Goal: Task Accomplishment & Management: Use online tool/utility

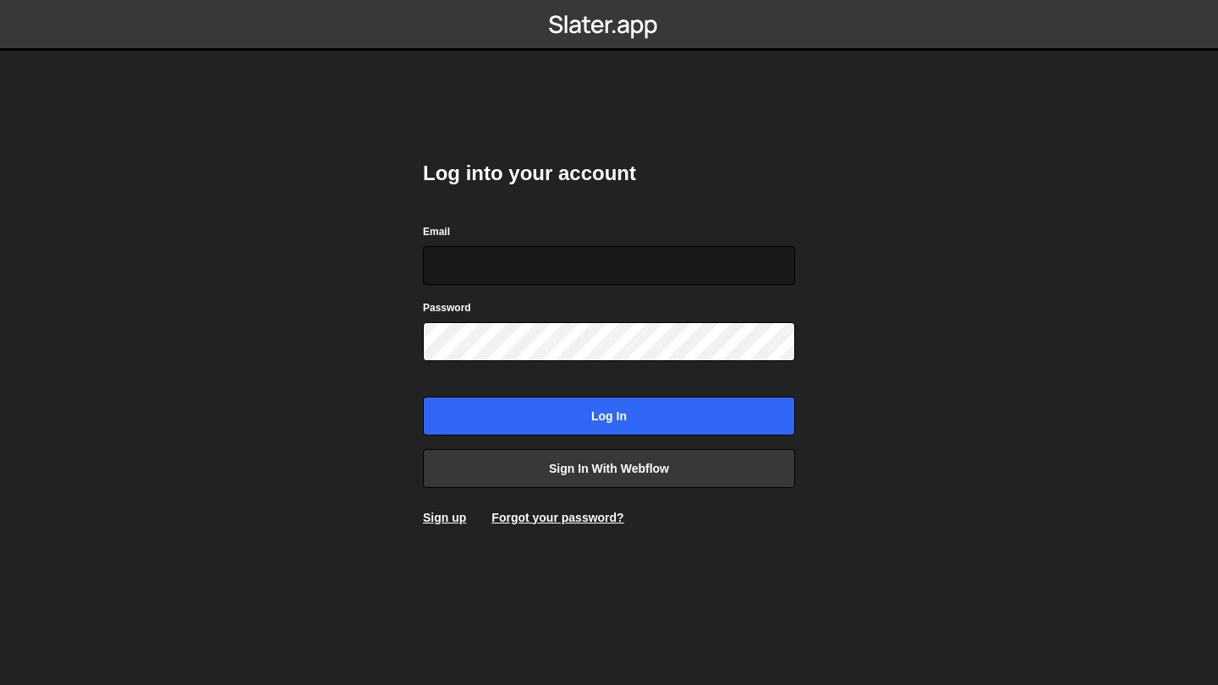
click at [574, 265] on input "Email" at bounding box center [609, 265] width 372 height 39
click at [781, 270] on input "Email" at bounding box center [609, 265] width 372 height 39
click at [691, 269] on input "Email" at bounding box center [609, 265] width 372 height 39
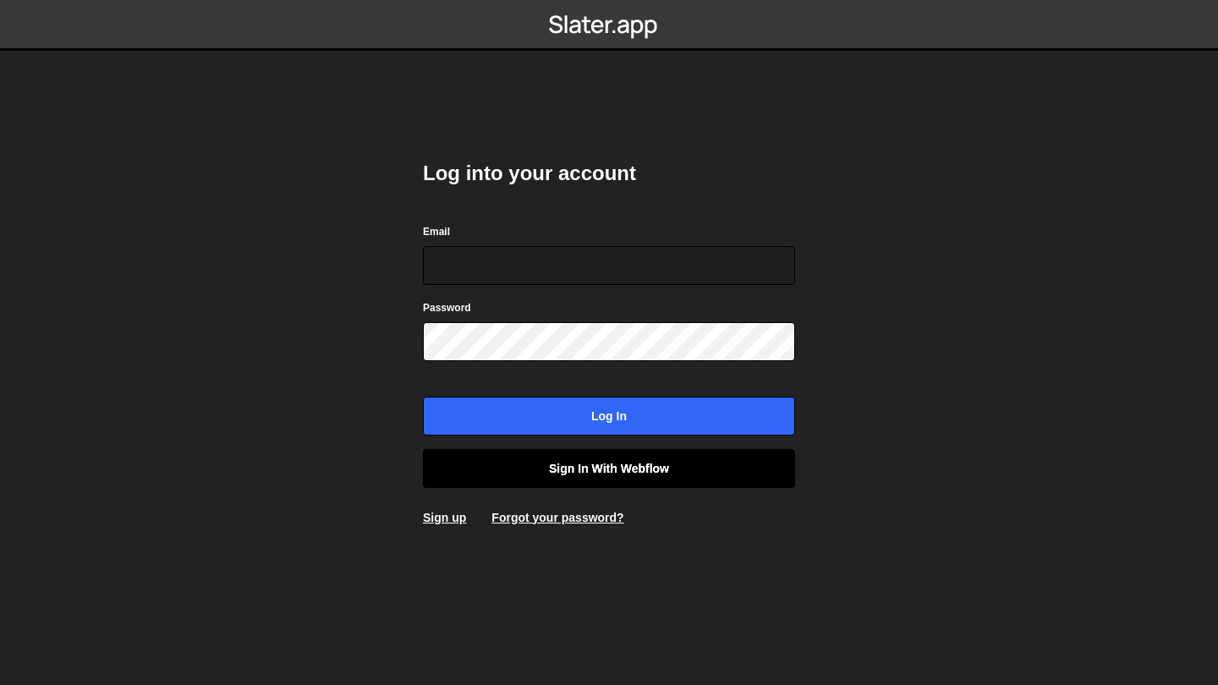
click at [647, 456] on link "Sign in with Webflow" at bounding box center [609, 468] width 372 height 39
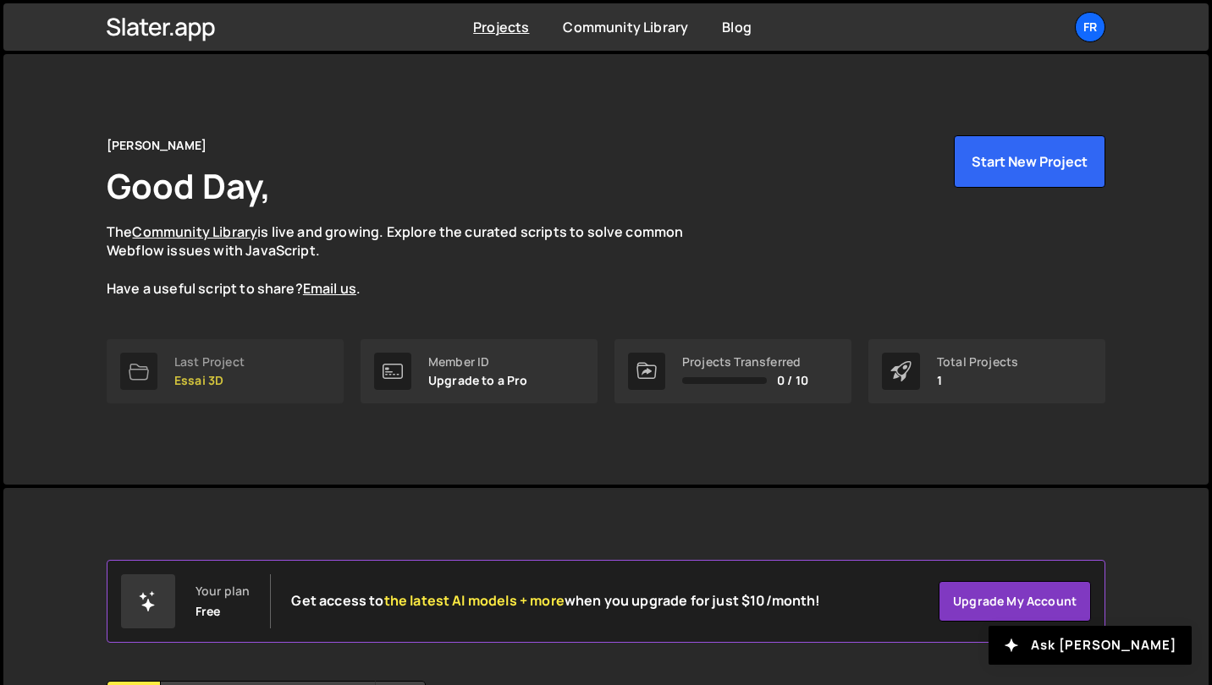
click at [195, 369] on div "Last Project Essai 3D" at bounding box center [209, 371] width 70 height 32
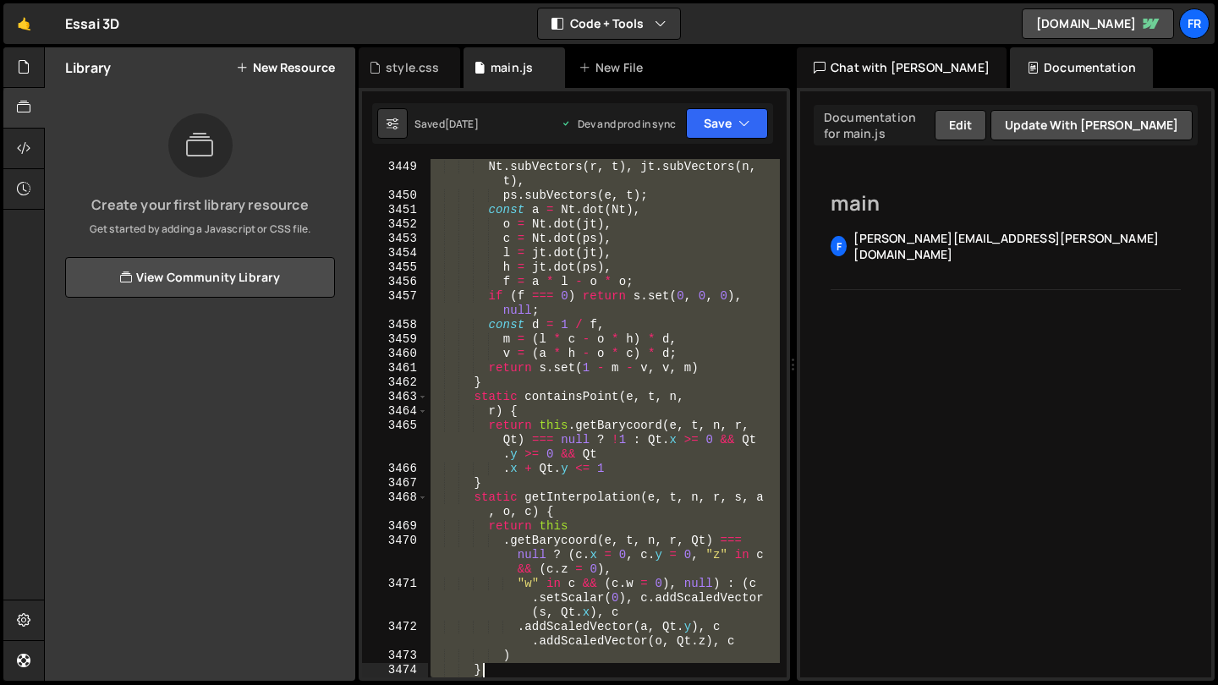
scroll to position [5400, 0]
drag, startPoint x: 431, startPoint y: 163, endPoint x: 514, endPoint y: 684, distance: 527.9
click at [514, 684] on div "Hold on a sec... Are you certain you wish to leave this page? Any changes you'v…" at bounding box center [609, 342] width 1218 height 685
type textarea "static getInterpolatedAttribute(e, t, n, r, s, a) { return vs.setScalar(0), xs"
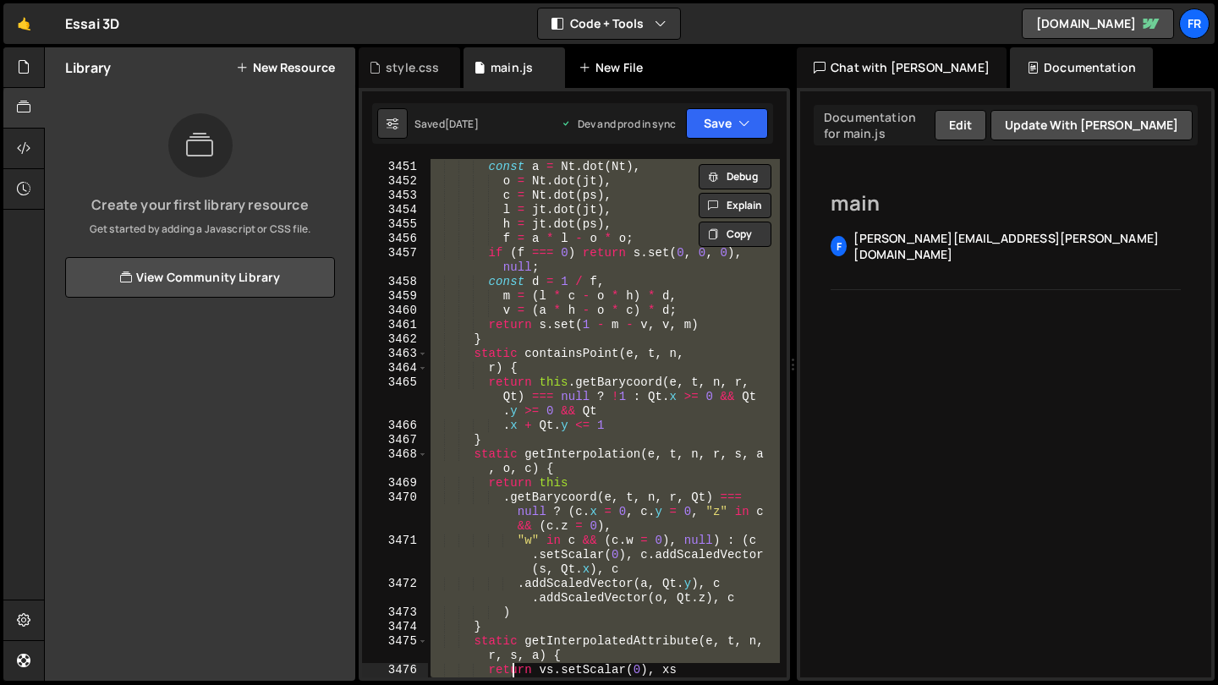
click at [607, 81] on div "New File" at bounding box center [620, 67] width 102 height 41
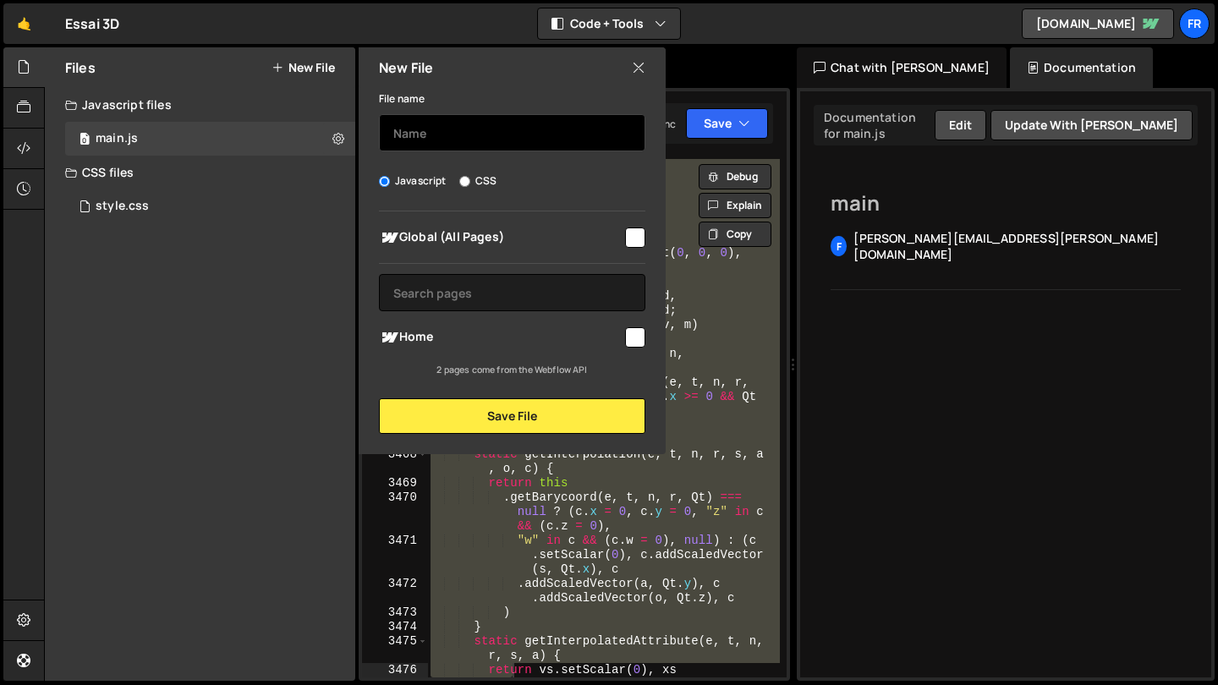
click at [462, 136] on input "text" at bounding box center [512, 132] width 267 height 37
type input "main.js"
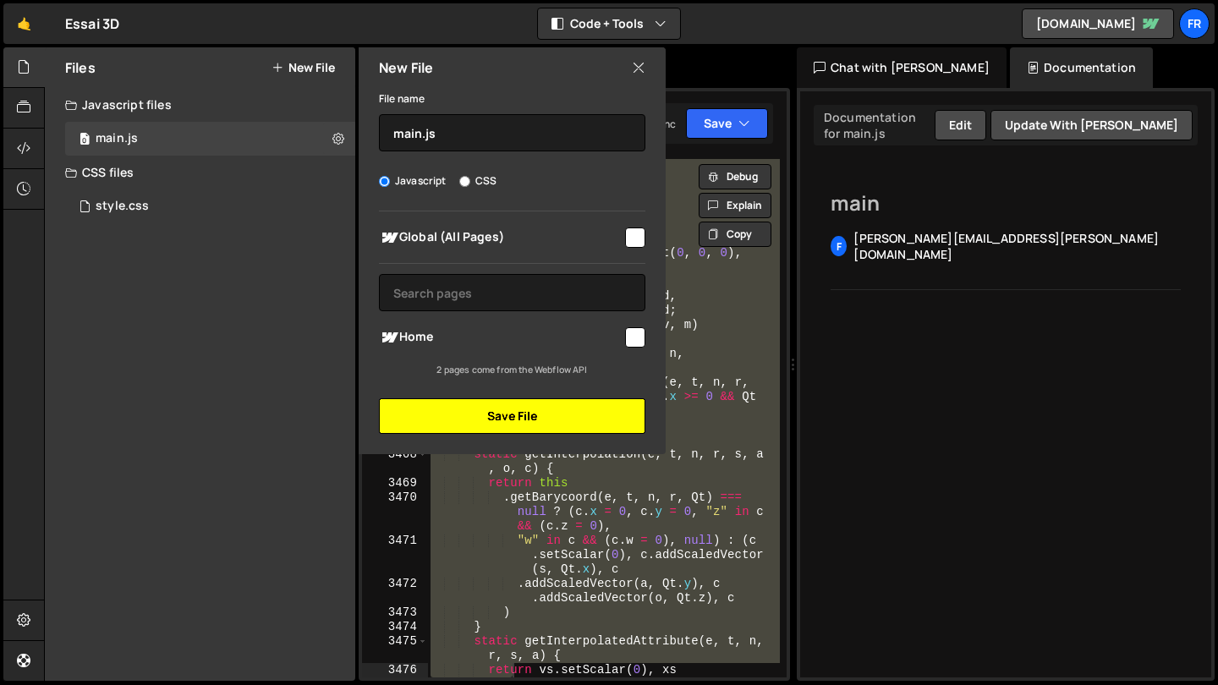
click at [494, 414] on button "Save File" at bounding box center [512, 417] width 267 height 36
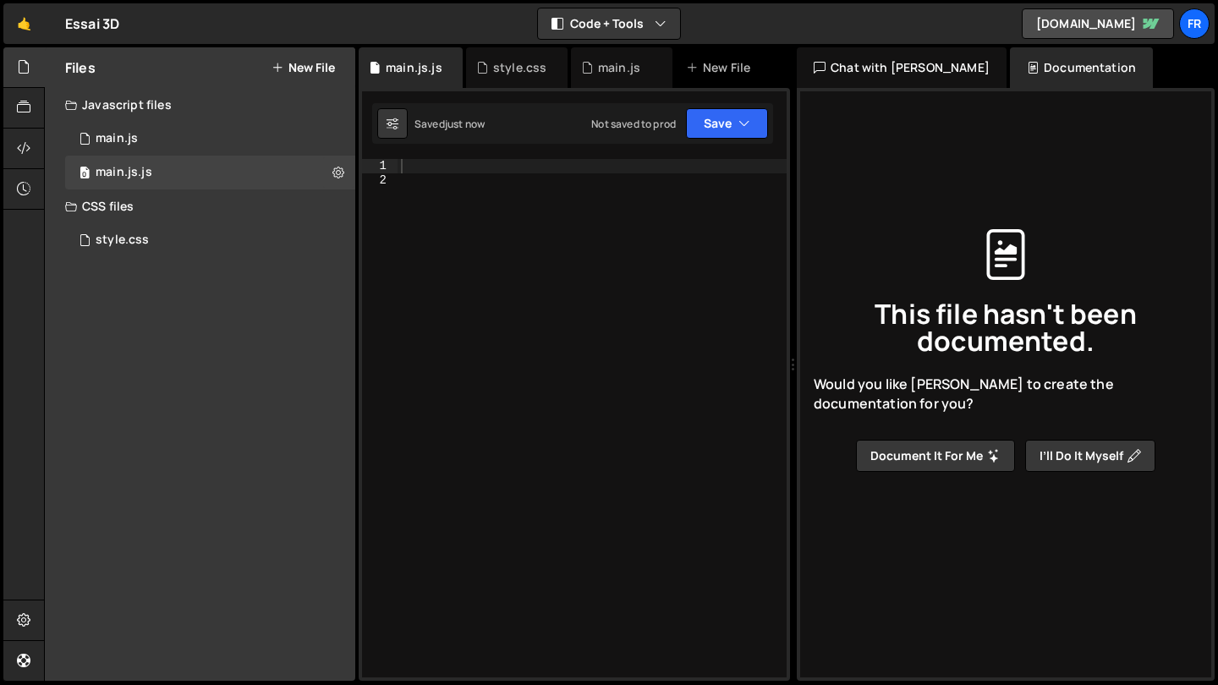
click at [432, 167] on div at bounding box center [592, 432] width 389 height 547
paste textarea
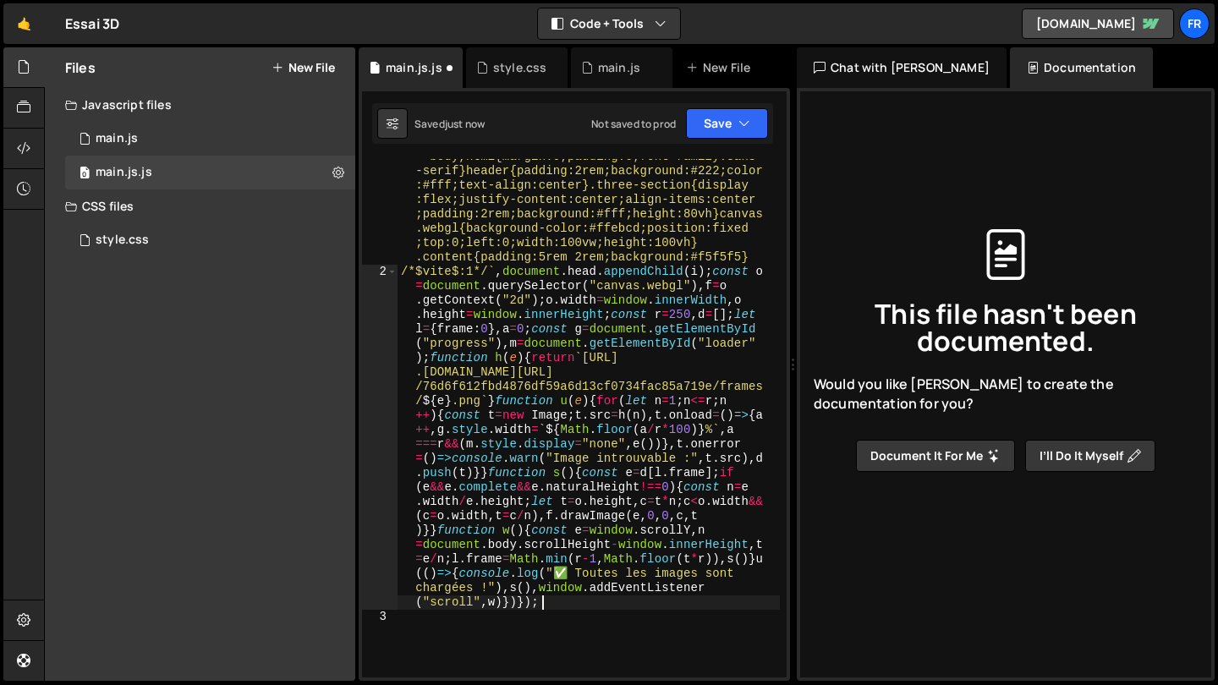
scroll to position [0, 0]
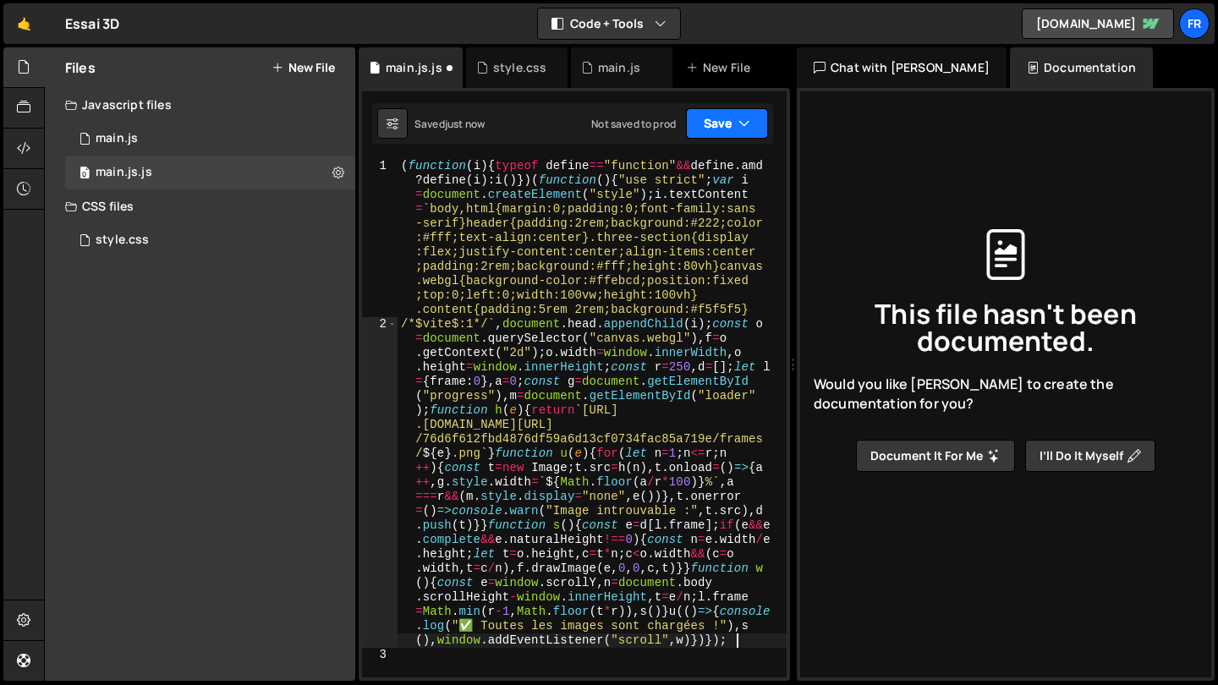
click at [716, 125] on button "Save" at bounding box center [727, 123] width 82 height 30
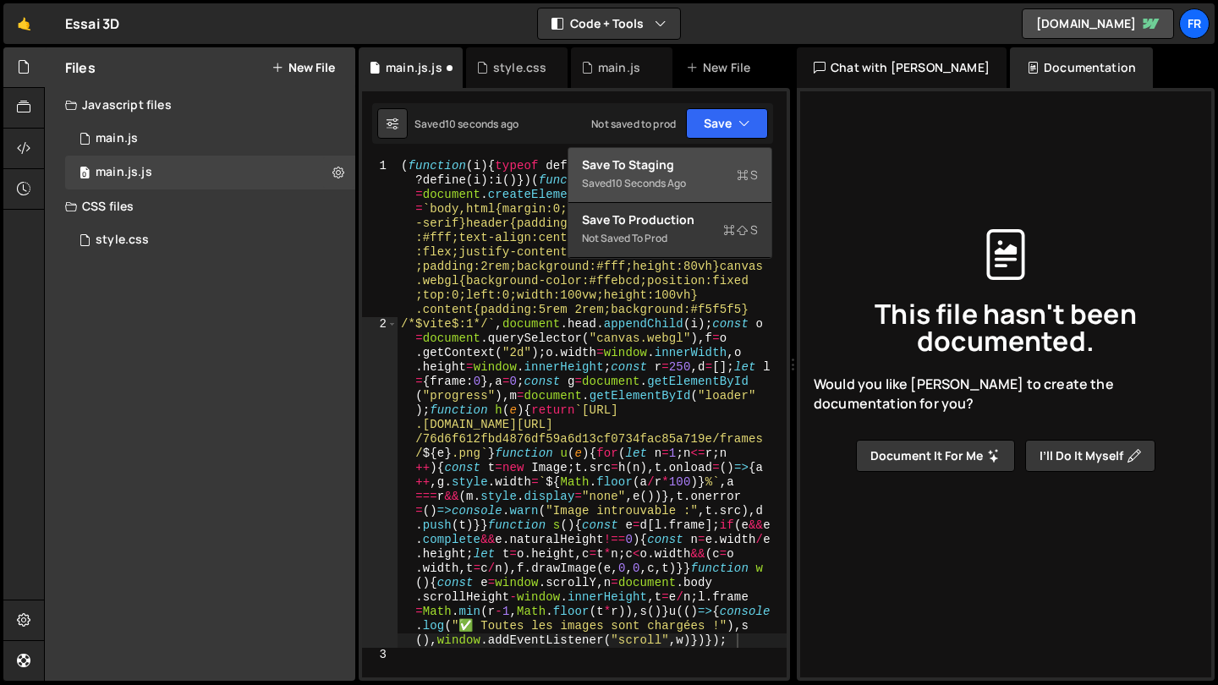
click at [700, 171] on div "Save to Staging S" at bounding box center [670, 165] width 176 height 17
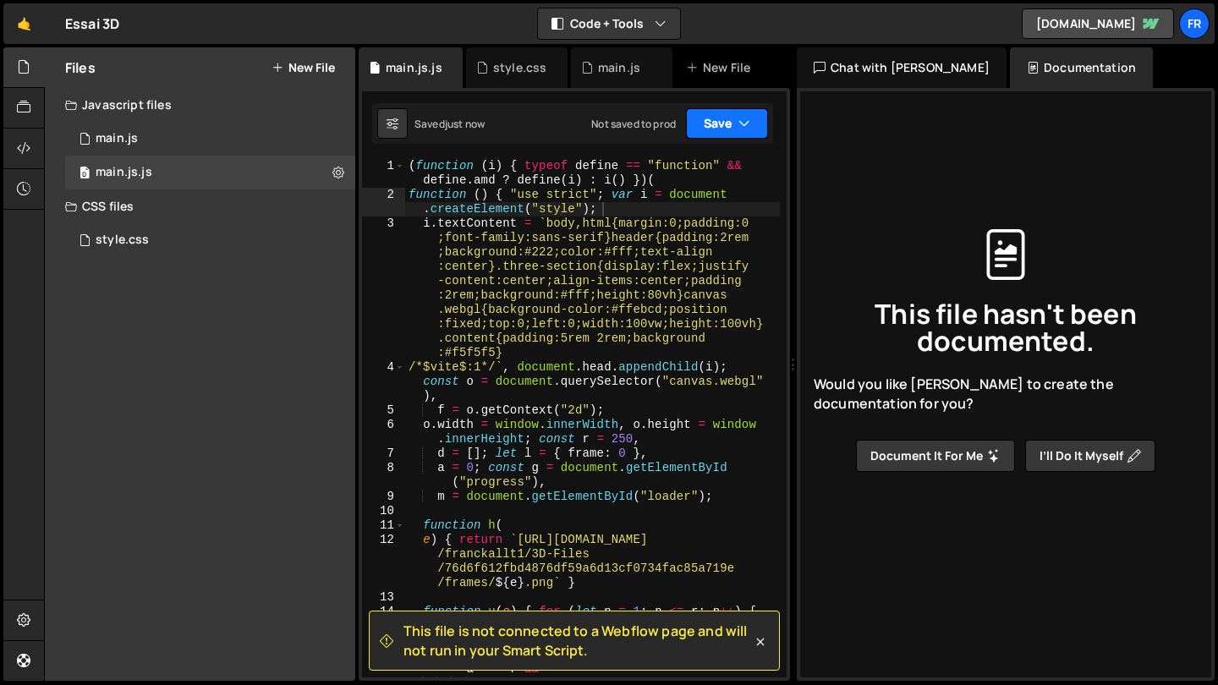
click at [717, 133] on button "Save" at bounding box center [727, 123] width 82 height 30
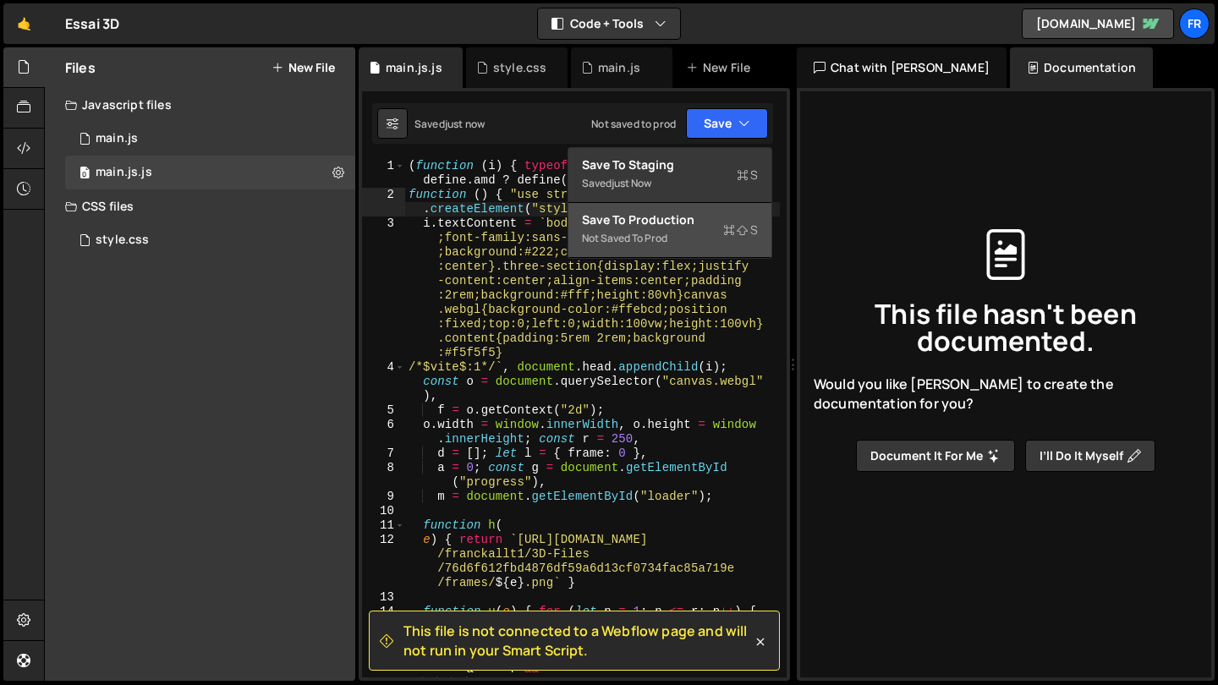
click at [657, 218] on div "Save to Production S" at bounding box center [670, 220] width 176 height 17
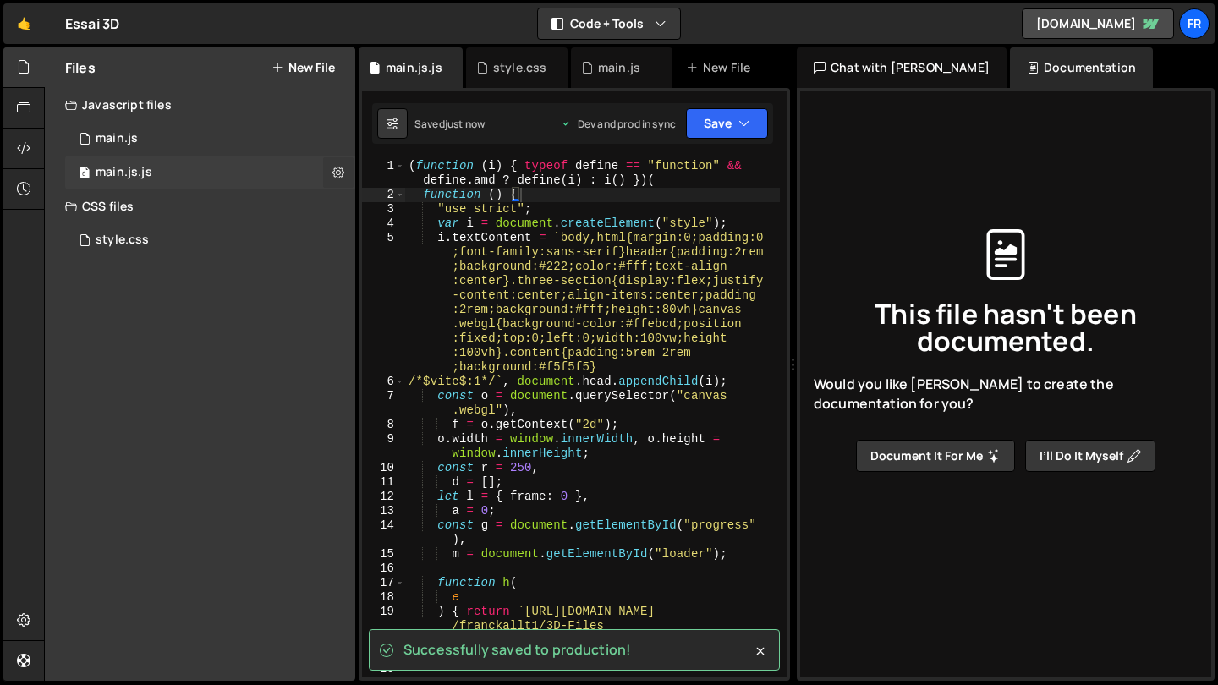
click at [333, 178] on icon at bounding box center [339, 172] width 12 height 16
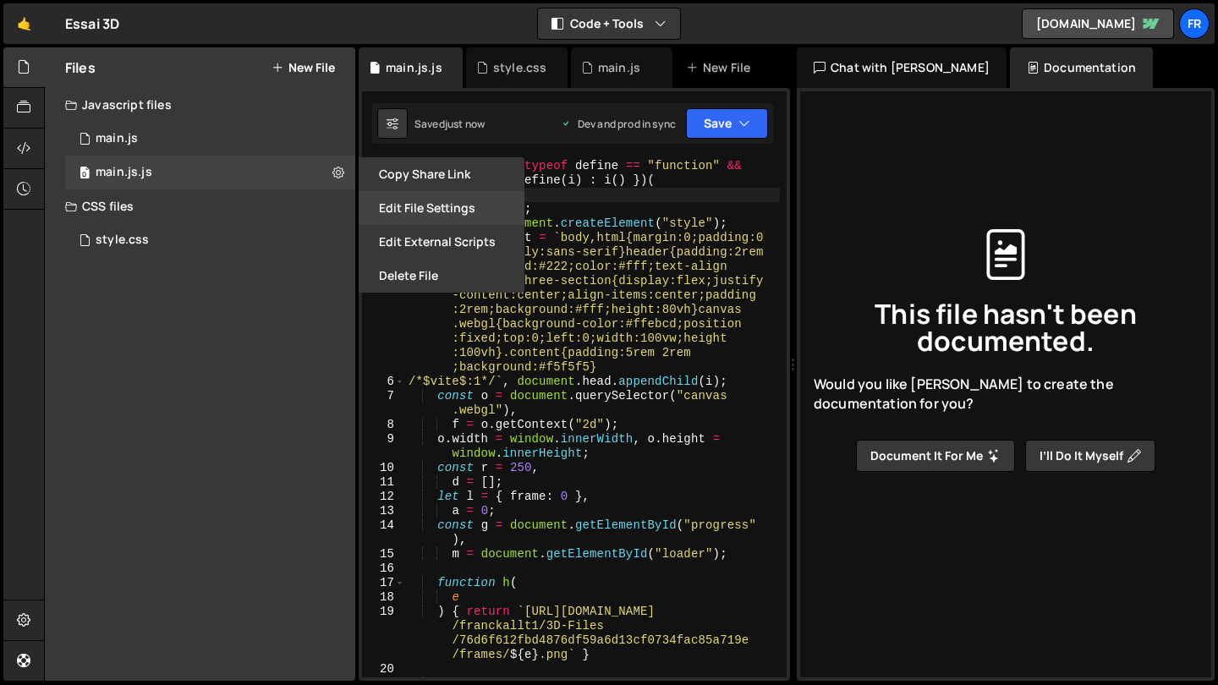
click at [410, 223] on button "Edit File Settings" at bounding box center [442, 208] width 166 height 34
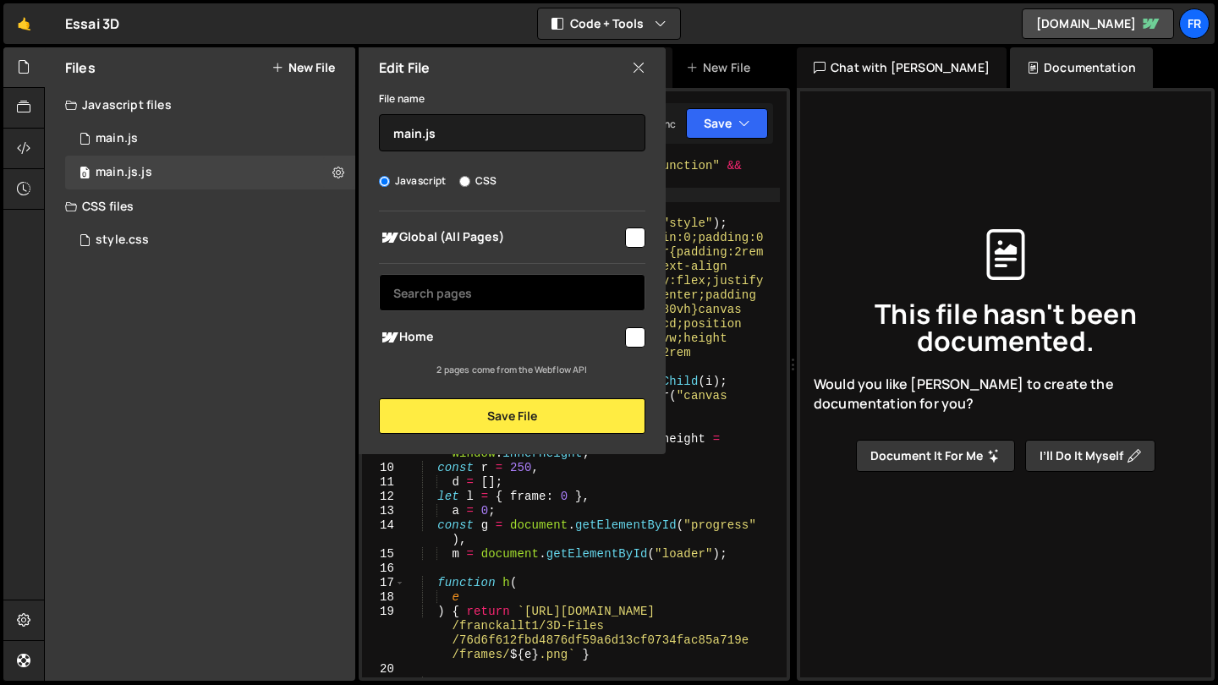
click at [448, 296] on input "text" at bounding box center [512, 292] width 267 height 37
click at [443, 333] on span "Home" at bounding box center [501, 337] width 244 height 20
checkbox input "true"
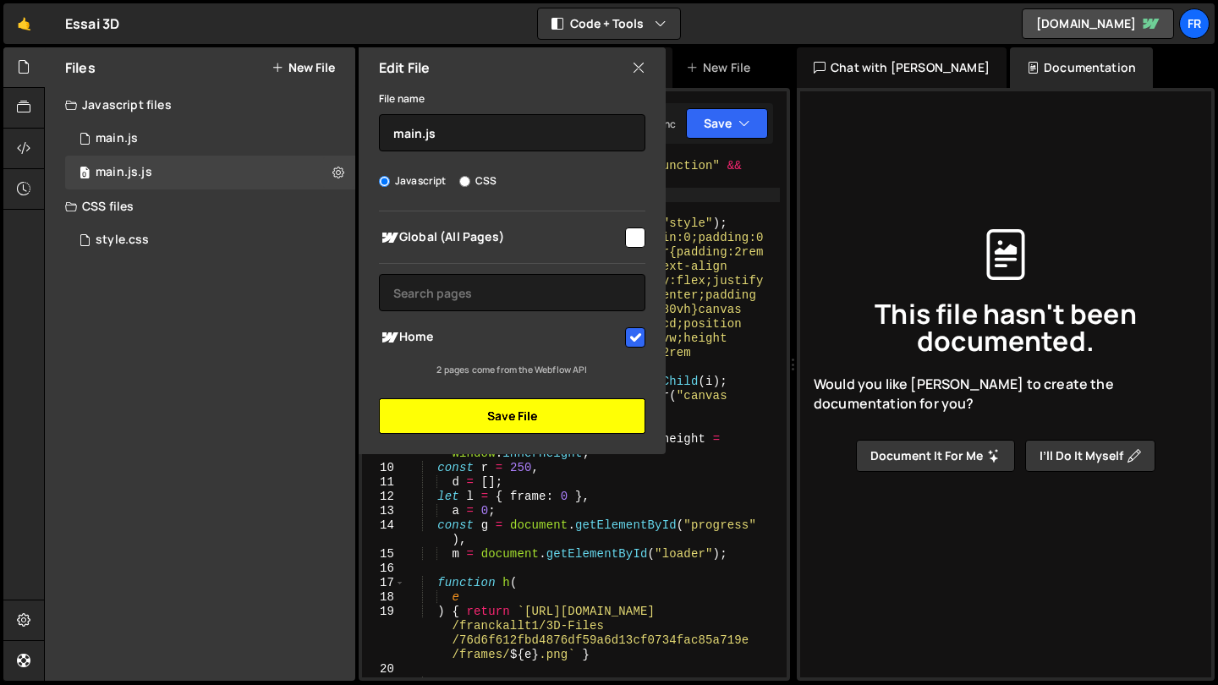
click at [479, 419] on button "Save File" at bounding box center [512, 417] width 267 height 36
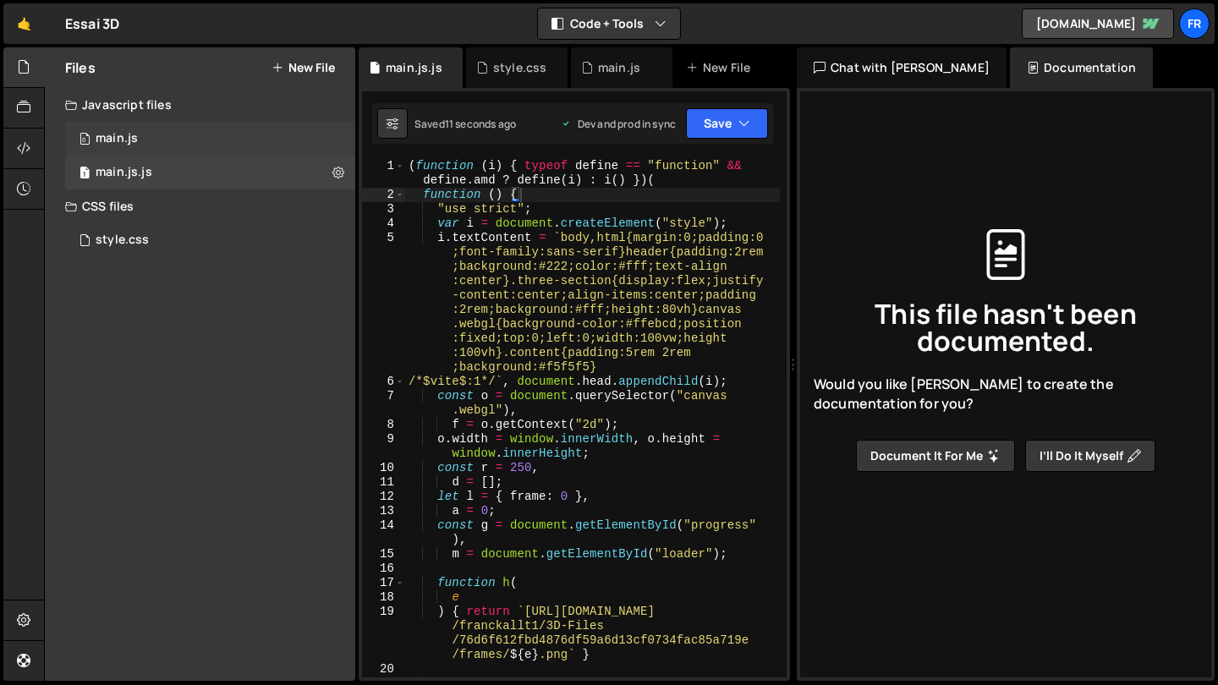
click at [223, 130] on div "0 main.js 0" at bounding box center [210, 139] width 290 height 34
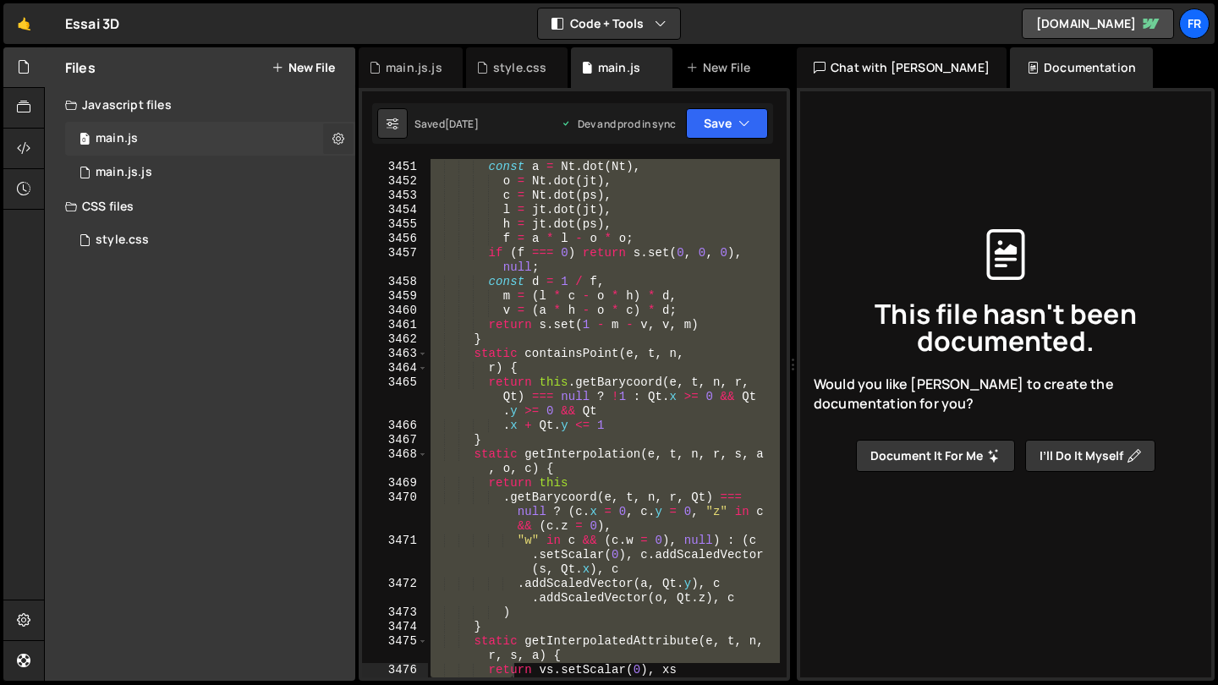
click at [342, 141] on icon at bounding box center [339, 138] width 12 height 16
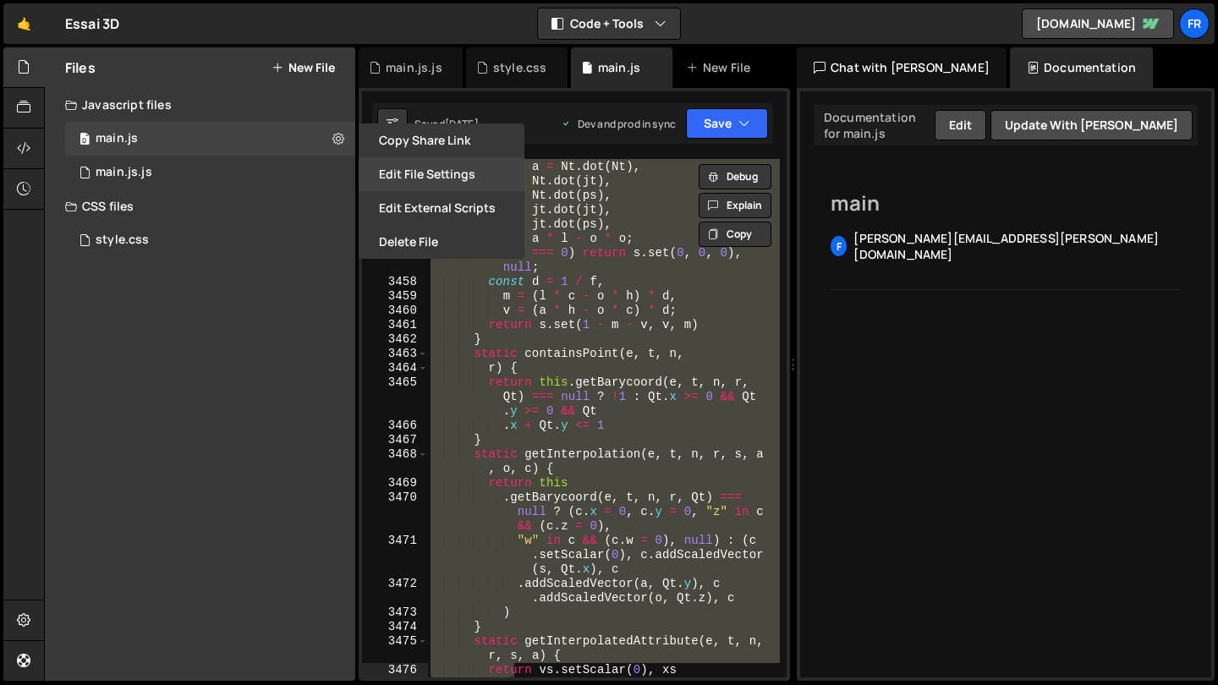
click at [432, 180] on button "Edit File Settings" at bounding box center [442, 174] width 166 height 34
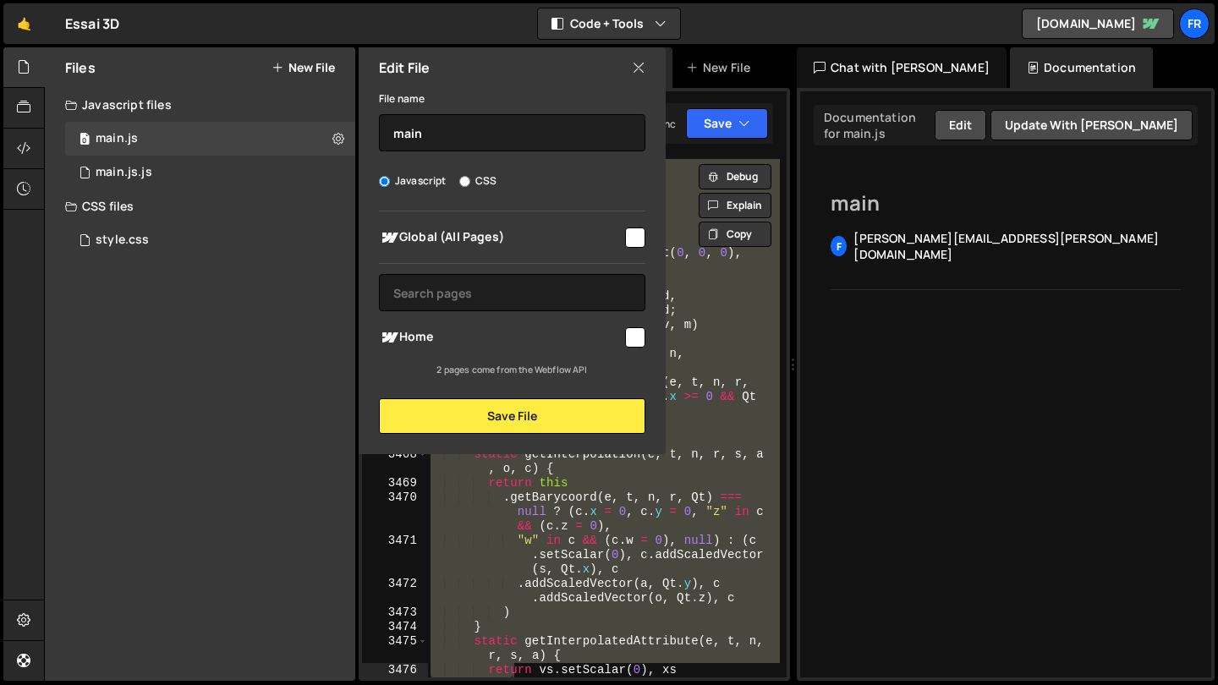
click at [270, 276] on div "Files New File Javascript files 0 main.js 0 1 main.js.js 0 CSS files style.css 0" at bounding box center [200, 364] width 311 height 634
click at [172, 167] on div "1 main.js.js 0" at bounding box center [210, 173] width 290 height 34
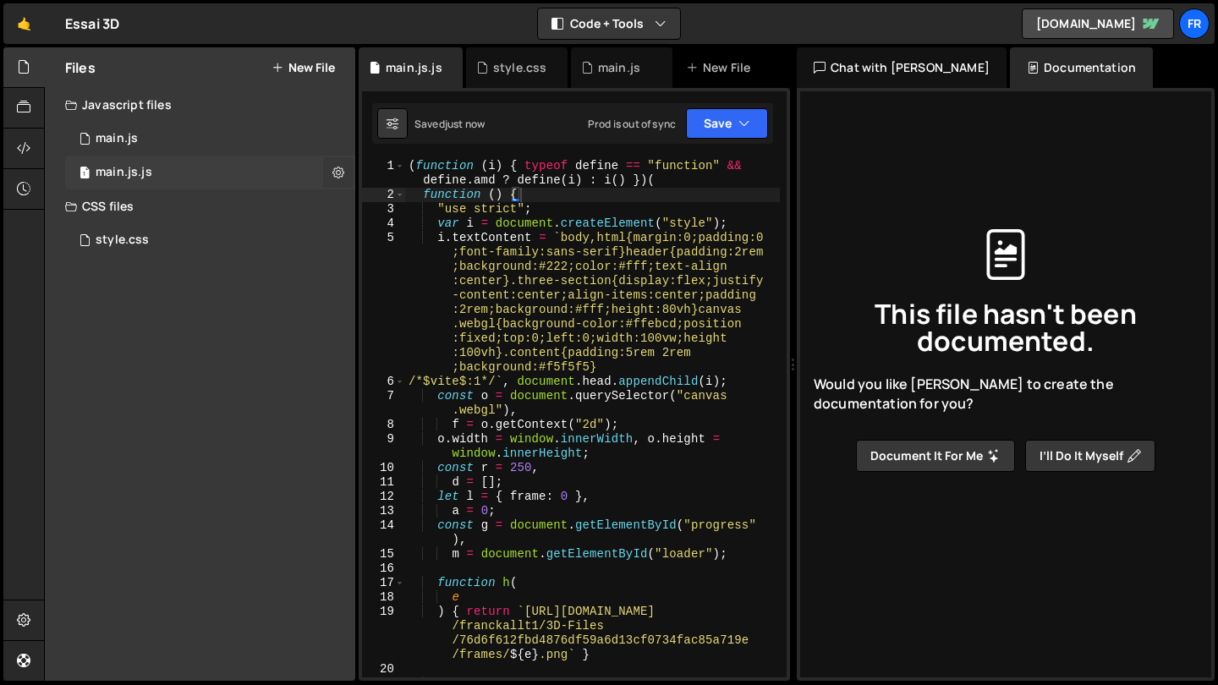
click at [343, 177] on icon at bounding box center [339, 172] width 12 height 16
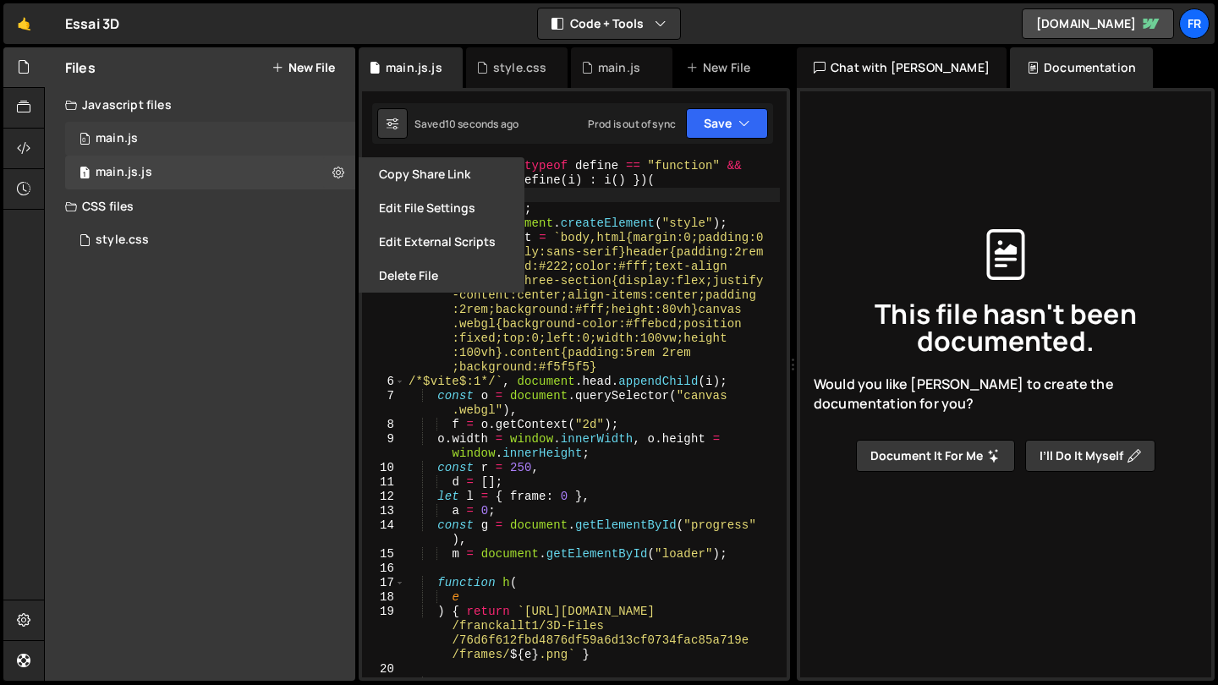
click at [308, 129] on div "0 main.js 0" at bounding box center [210, 139] width 290 height 34
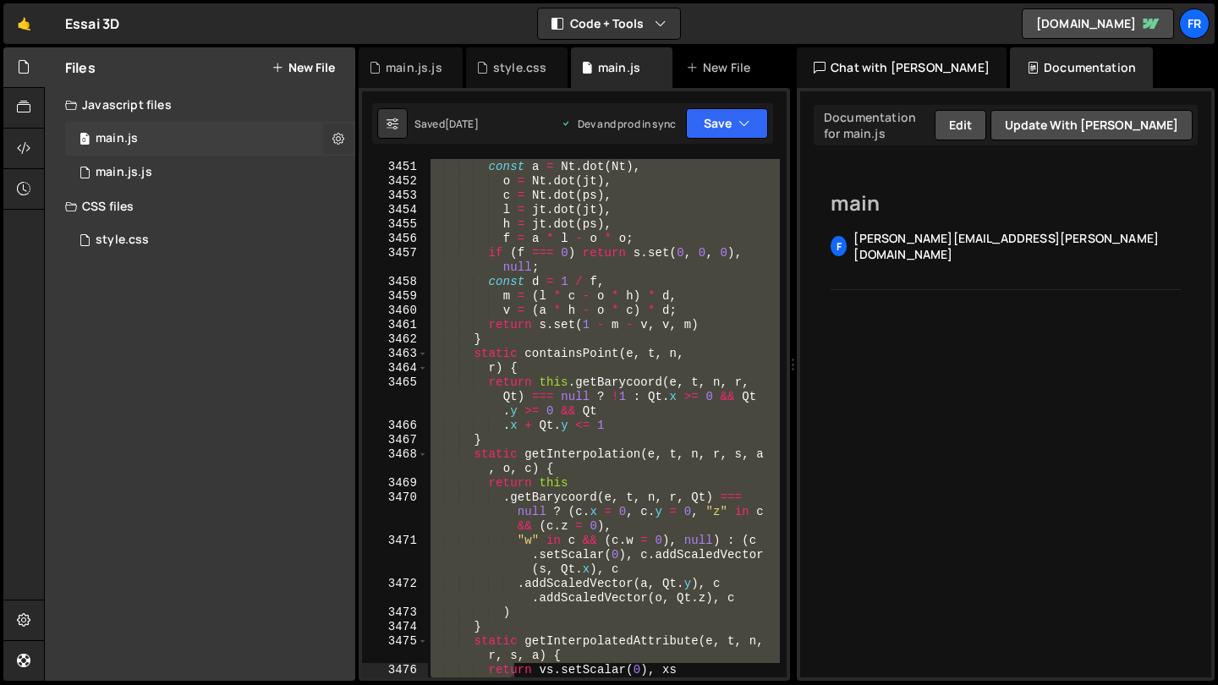
click at [336, 143] on icon at bounding box center [339, 138] width 12 height 16
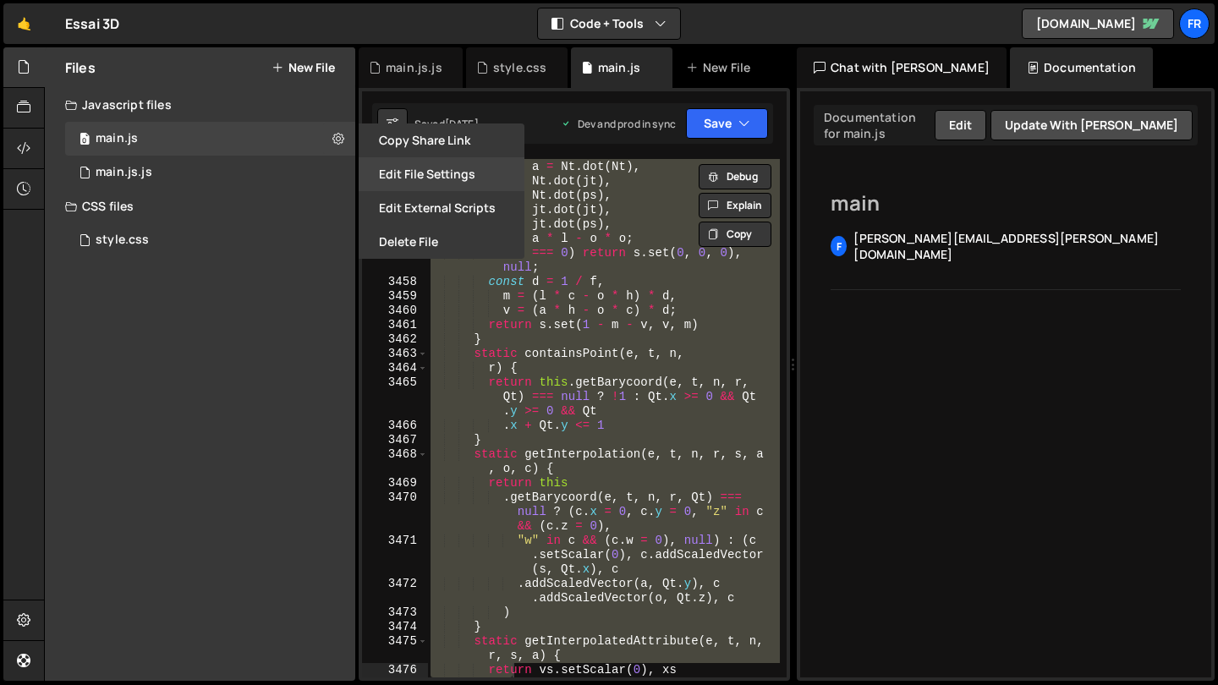
click at [454, 173] on button "Edit File Settings" at bounding box center [442, 174] width 166 height 34
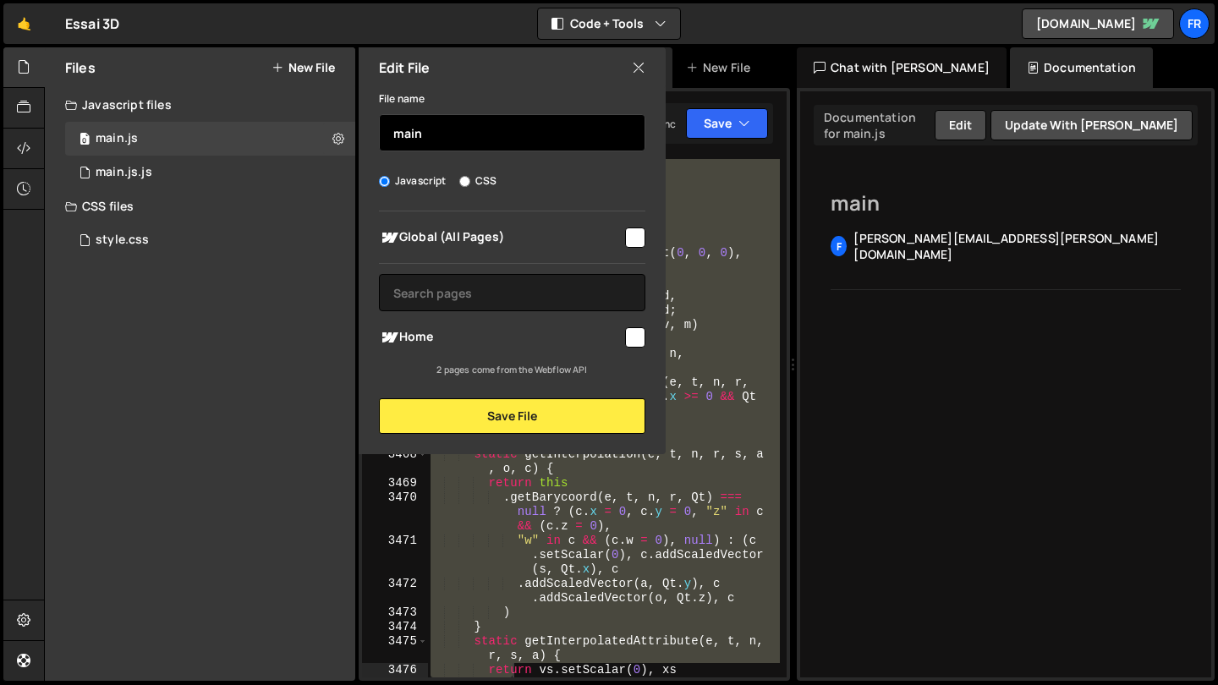
click at [448, 128] on input "main" at bounding box center [512, 132] width 267 height 37
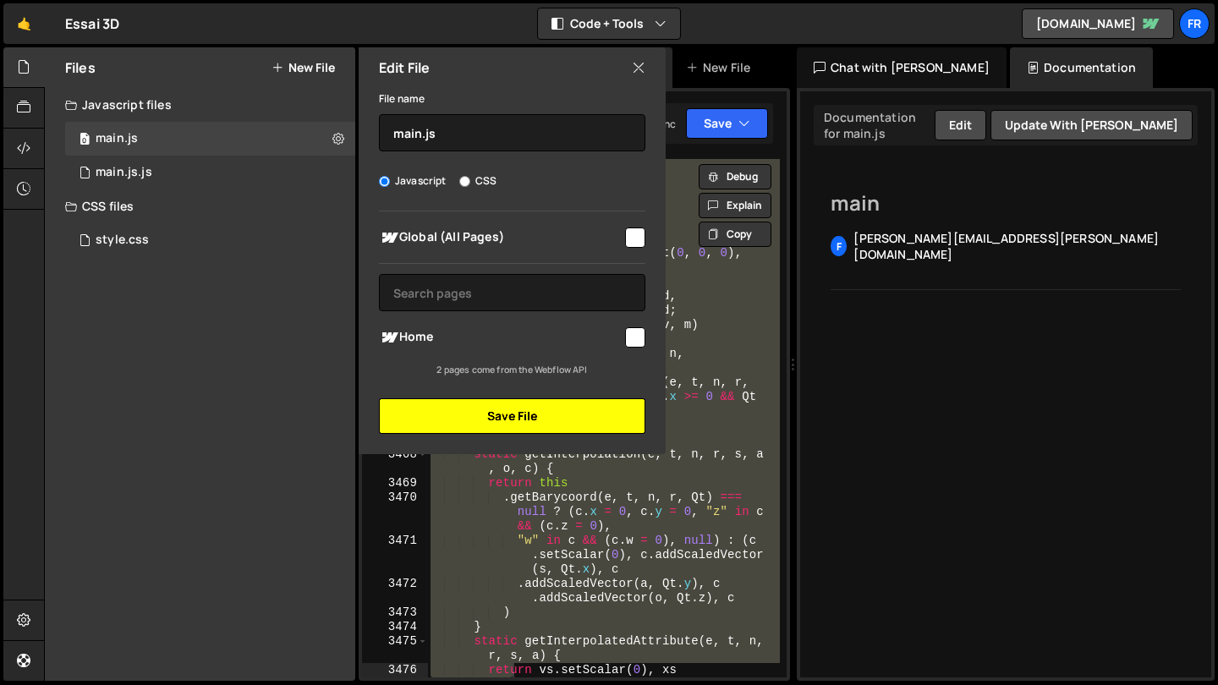
click at [459, 402] on button "Save File" at bounding box center [512, 417] width 267 height 36
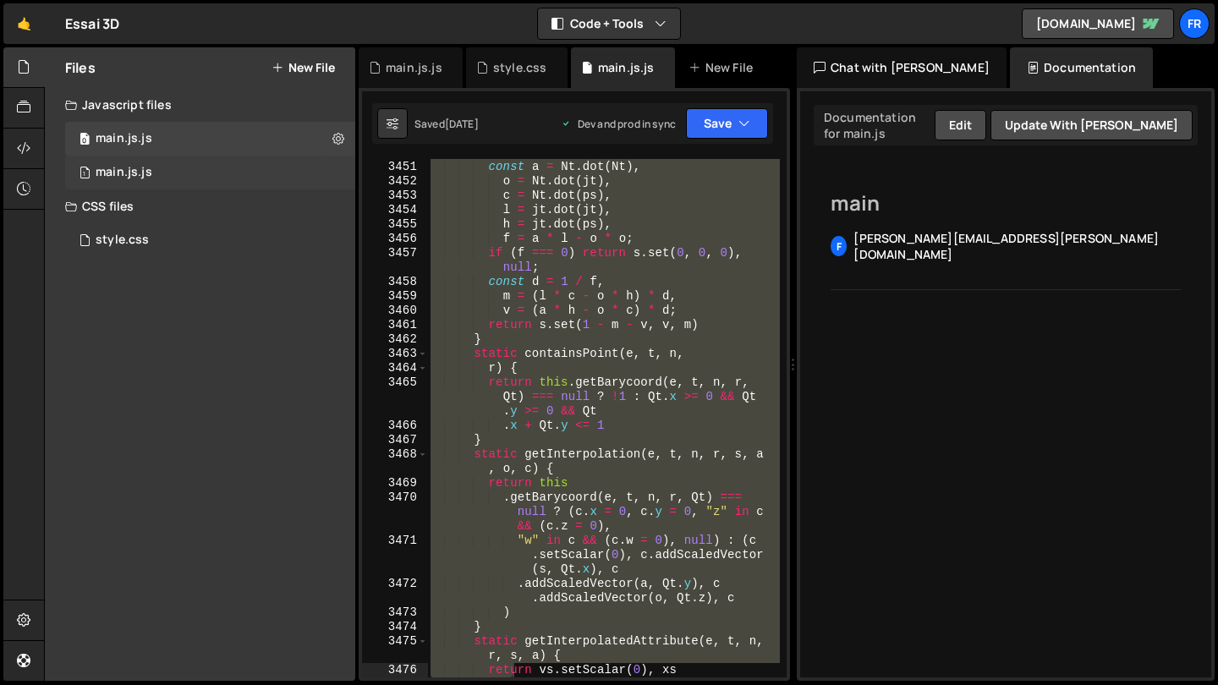
click at [201, 174] on div "1 main.js.js 0" at bounding box center [210, 173] width 290 height 34
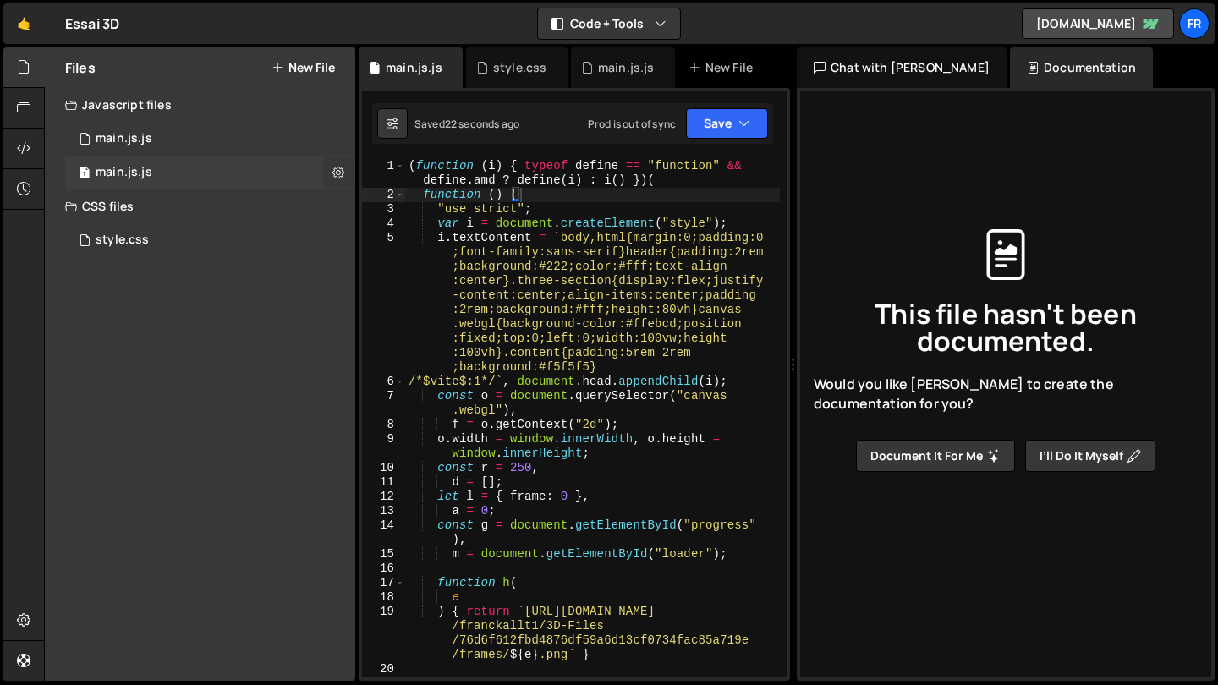
click at [339, 178] on icon at bounding box center [339, 172] width 12 height 16
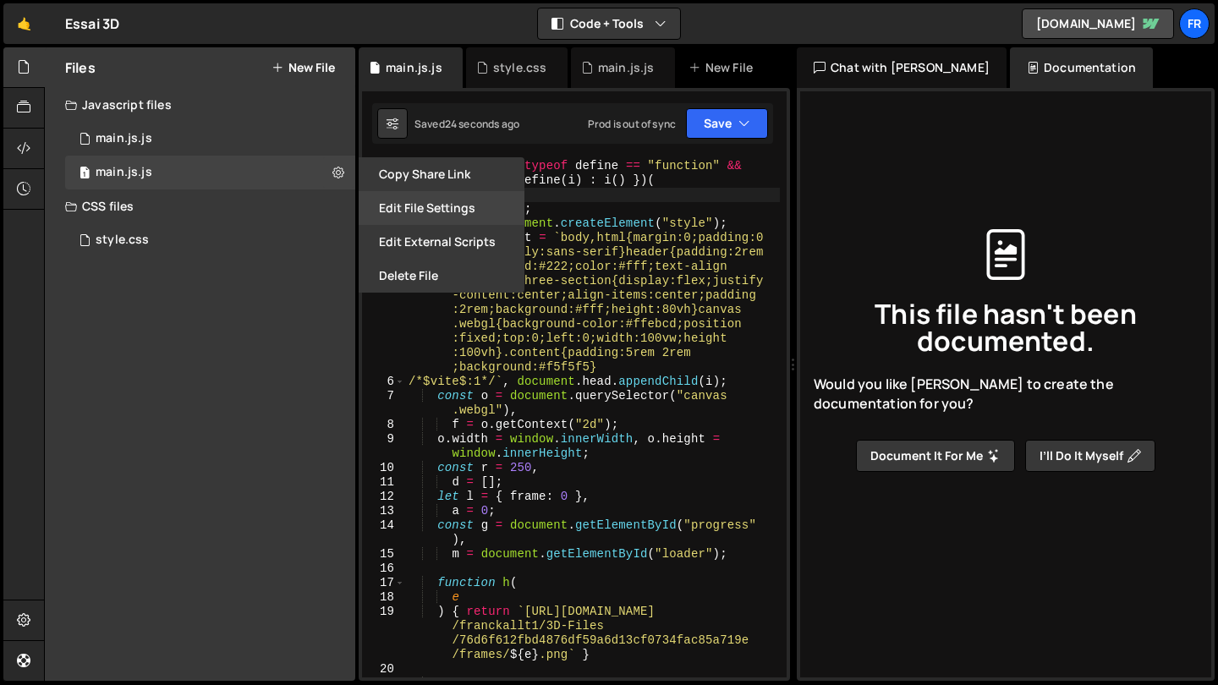
click at [442, 210] on button "Edit File Settings" at bounding box center [442, 208] width 166 height 34
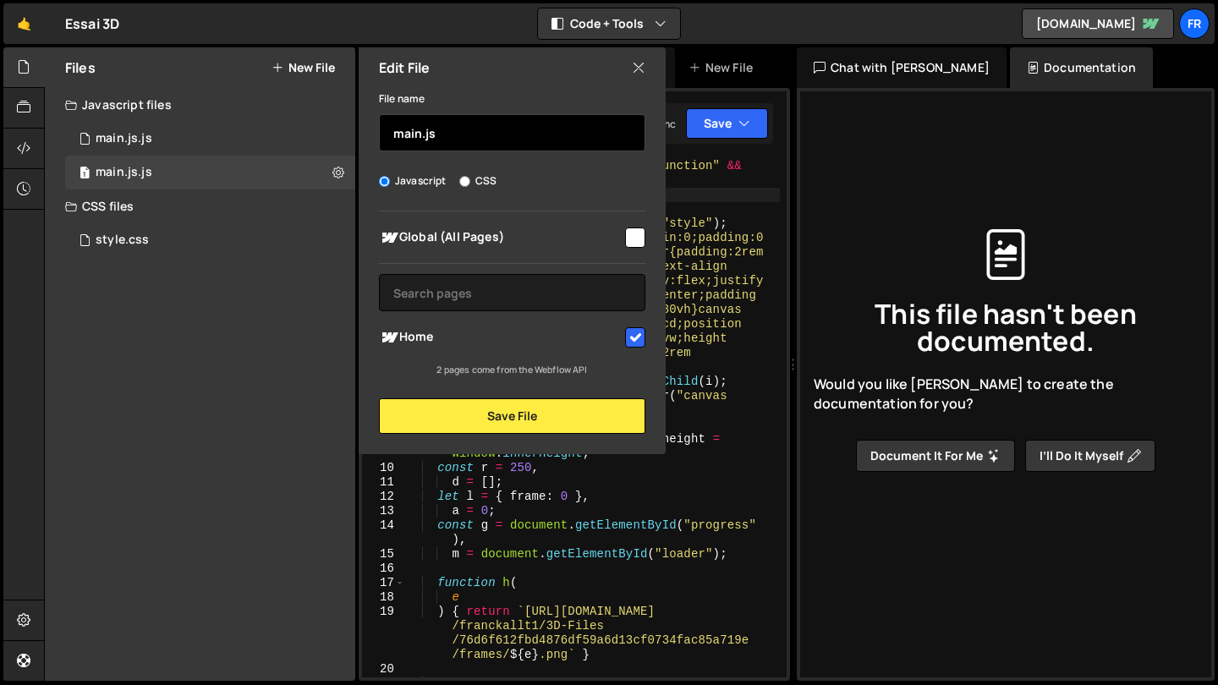
click at [455, 141] on input "main.js" at bounding box center [512, 132] width 267 height 37
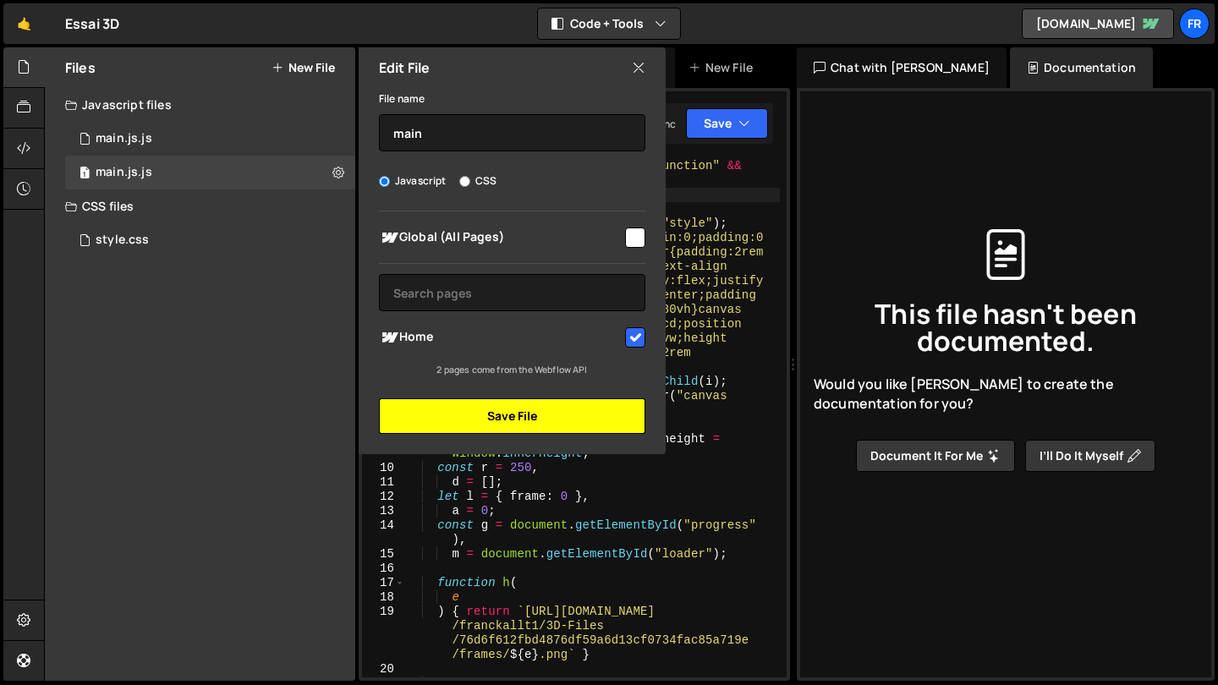
click at [453, 418] on button "Save File" at bounding box center [512, 417] width 267 height 36
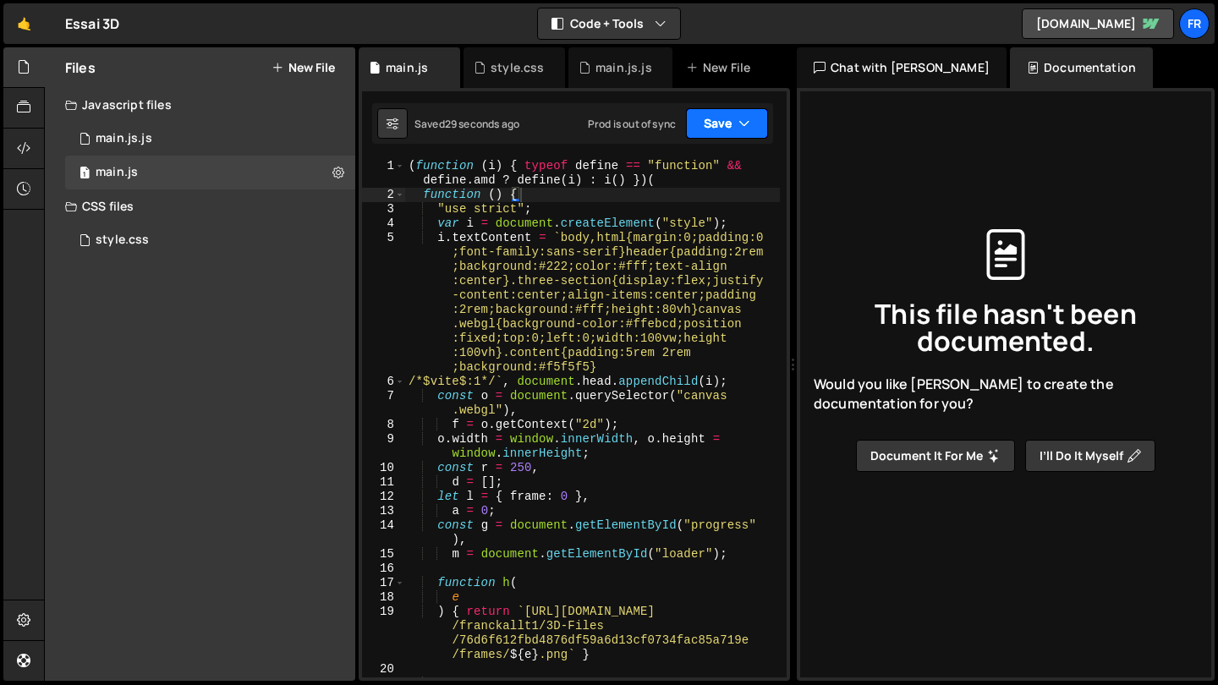
click at [750, 127] on button "Save" at bounding box center [727, 123] width 82 height 30
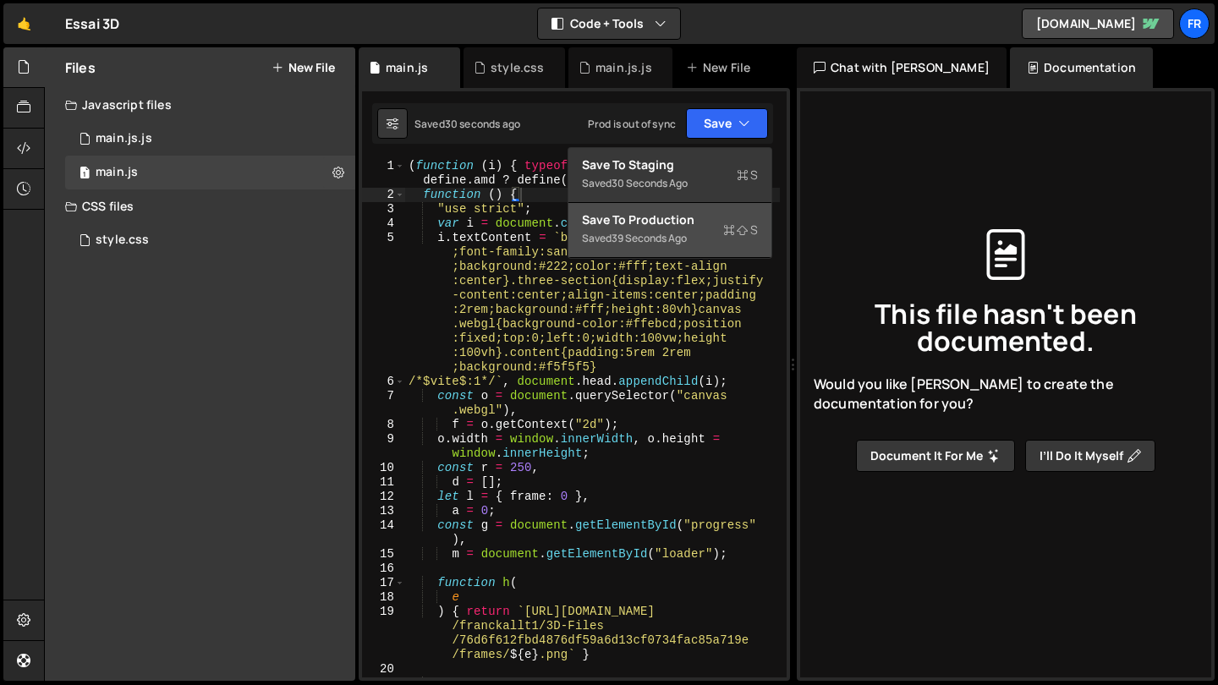
click at [678, 229] on div "Saved 39 seconds ago" at bounding box center [670, 238] width 176 height 20
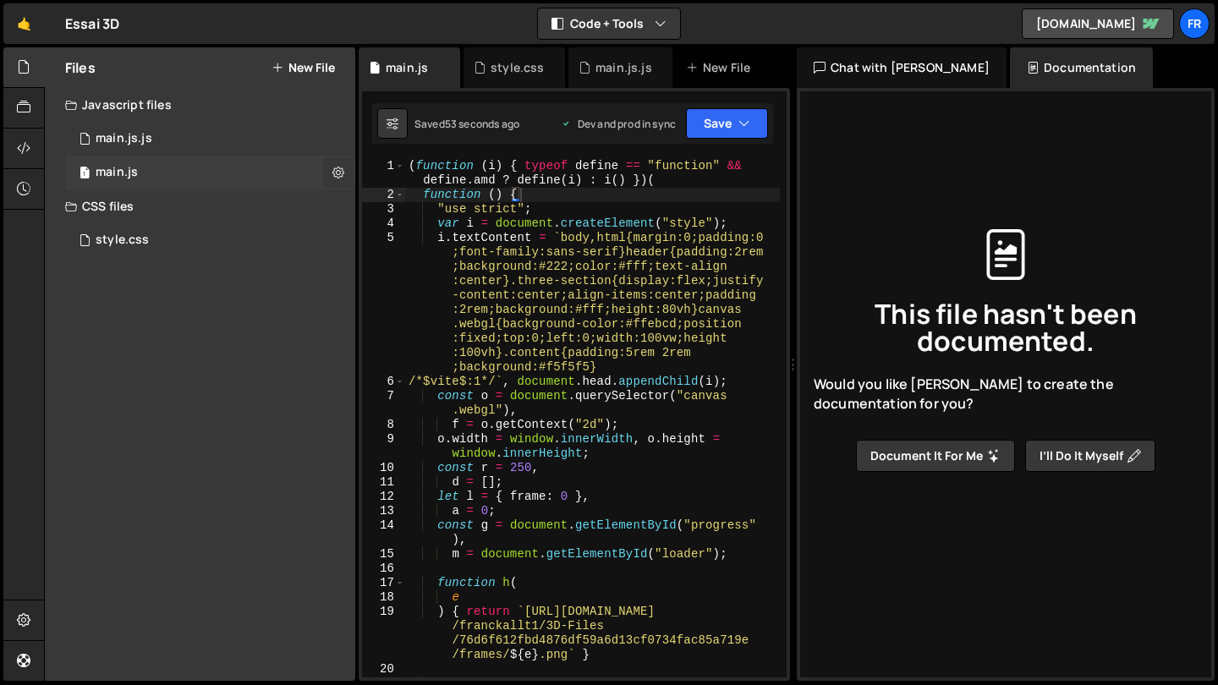
click at [333, 167] on button at bounding box center [338, 172] width 30 height 30
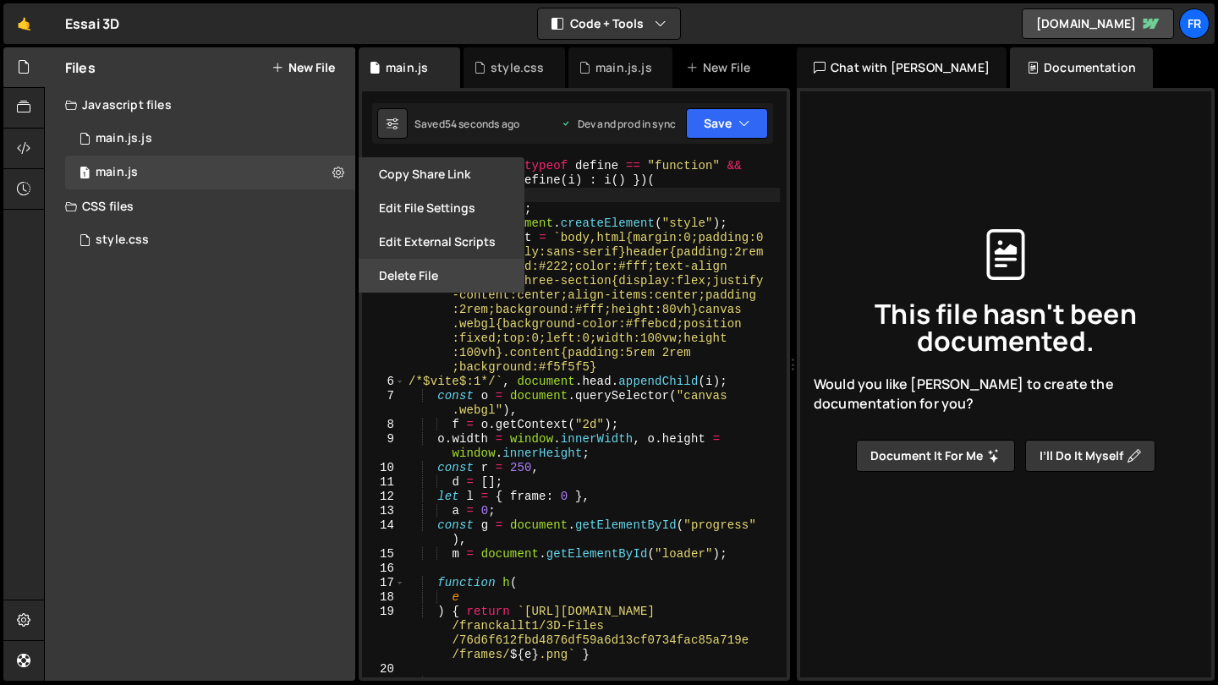
click at [426, 275] on button "Delete File" at bounding box center [442, 276] width 166 height 34
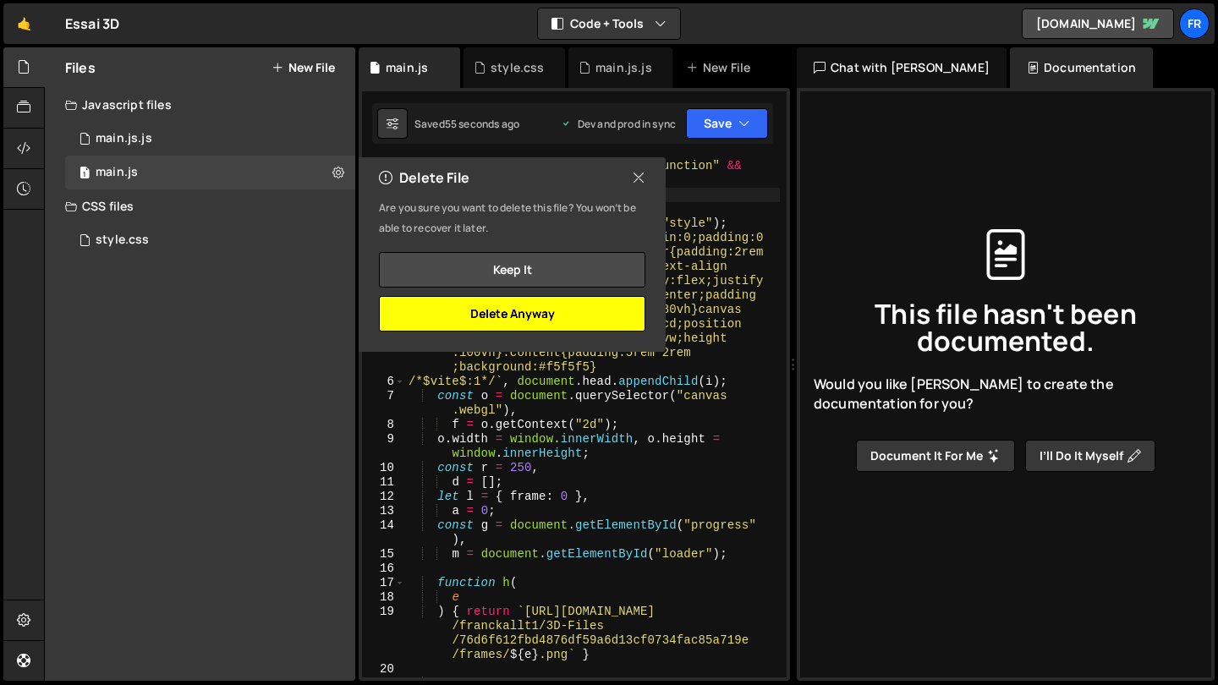
click at [432, 306] on button "Delete Anyway" at bounding box center [512, 314] width 267 height 36
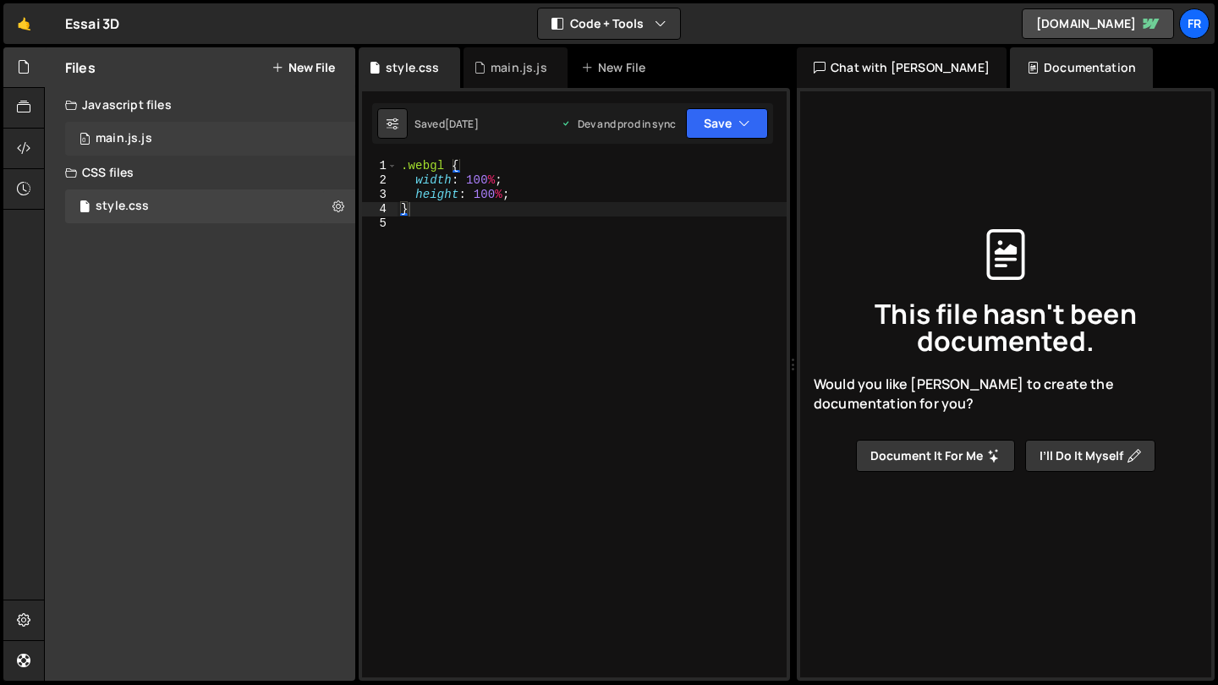
click at [294, 136] on div "0 main.js.js 0" at bounding box center [210, 139] width 290 height 34
click at [337, 140] on icon at bounding box center [339, 138] width 12 height 16
type input "main.js"
radio input "true"
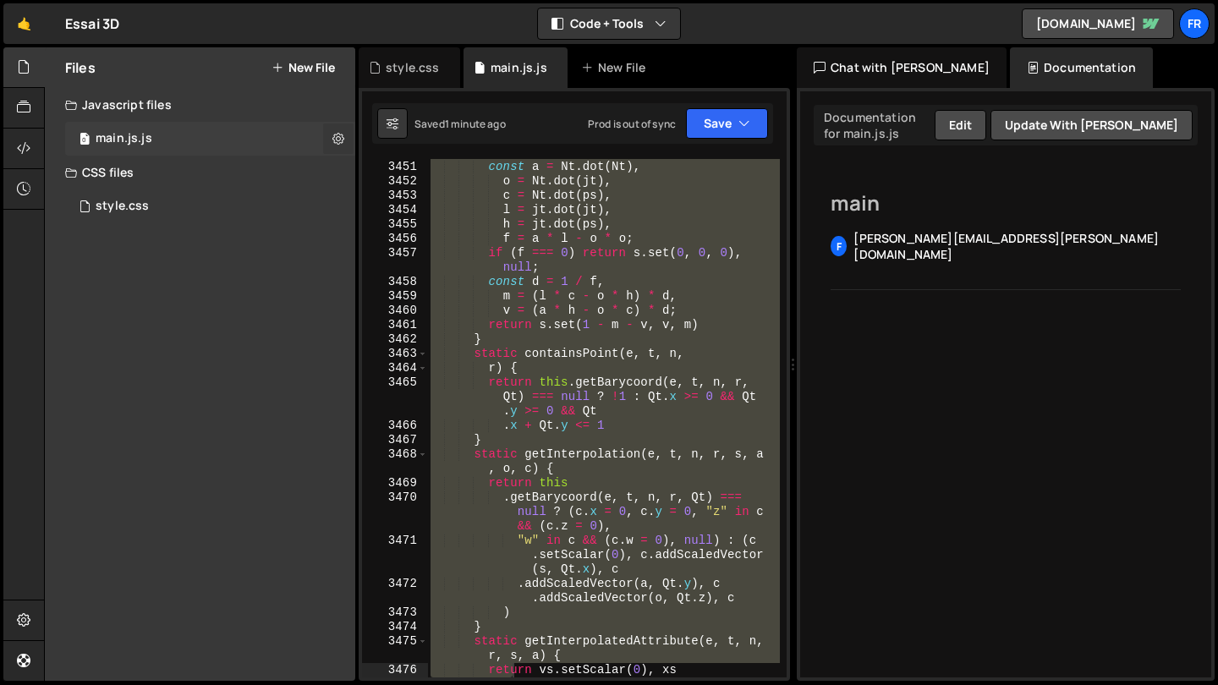
click at [335, 142] on icon at bounding box center [339, 138] width 12 height 16
type input "main.js"
radio input "true"
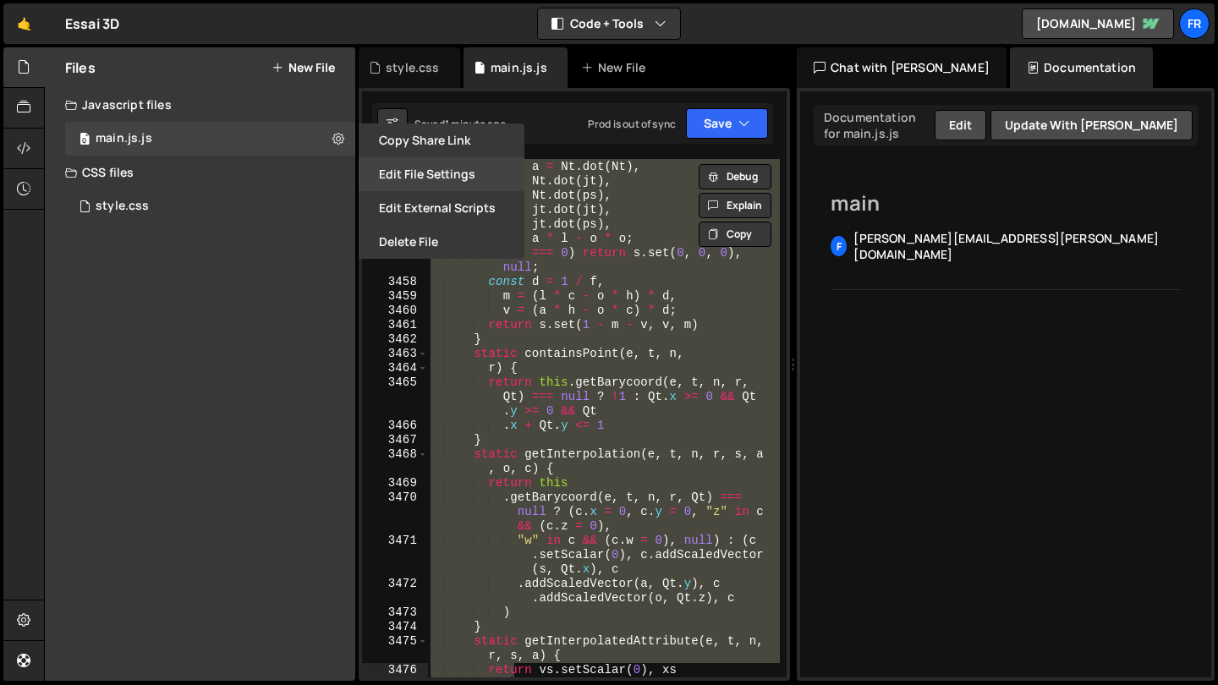
click at [425, 174] on button "Edit File Settings" at bounding box center [442, 174] width 166 height 34
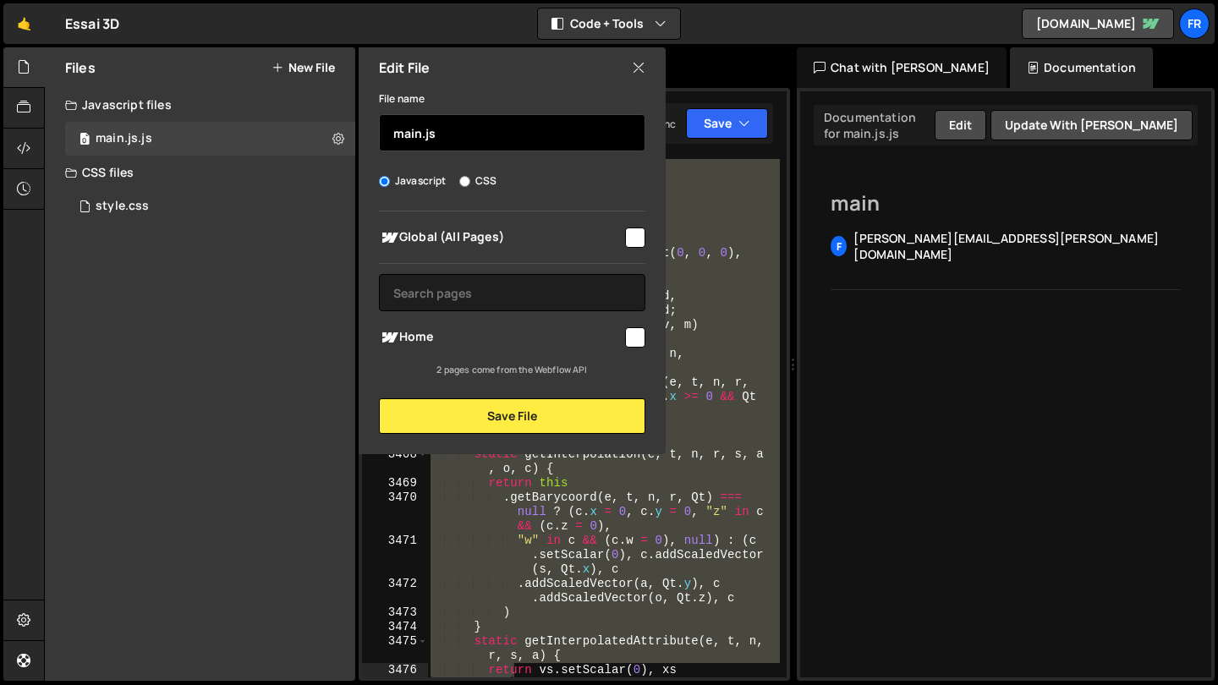
click at [485, 140] on input "main.js" at bounding box center [512, 132] width 267 height 37
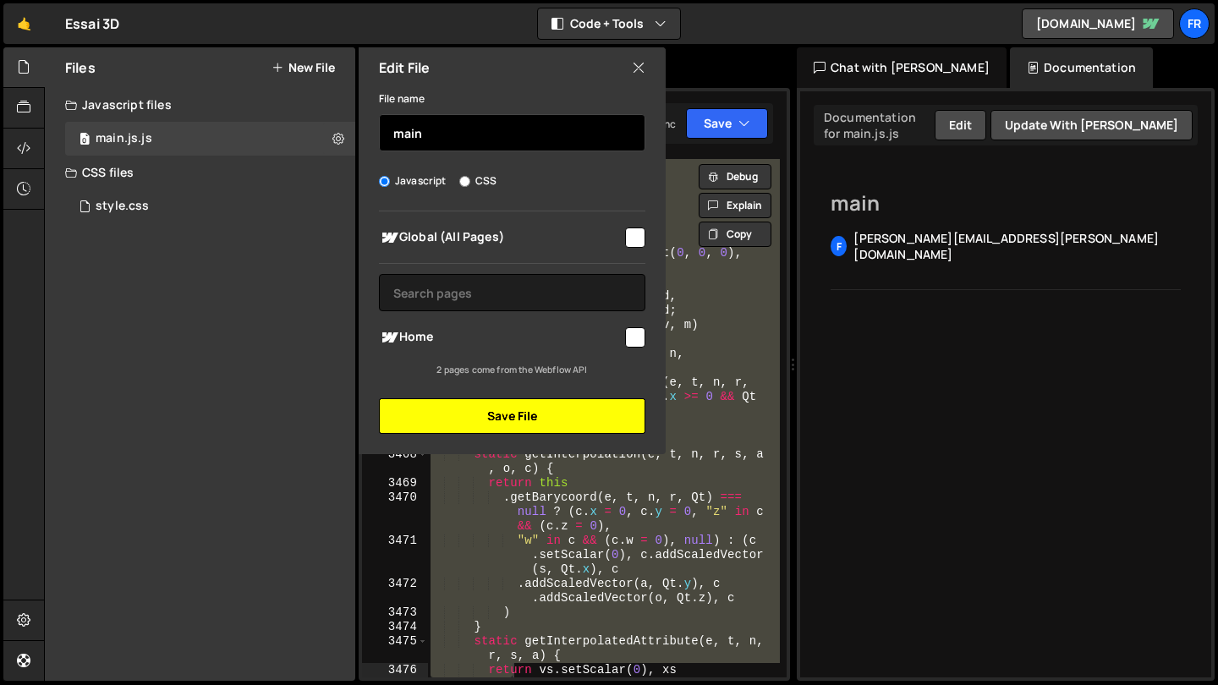
type input "main"
click at [465, 425] on button "Save File" at bounding box center [512, 417] width 267 height 36
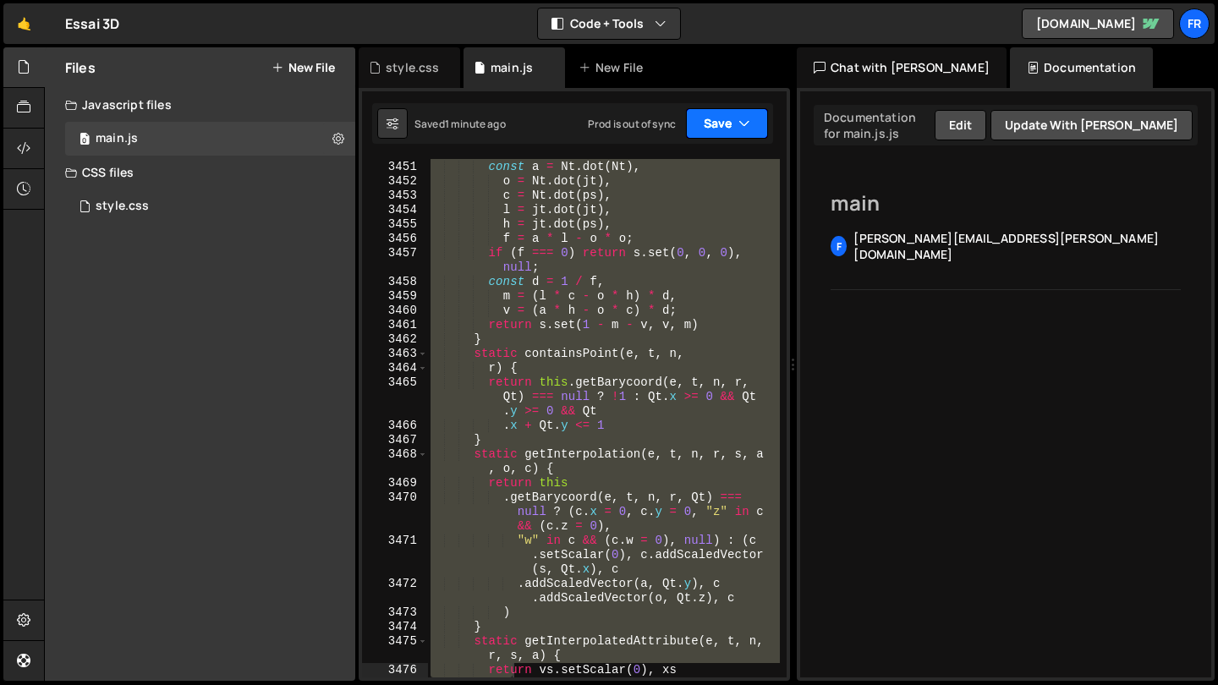
click at [730, 124] on button "Save" at bounding box center [727, 123] width 82 height 30
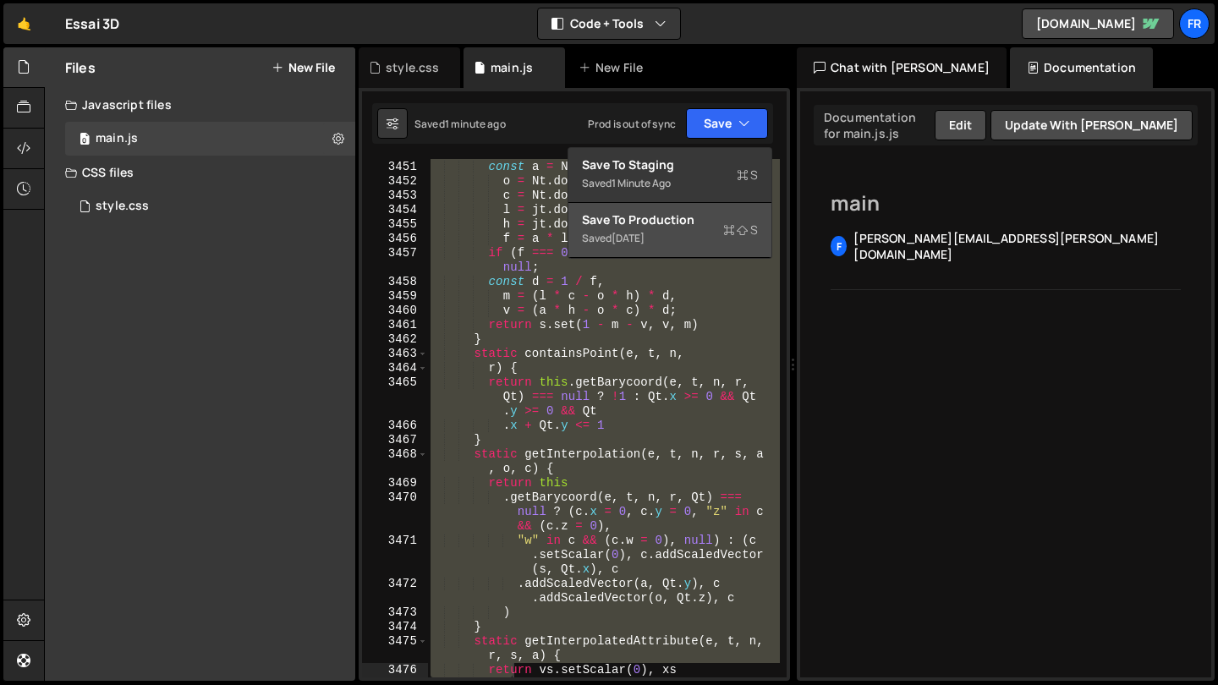
click at [701, 220] on div "Save to Production S" at bounding box center [670, 220] width 176 height 17
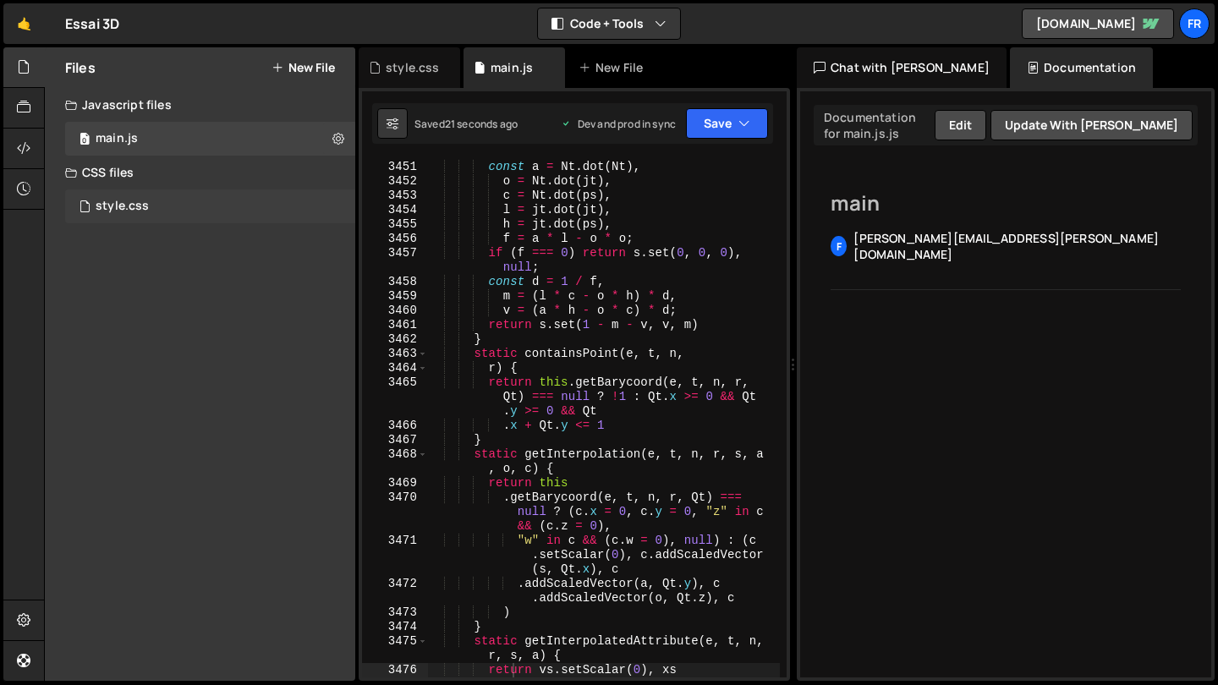
type textarea "l = [DOMAIN_NAME](jt),"
click at [454, 206] on div "ps . subVectors ( e , t ) ; const a = Nt . dot ( Nt ) , o = Nt . dot ( jt ) , c…" at bounding box center [603, 434] width 353 height 576
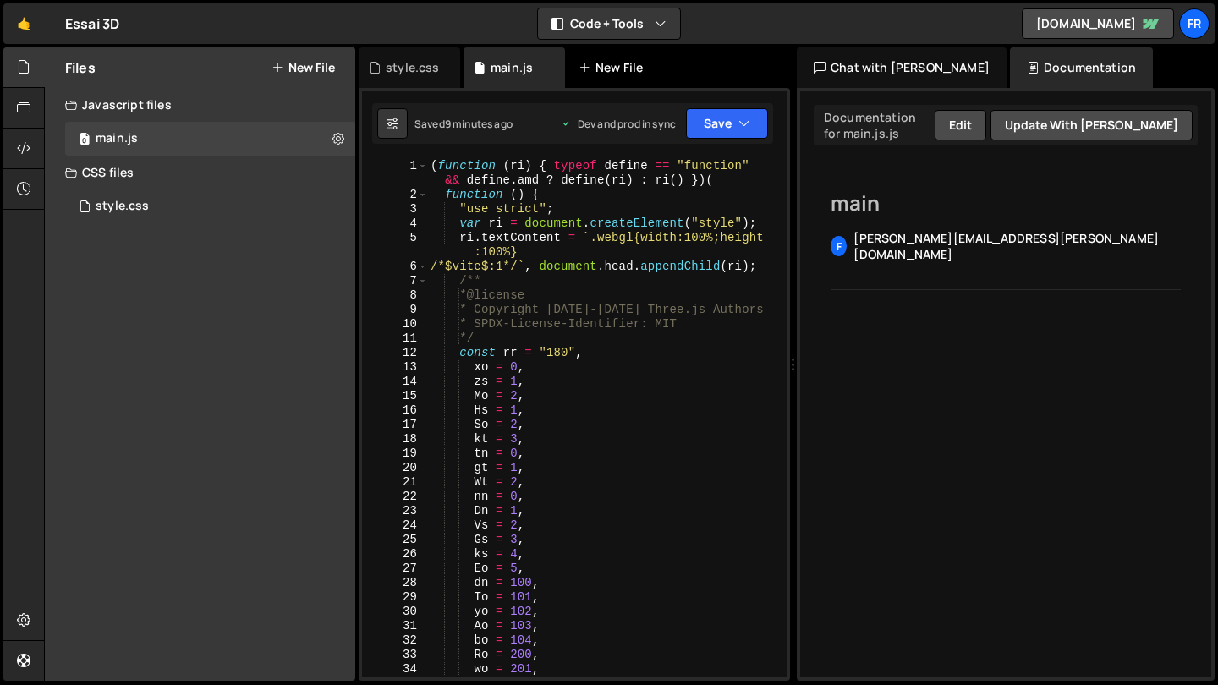
click at [597, 65] on div "New File" at bounding box center [614, 67] width 71 height 17
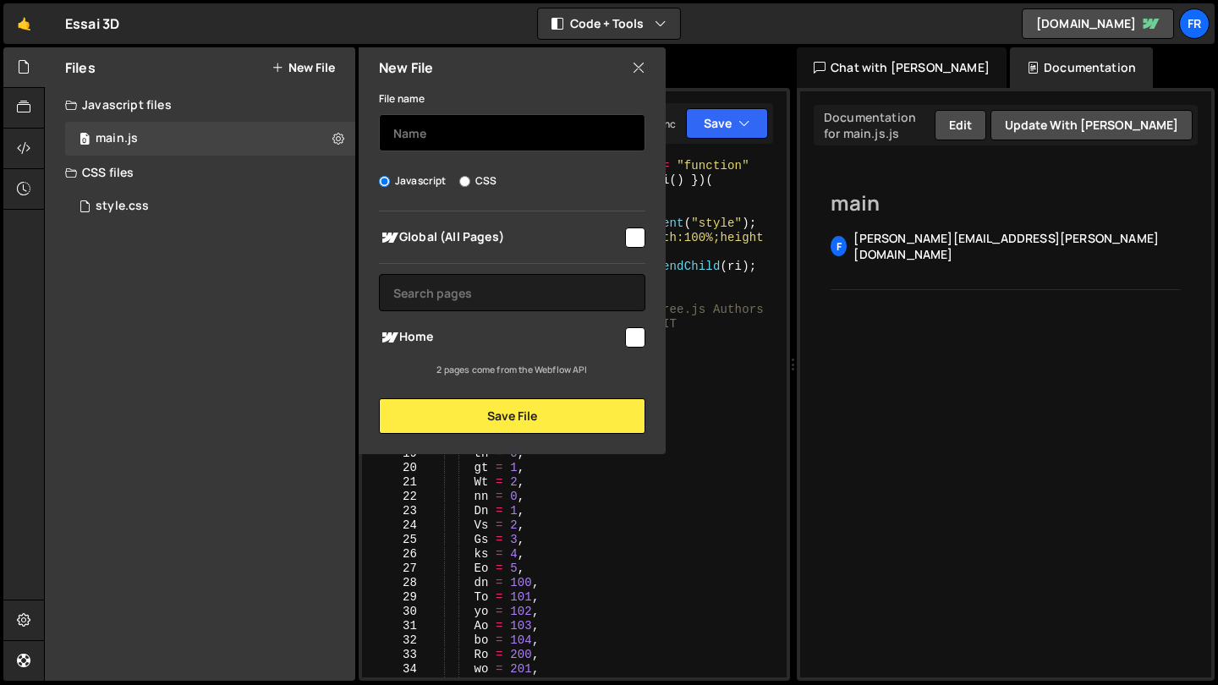
click at [536, 134] on input "text" at bounding box center [512, 132] width 267 height 37
type input "main"
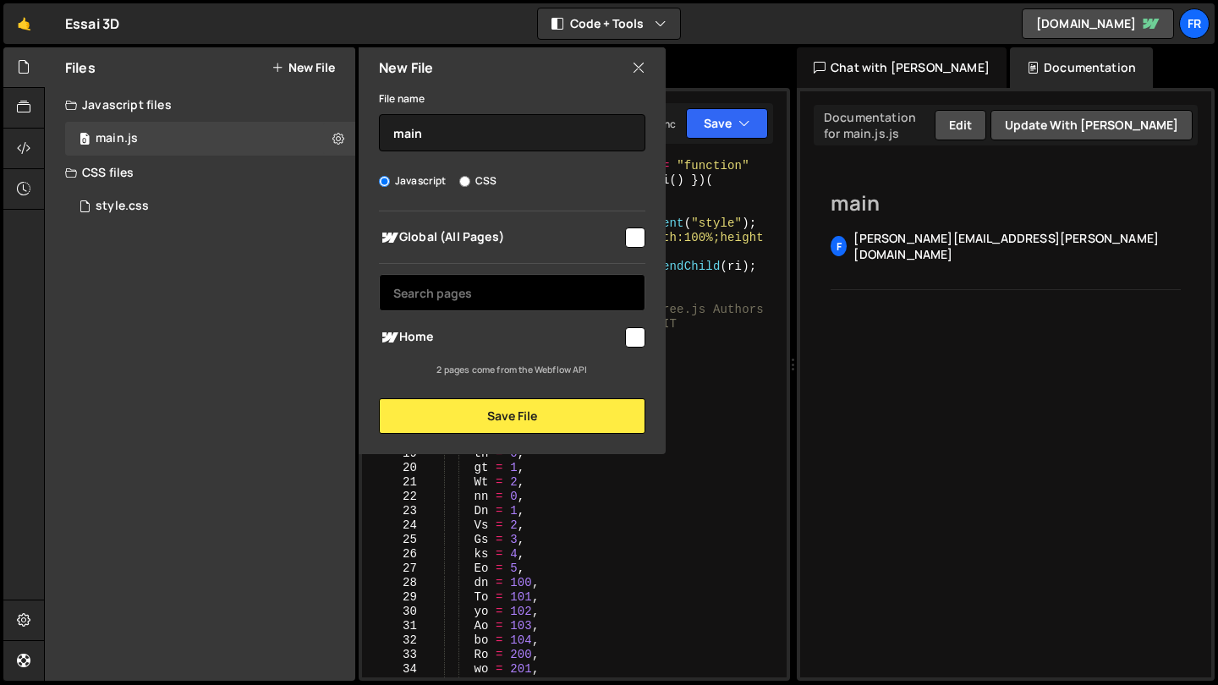
click at [579, 309] on input "text" at bounding box center [512, 292] width 267 height 37
click at [545, 342] on span "Home" at bounding box center [501, 337] width 244 height 20
checkbox input "true"
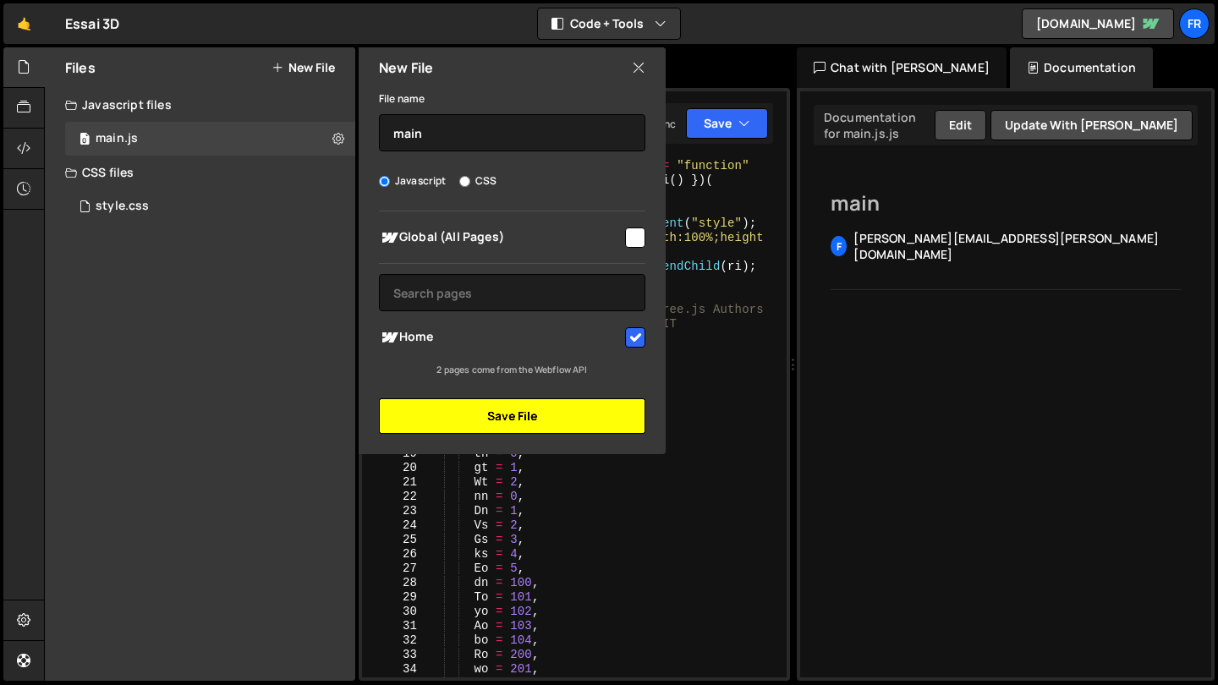
click at [541, 422] on button "Save File" at bounding box center [512, 417] width 267 height 36
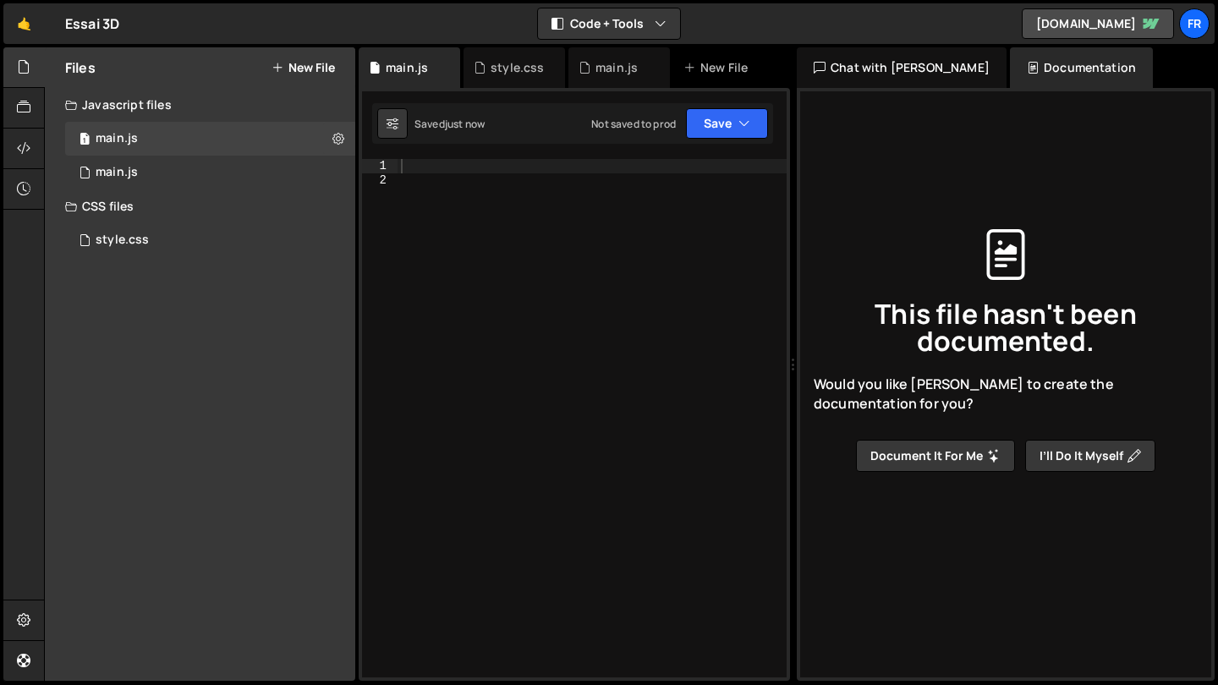
click at [530, 168] on div at bounding box center [592, 432] width 389 height 547
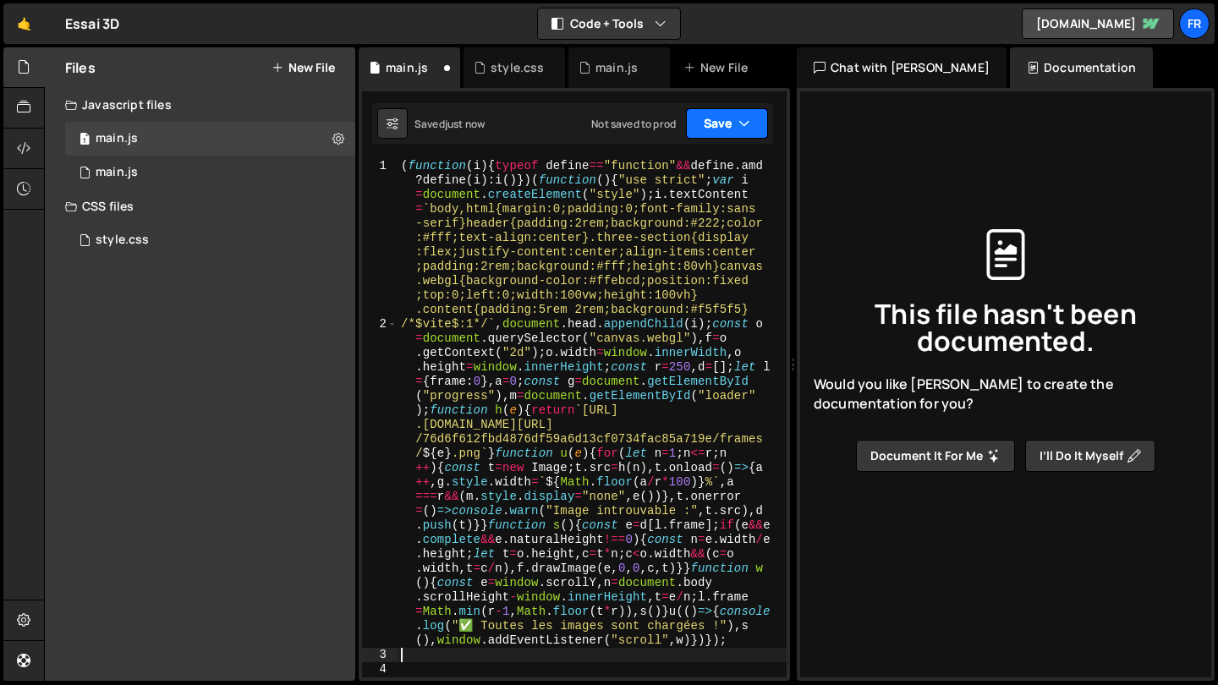
click at [717, 117] on button "Save" at bounding box center [727, 123] width 82 height 30
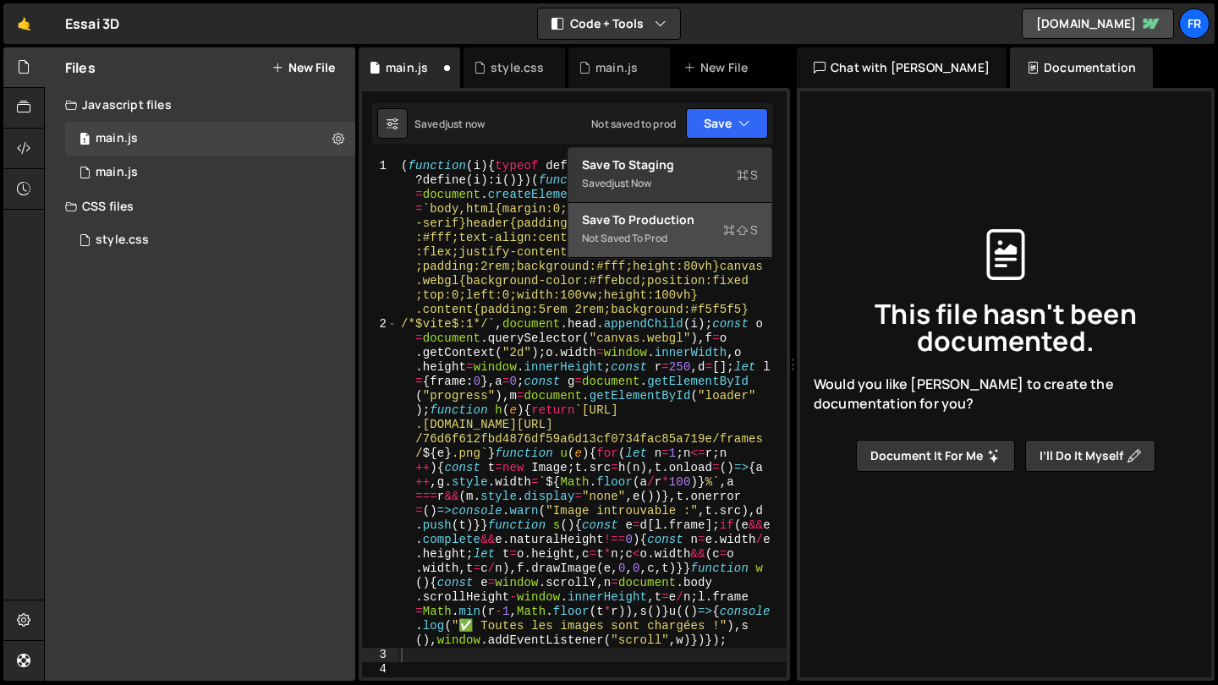
click at [689, 238] on div "Not saved to prod" at bounding box center [670, 238] width 176 height 20
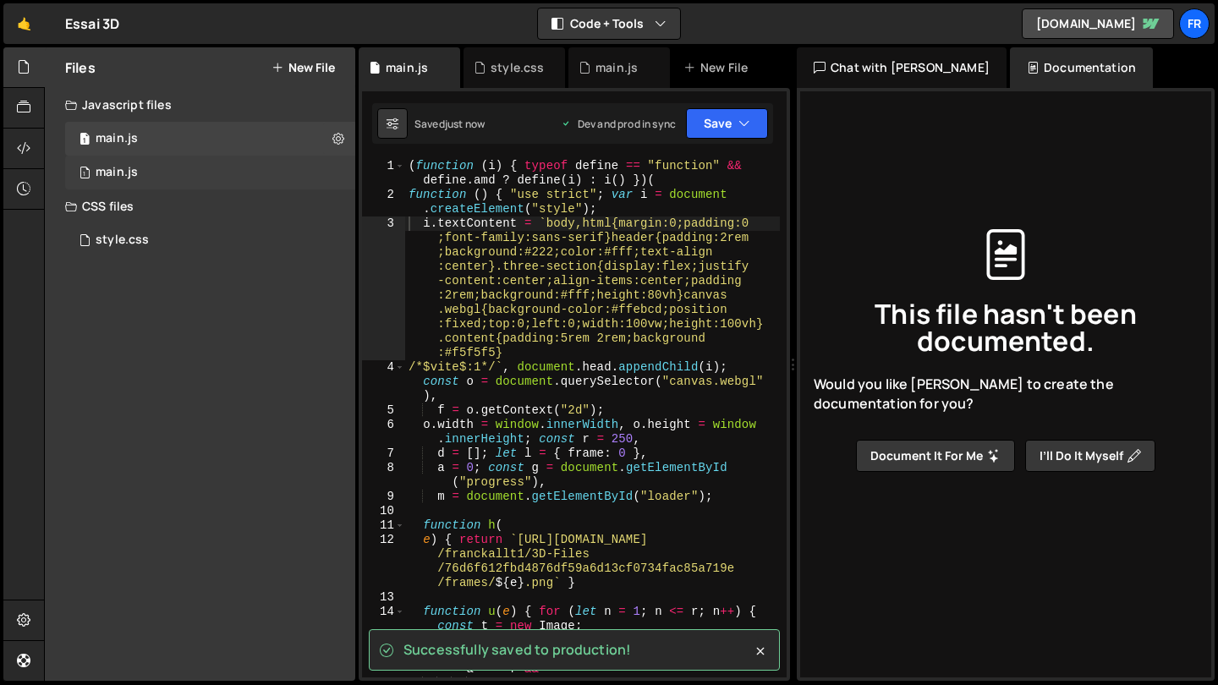
click at [252, 173] on div "1 main.js 0" at bounding box center [210, 173] width 290 height 34
click at [321, 173] on div "1 main.js 0" at bounding box center [210, 173] width 290 height 34
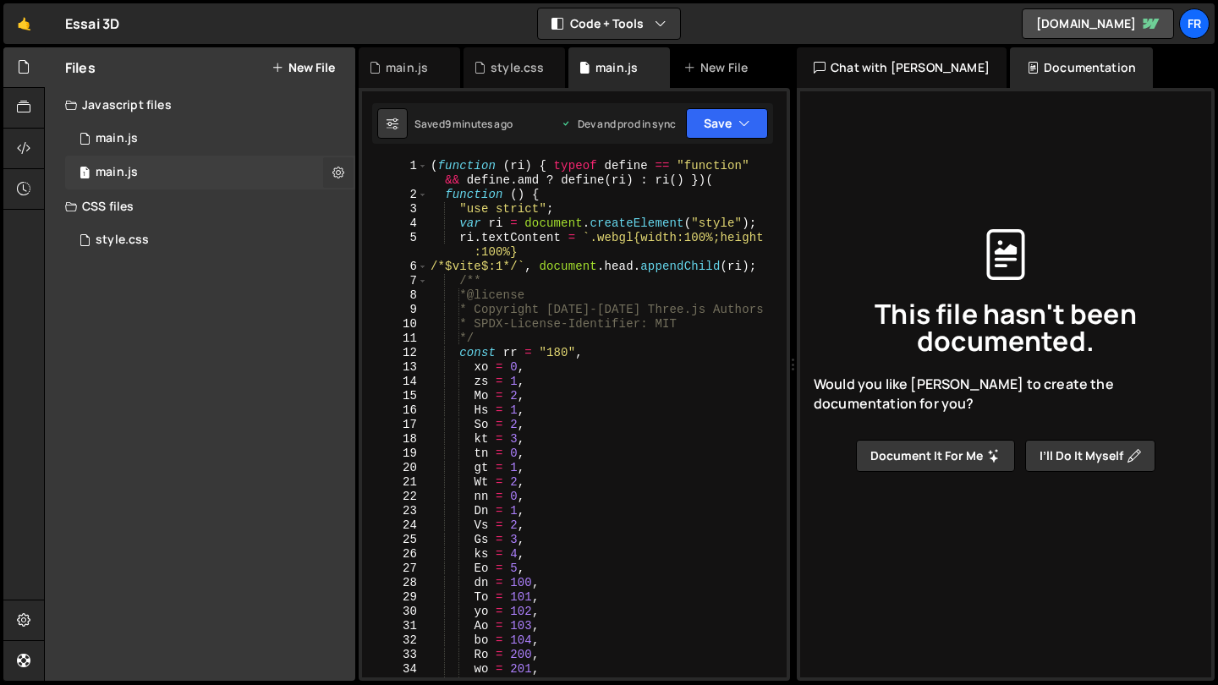
click at [333, 173] on button at bounding box center [338, 172] width 30 height 30
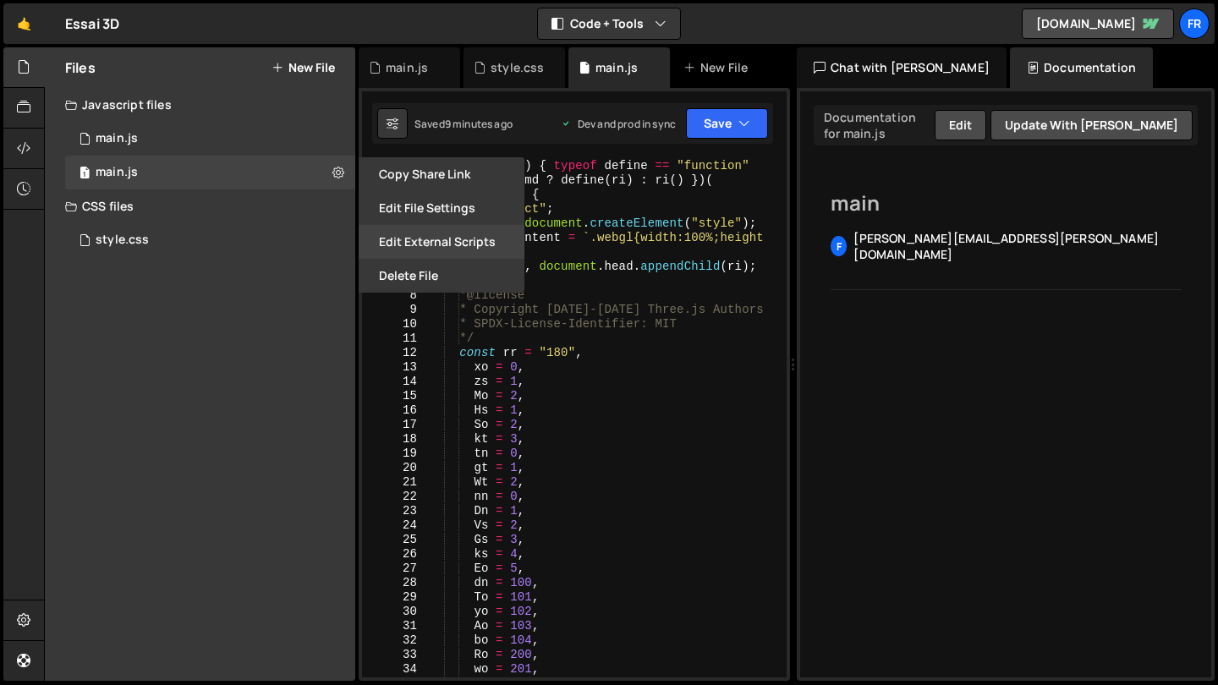
click at [405, 241] on button "Edit External Scripts" at bounding box center [442, 242] width 166 height 34
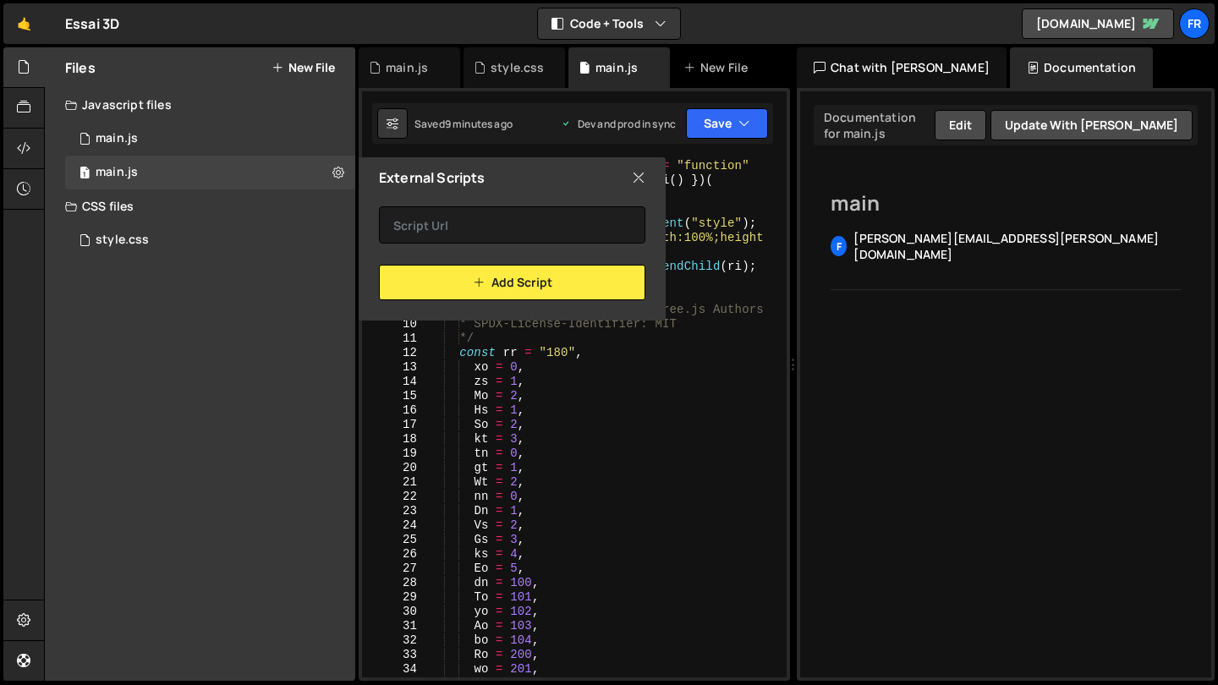
click at [637, 175] on icon at bounding box center [639, 177] width 14 height 19
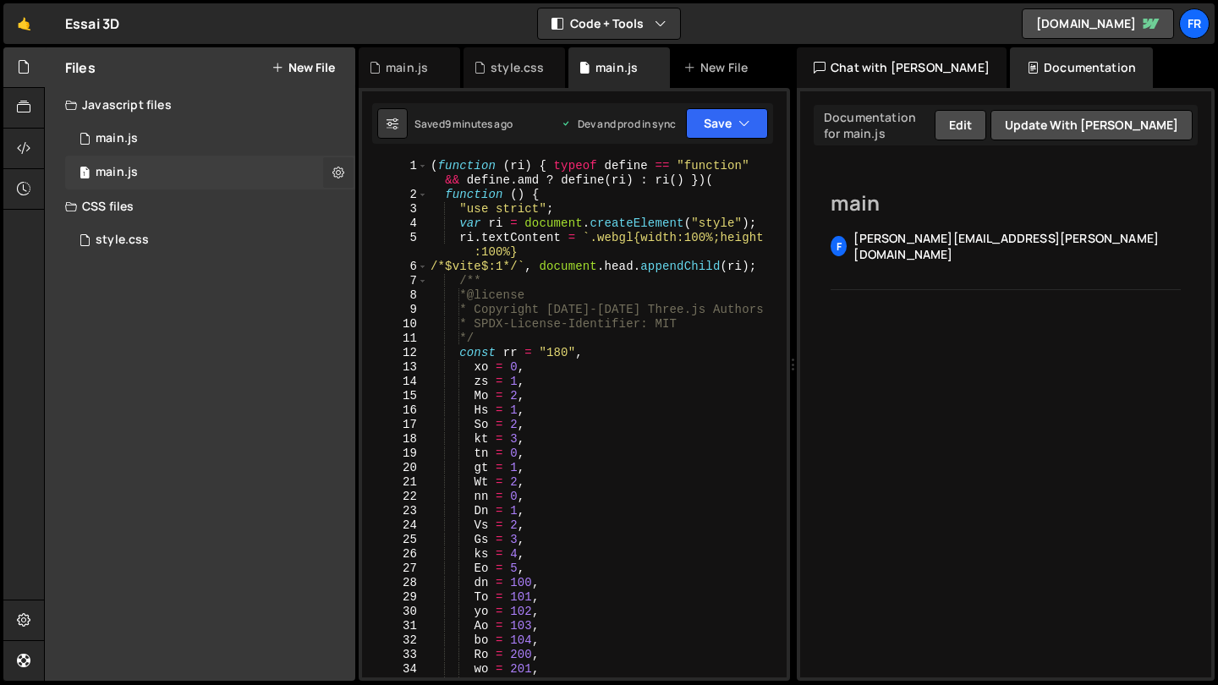
click at [340, 176] on icon at bounding box center [339, 172] width 12 height 16
type input "main"
radio input "true"
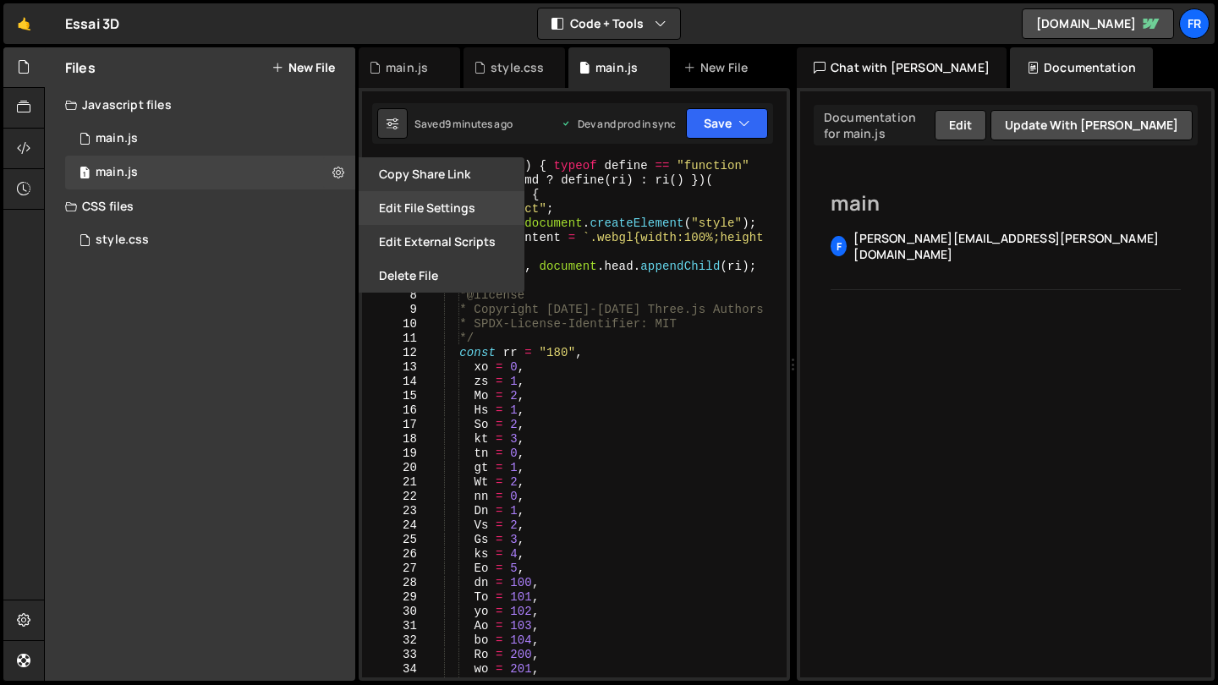
click at [434, 205] on button "Edit File Settings" at bounding box center [442, 208] width 166 height 34
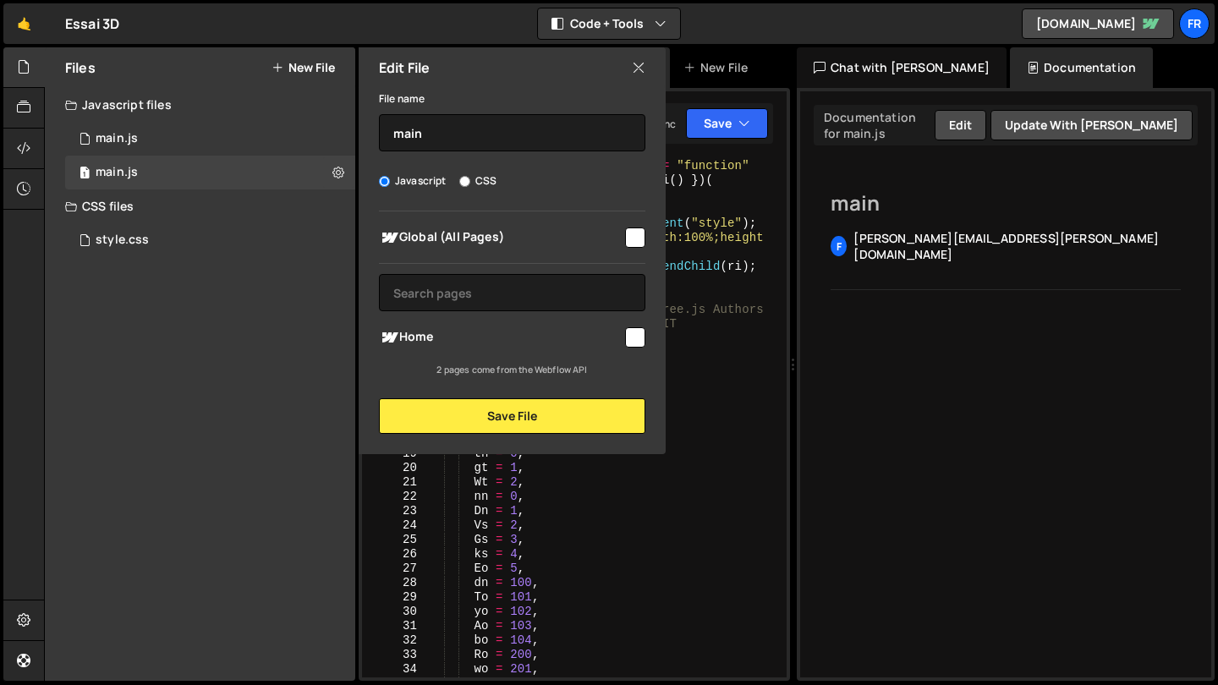
click at [641, 343] on input "checkbox" at bounding box center [635, 337] width 20 height 20
click at [640, 342] on input "checkbox" at bounding box center [635, 337] width 20 height 20
checkbox input "false"
click at [640, 68] on icon at bounding box center [639, 67] width 14 height 19
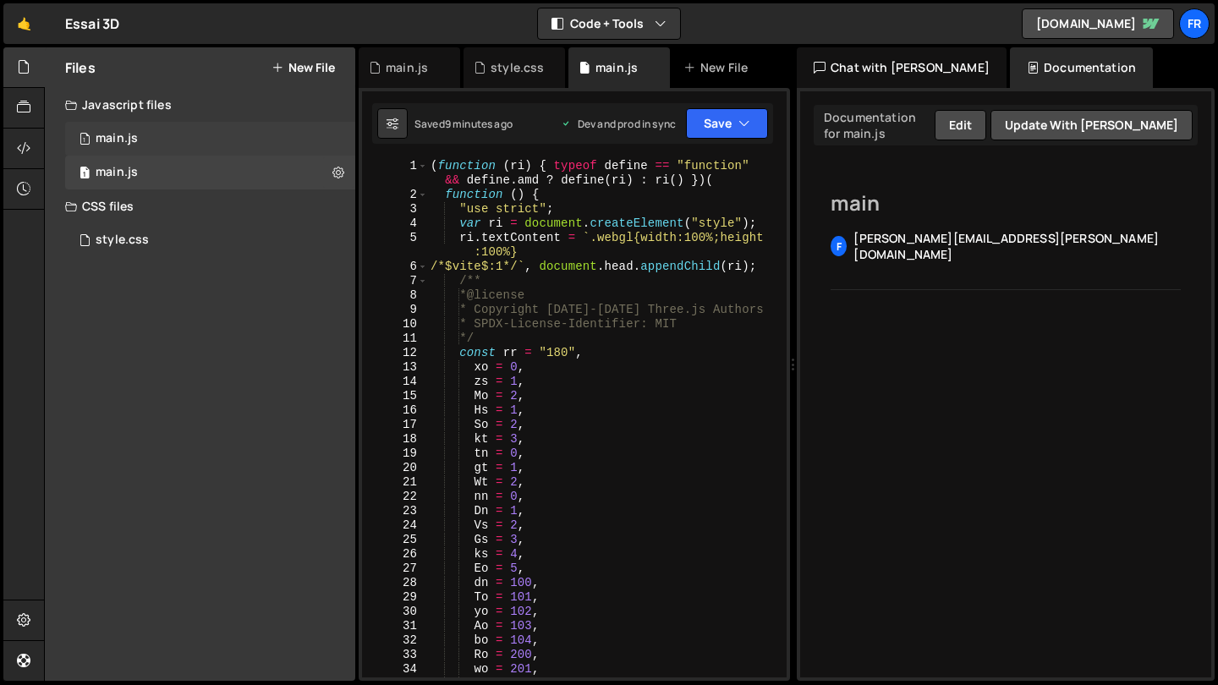
click at [267, 147] on div "1 main.js 0" at bounding box center [210, 139] width 290 height 34
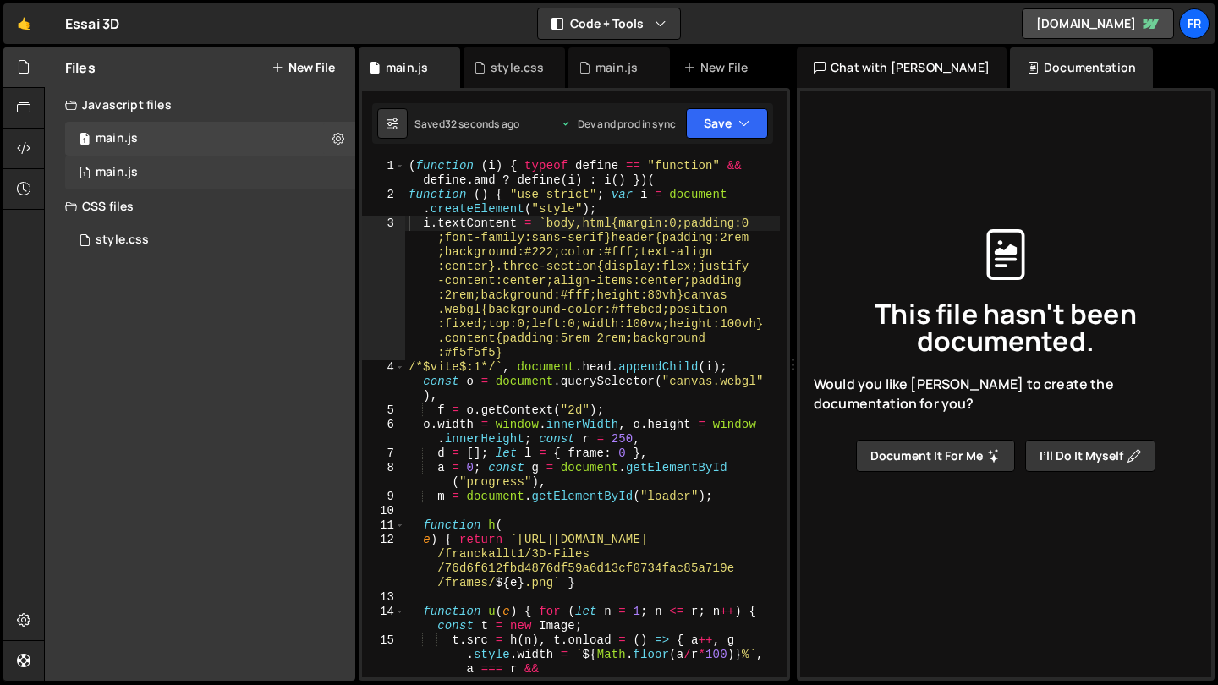
click at [270, 179] on div "1 main.js 0" at bounding box center [210, 173] width 290 height 34
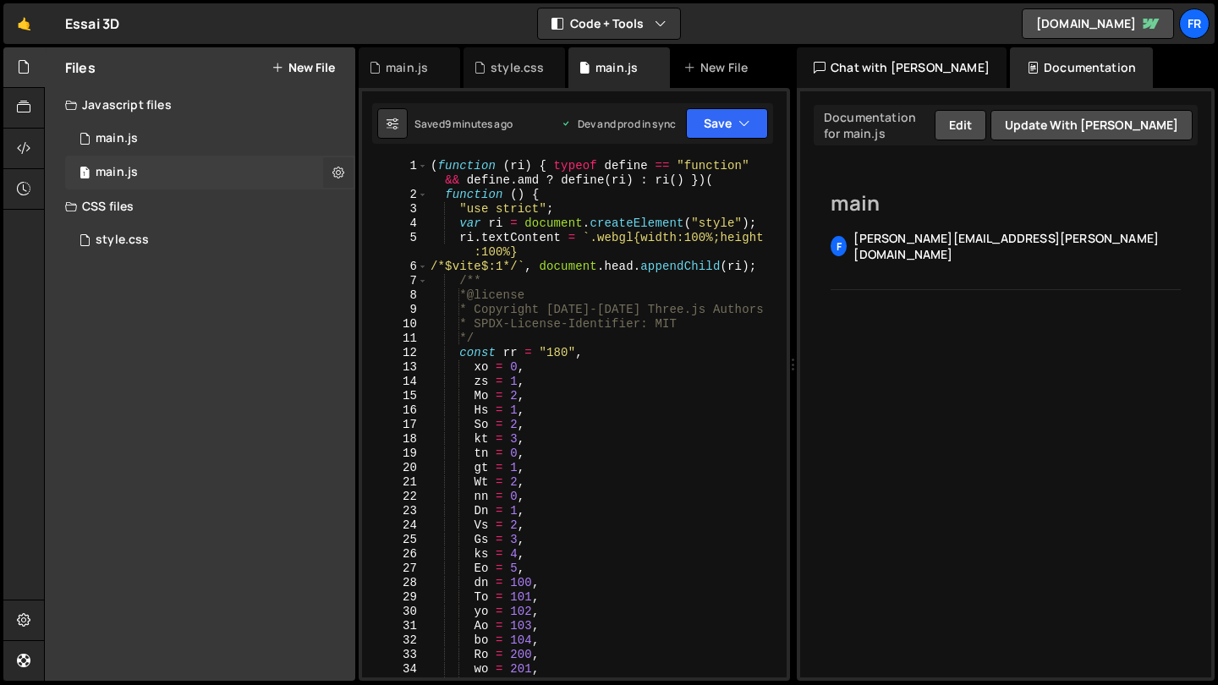
click at [341, 176] on icon at bounding box center [339, 172] width 12 height 16
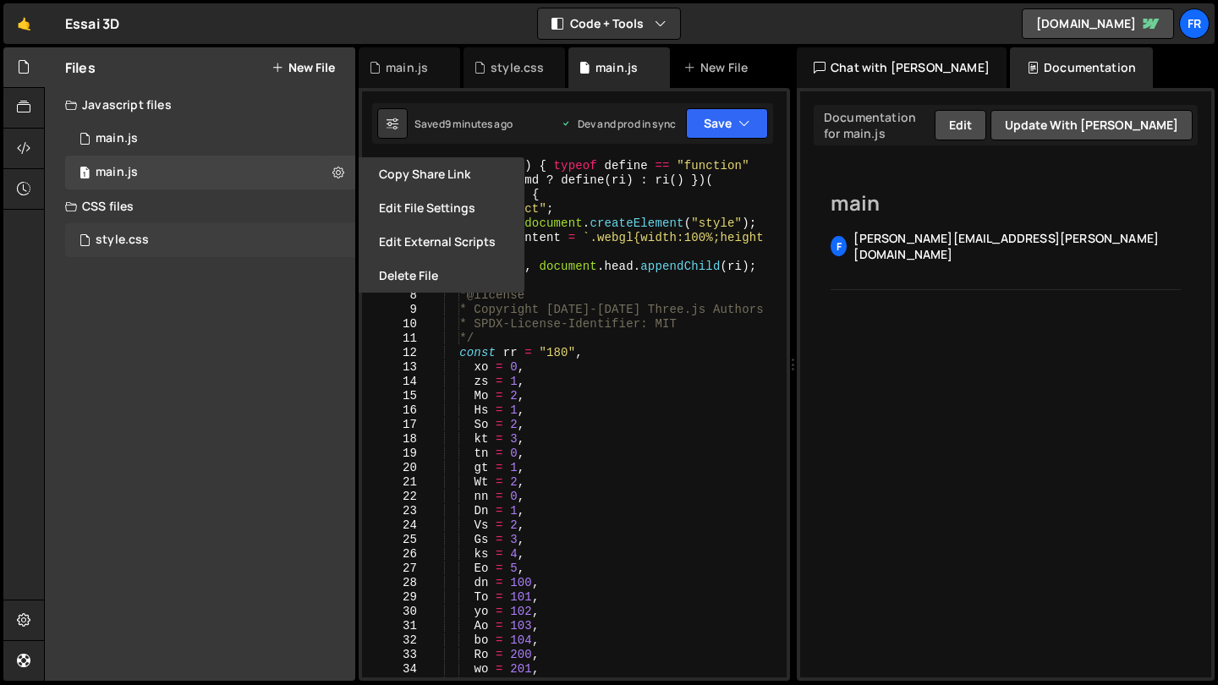
click at [215, 236] on div "style.css 0" at bounding box center [210, 240] width 290 height 34
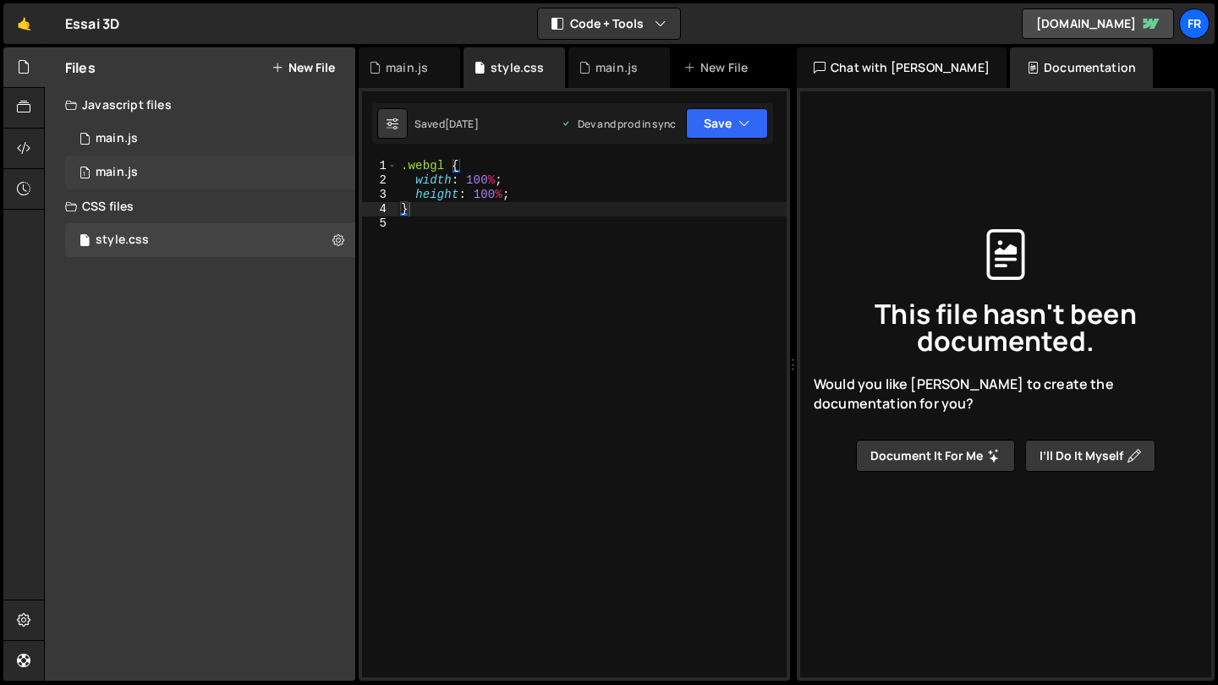
click at [253, 169] on div "1 main.js 0" at bounding box center [210, 173] width 290 height 34
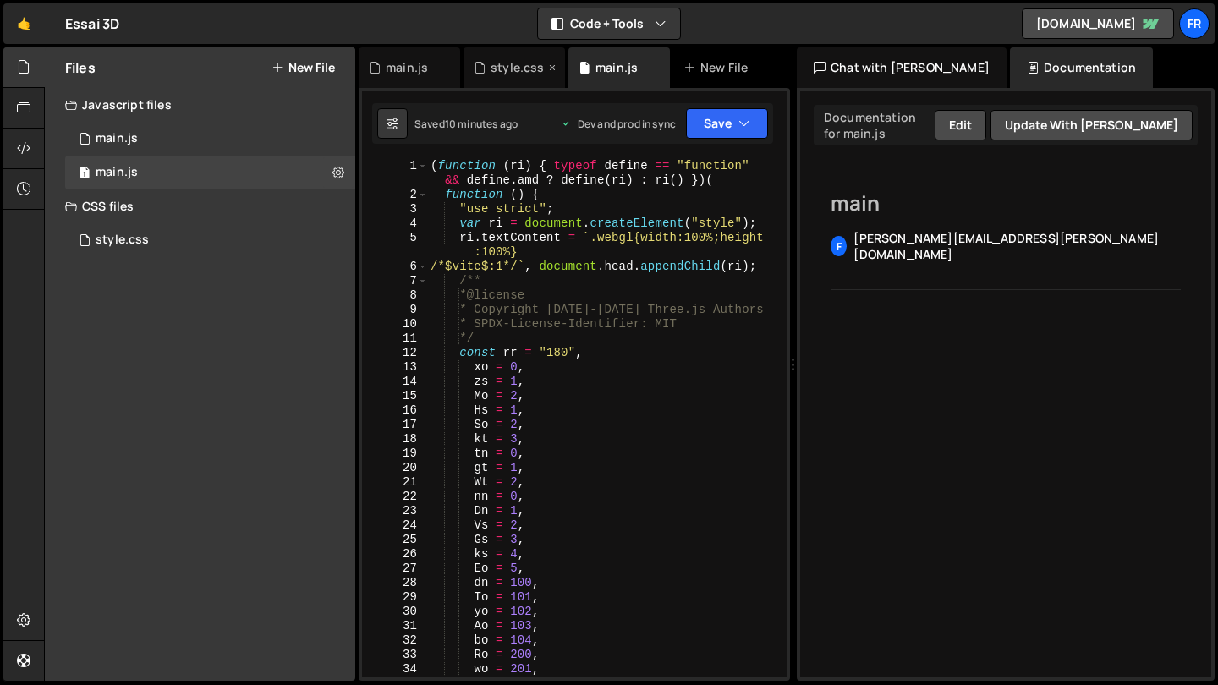
click at [527, 79] on div "style.css" at bounding box center [515, 67] width 102 height 41
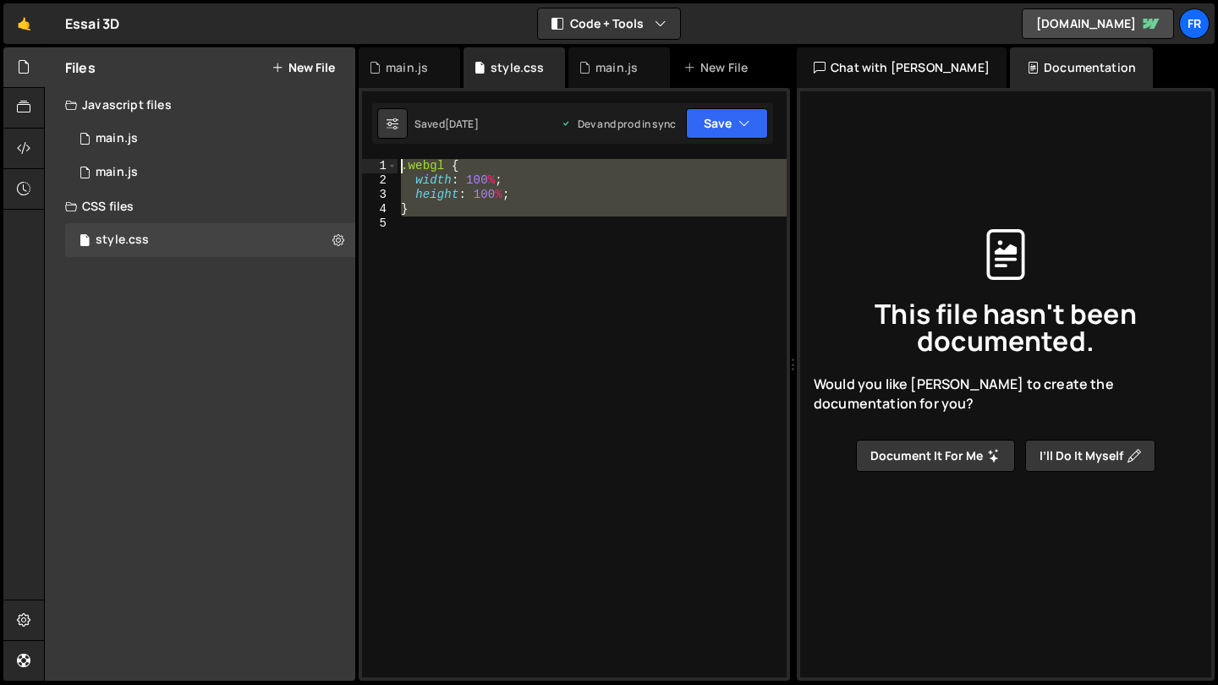
drag, startPoint x: 472, startPoint y: 250, endPoint x: 351, endPoint y: 95, distance: 197.2
click at [351, 95] on div "Files New File Javascript files 1 main.js 0 1 main.js 0 CSS files style.css 0" at bounding box center [631, 364] width 1174 height 635
type textarea ".webgl { width: 100%;"
paste textarea
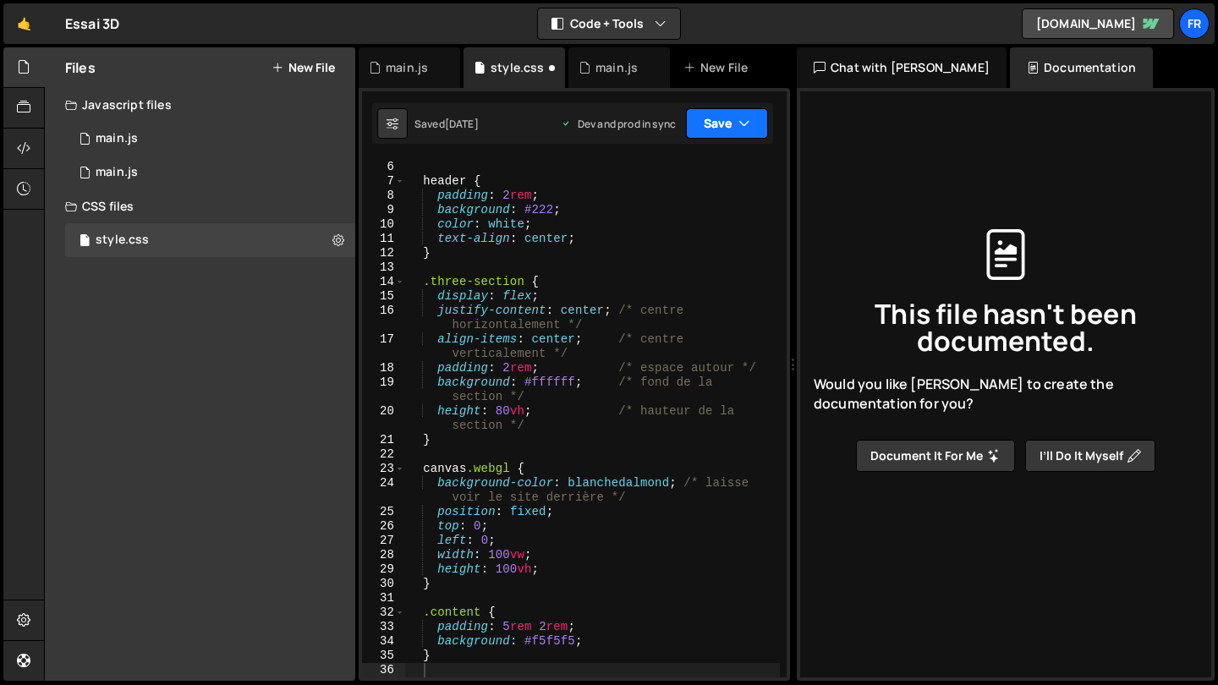
click at [730, 129] on button "Save" at bounding box center [727, 123] width 82 height 30
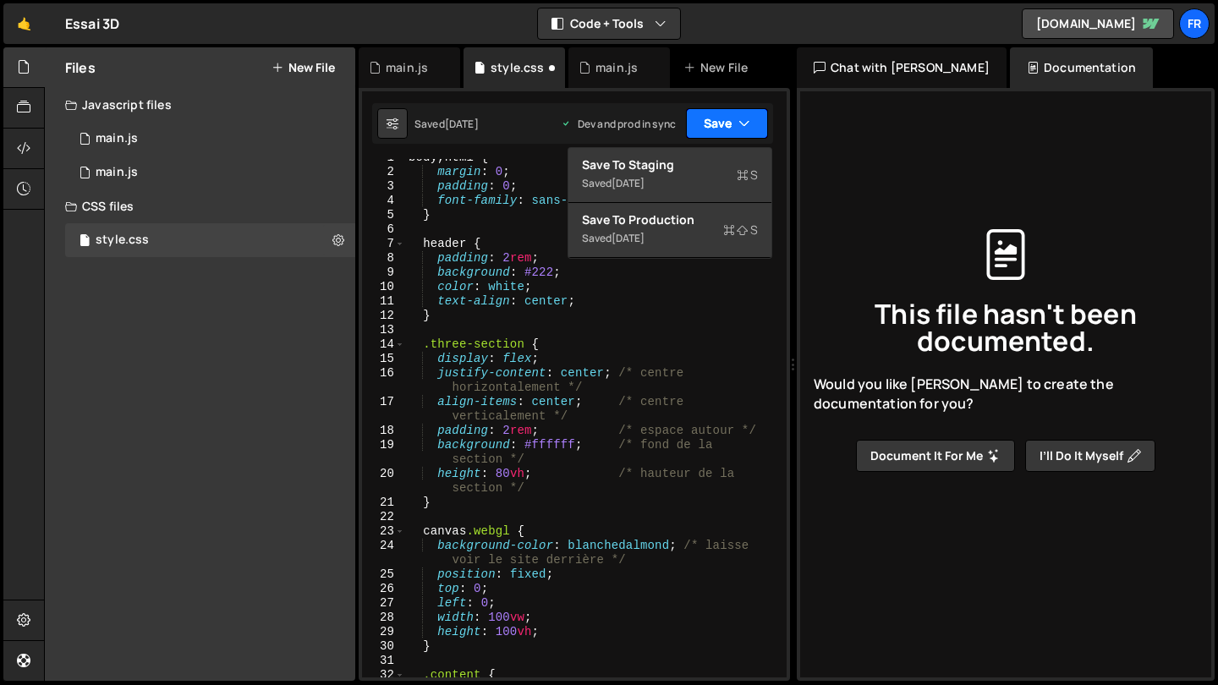
scroll to position [0, 0]
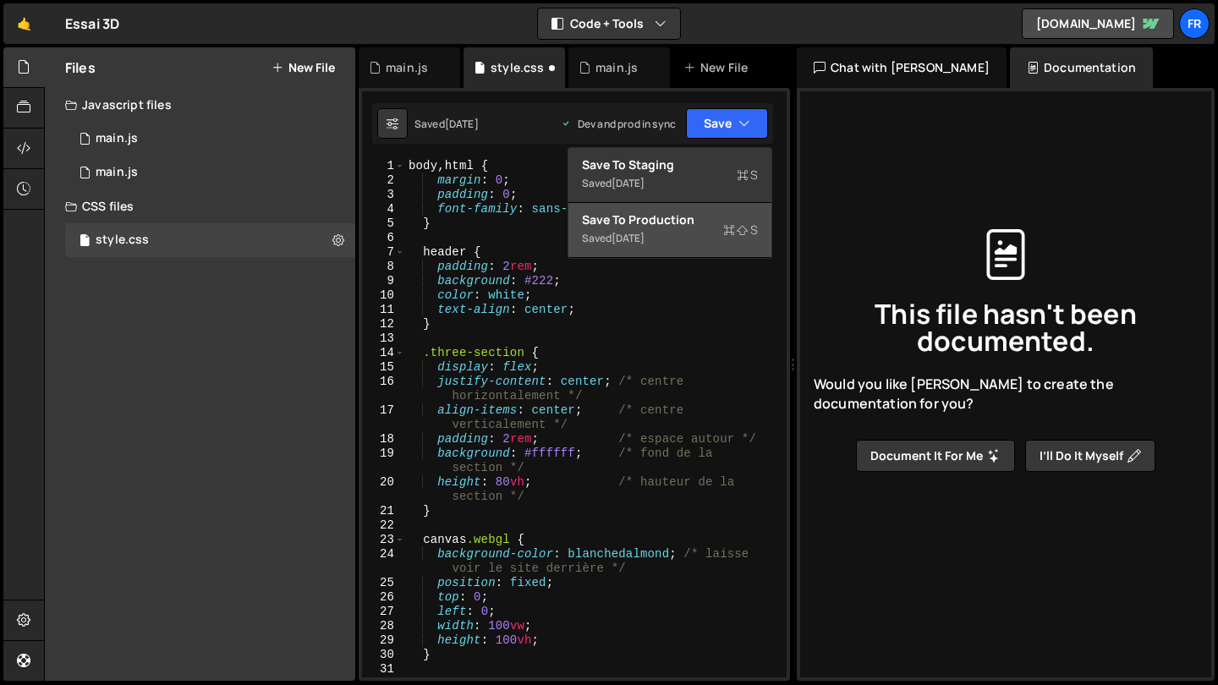
click at [645, 234] on div "[DATE]" at bounding box center [628, 238] width 33 height 14
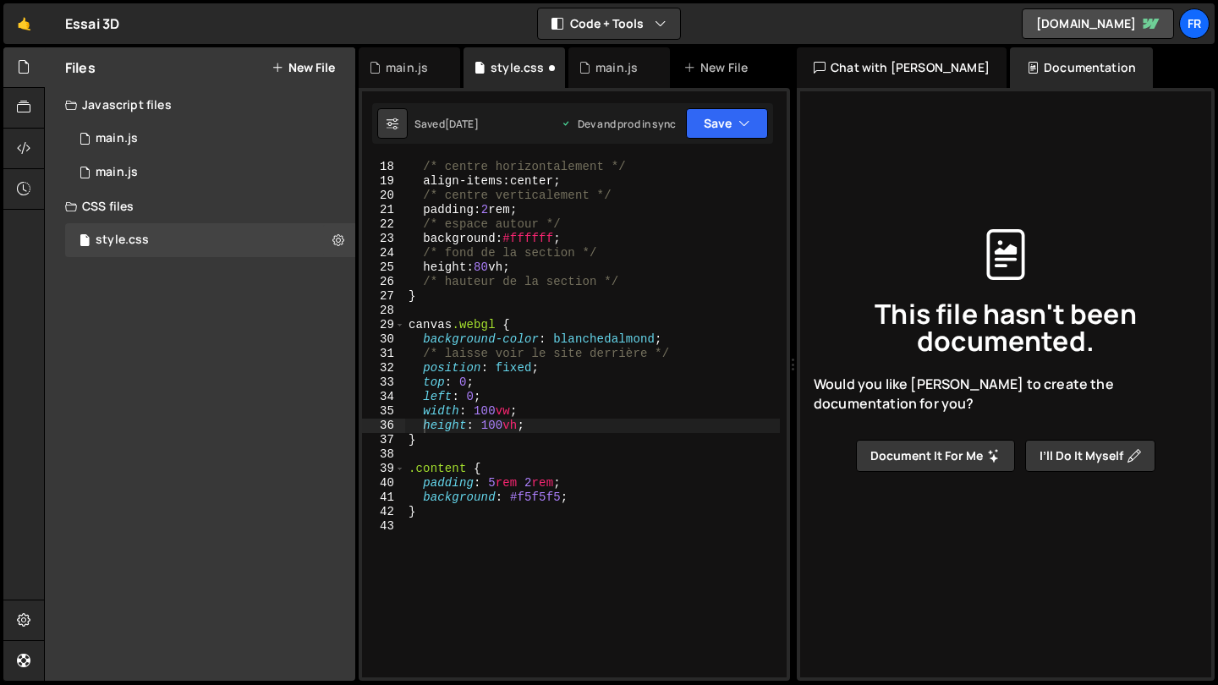
scroll to position [244, 0]
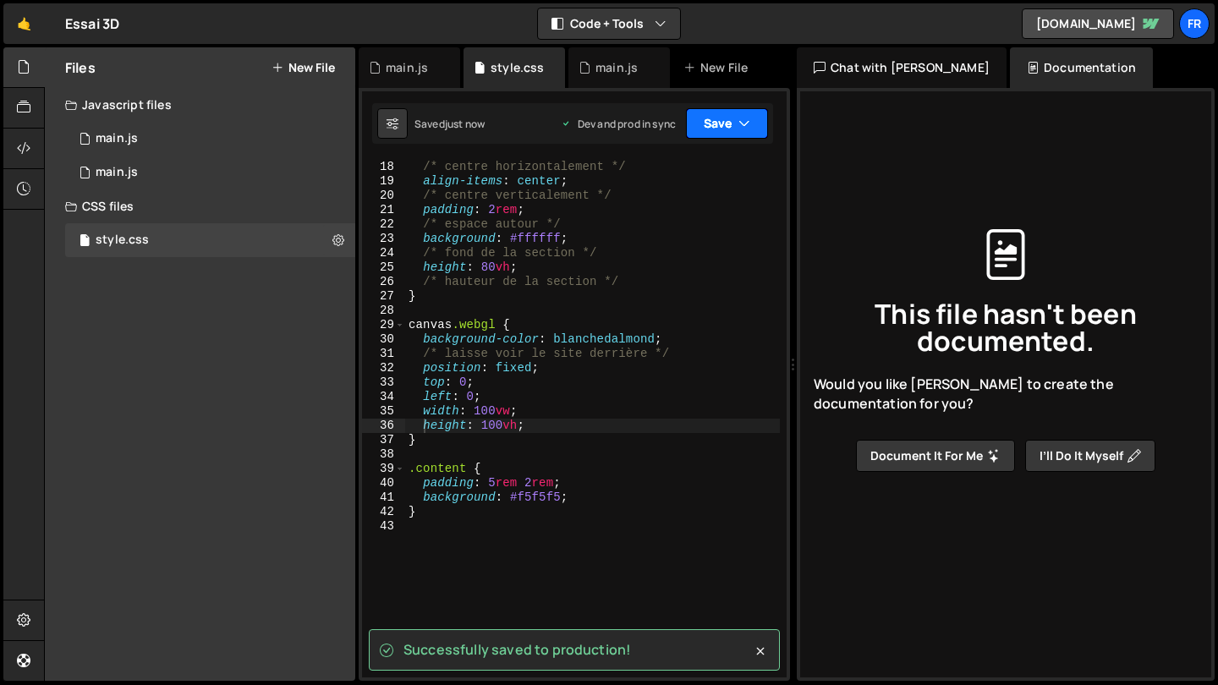
click at [728, 118] on button "Save" at bounding box center [727, 123] width 82 height 30
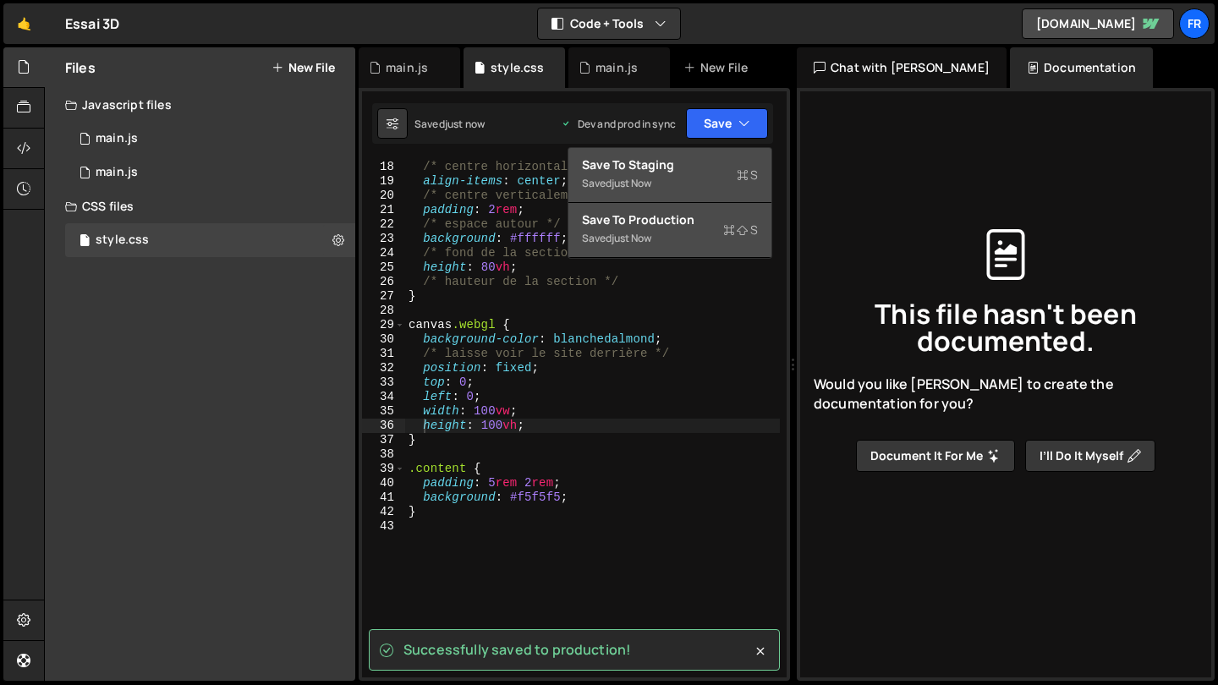
click at [698, 187] on div "Saved just now" at bounding box center [670, 183] width 176 height 20
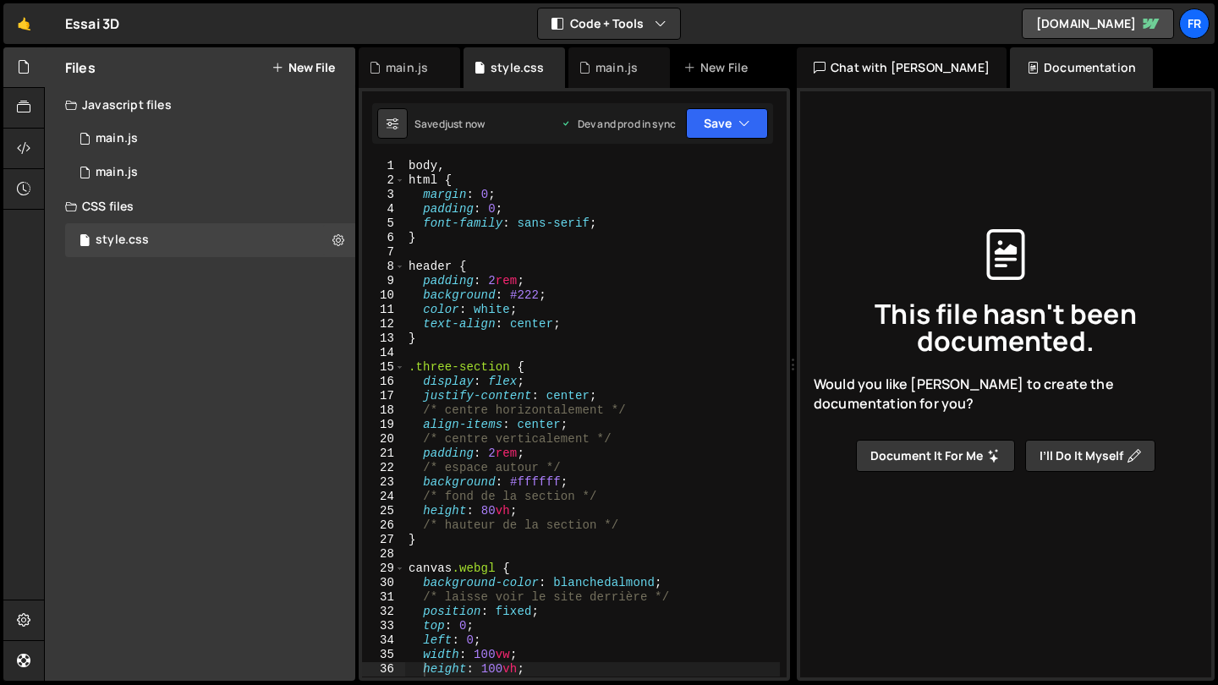
scroll to position [0, 0]
click at [167, 143] on div "1 main.js 0" at bounding box center [210, 139] width 290 height 34
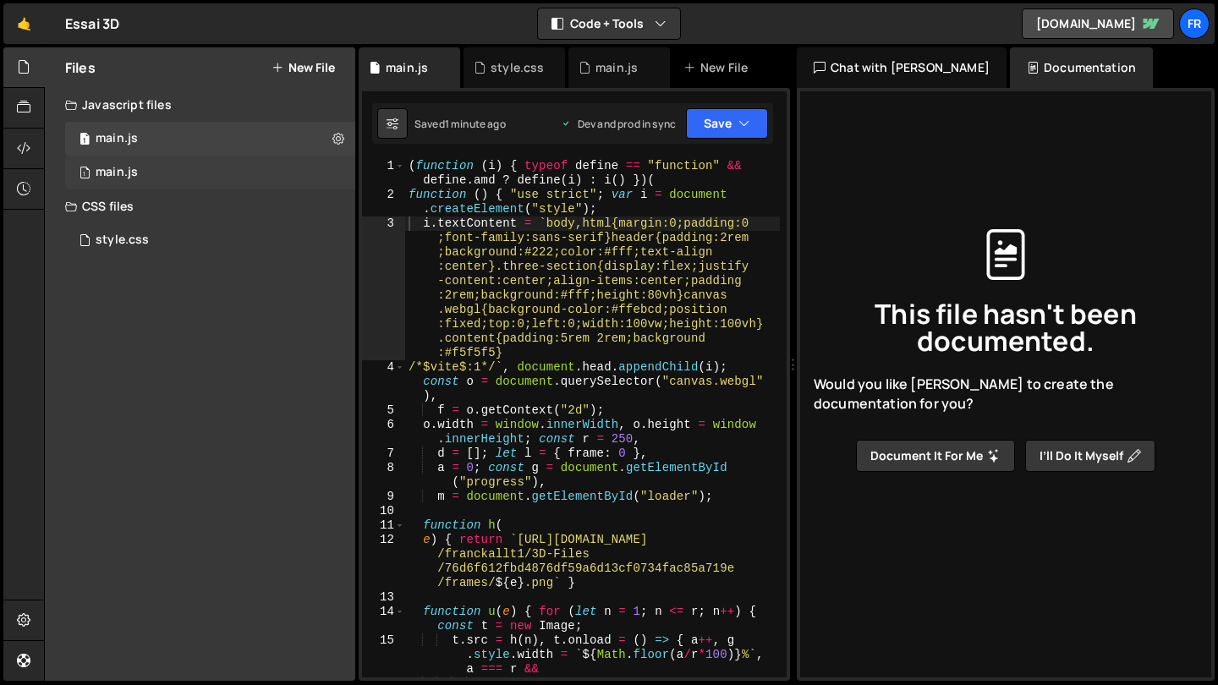
click at [194, 178] on div "1 main.js 0" at bounding box center [210, 173] width 290 height 34
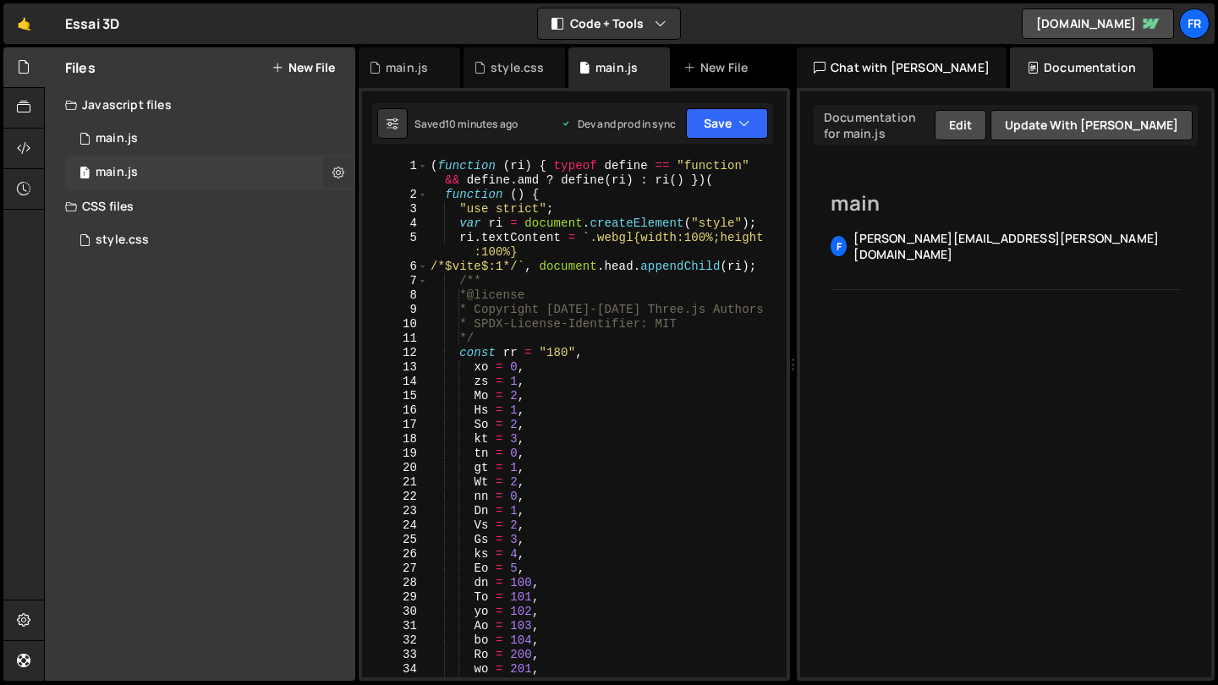
click at [338, 174] on icon at bounding box center [339, 172] width 12 height 16
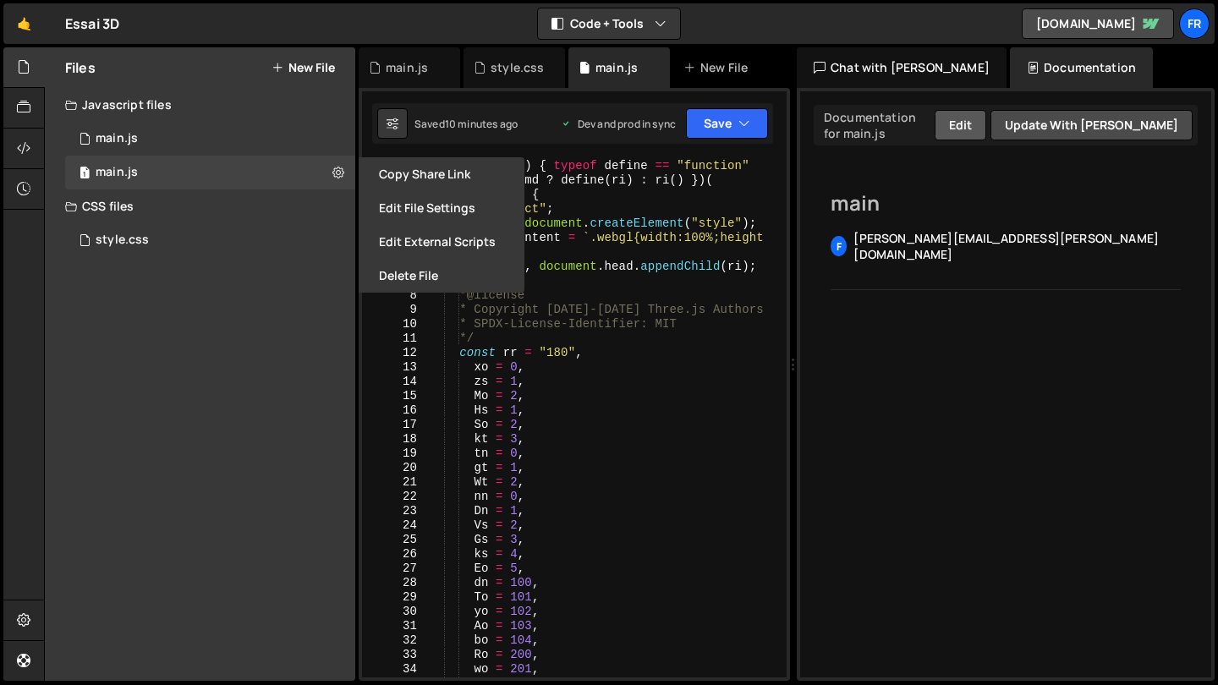
click at [987, 135] on button "Edit" at bounding box center [961, 125] width 52 height 30
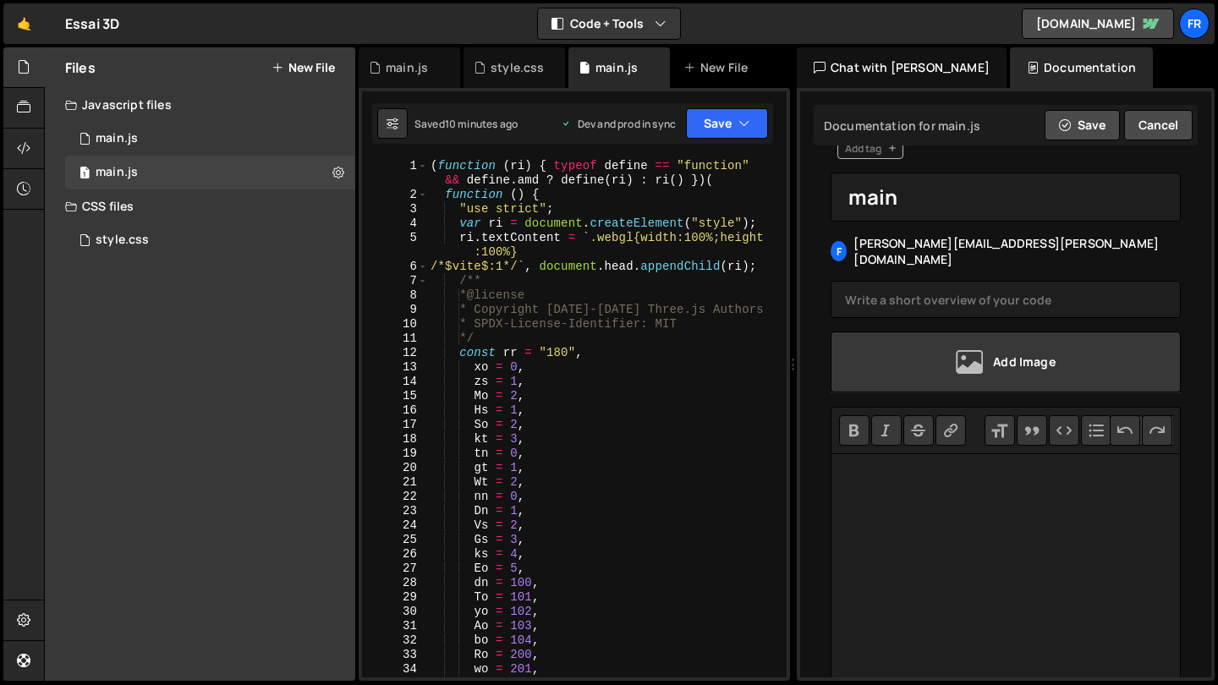
scroll to position [28, 0]
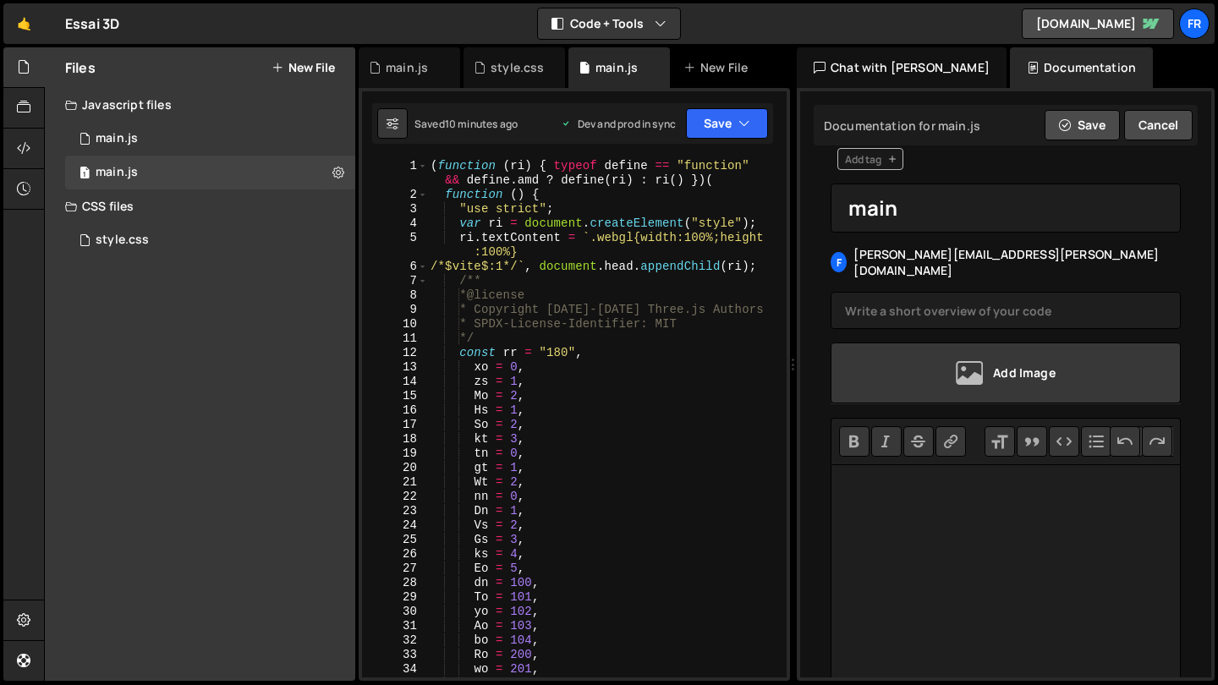
click at [926, 245] on div "main main [PERSON_NAME] [PERSON_NAME][EMAIL_ADDRESS][PERSON_NAME][DOMAIN_NAME]" at bounding box center [1006, 249] width 350 height 159
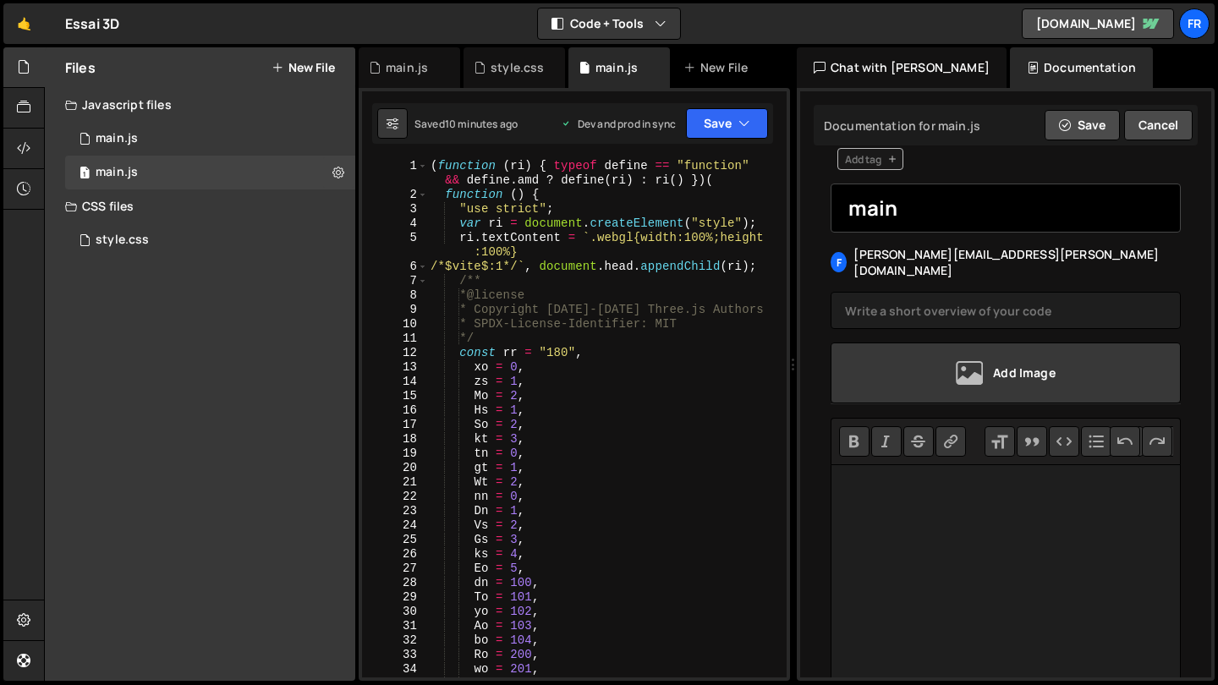
click at [921, 232] on input "main" at bounding box center [1006, 208] width 350 height 49
type input "main.js"
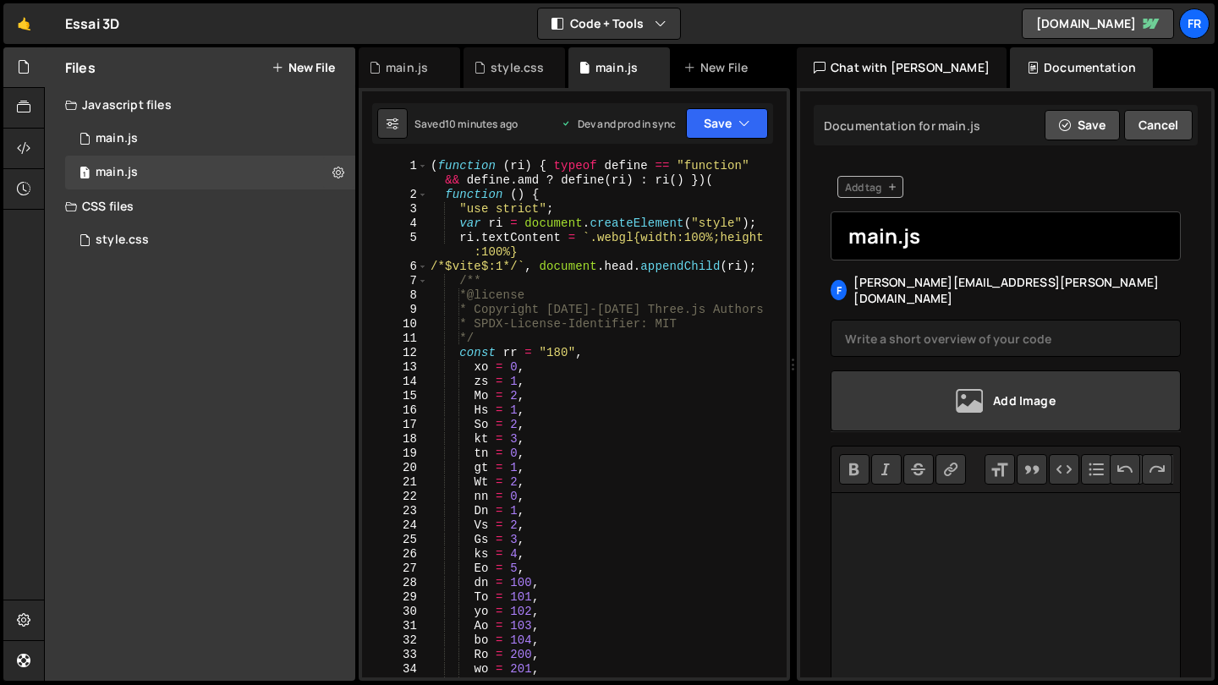
scroll to position [0, 0]
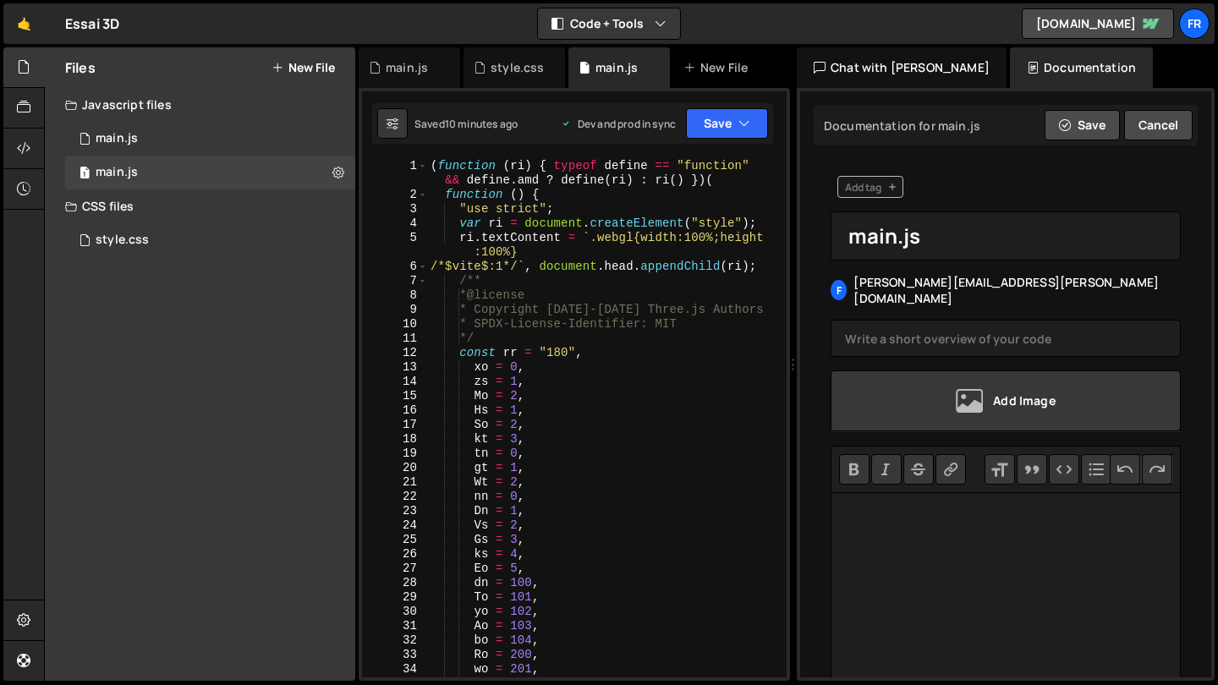
type textarea "/**"
click at [725, 287] on div "( function ( ri ) { typeof define == "function" && define . amd ? define ( ri )…" at bounding box center [603, 440] width 353 height 562
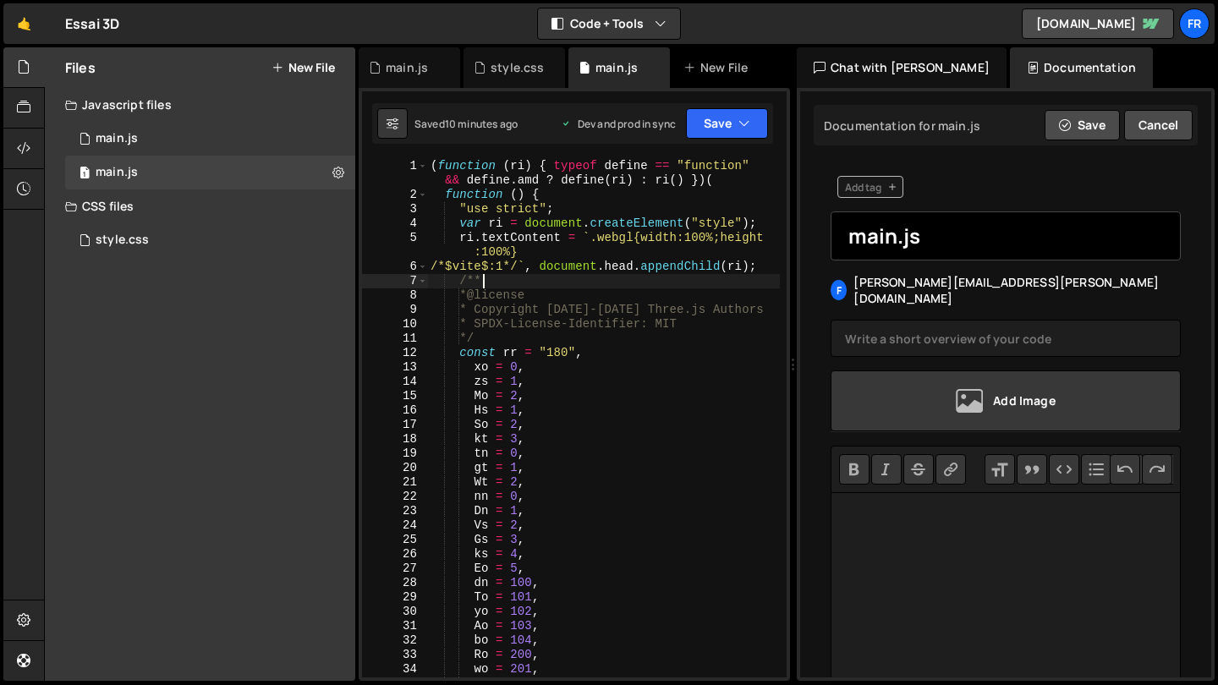
click at [930, 248] on input "main.js" at bounding box center [1006, 236] width 350 height 49
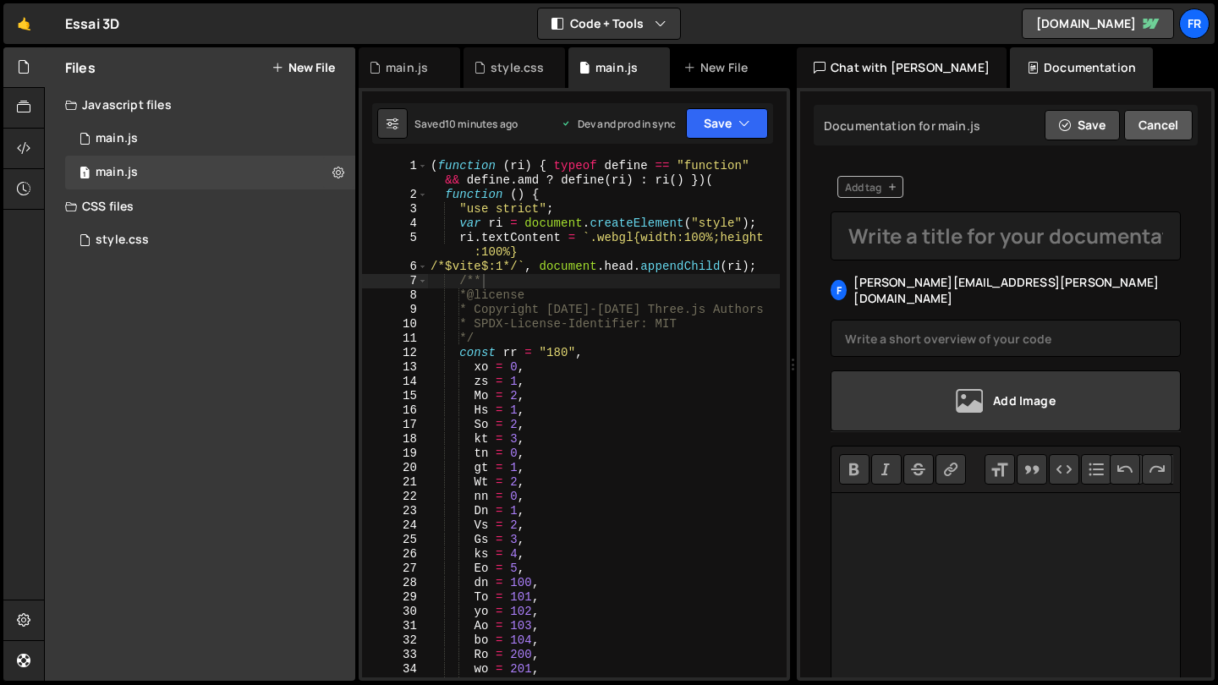
click at [1133, 137] on button "Cancel" at bounding box center [1158, 125] width 69 height 30
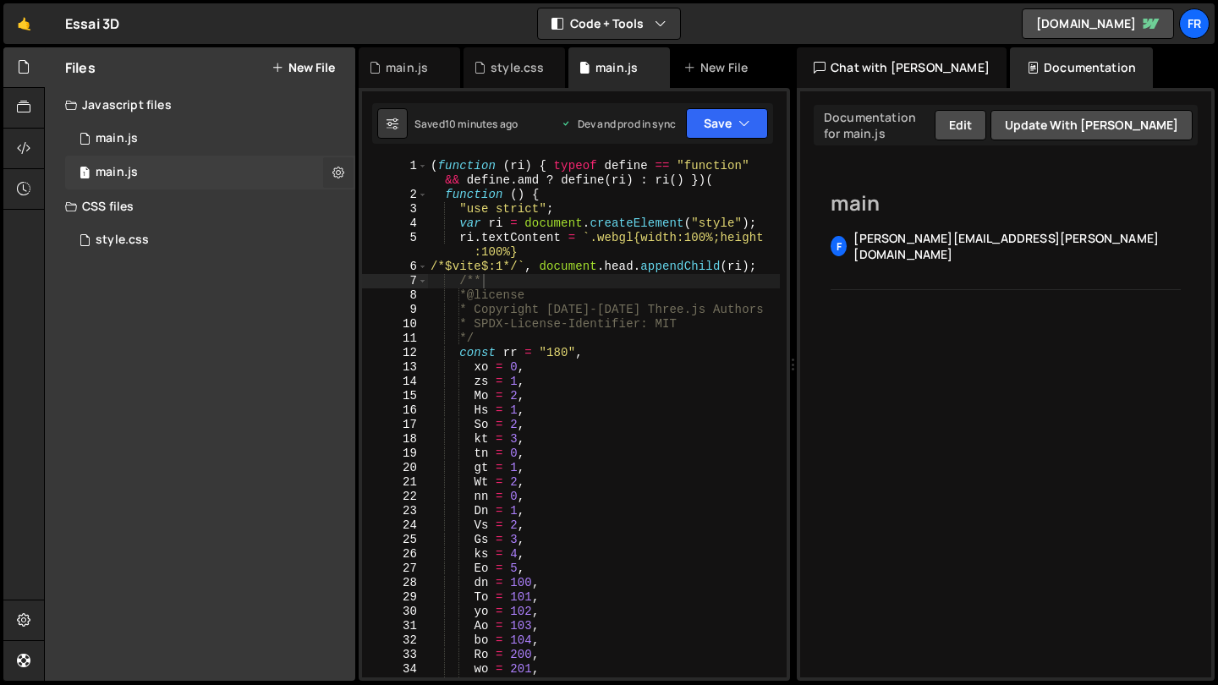
click at [345, 173] on button at bounding box center [338, 172] width 30 height 30
type input "main"
radio input "true"
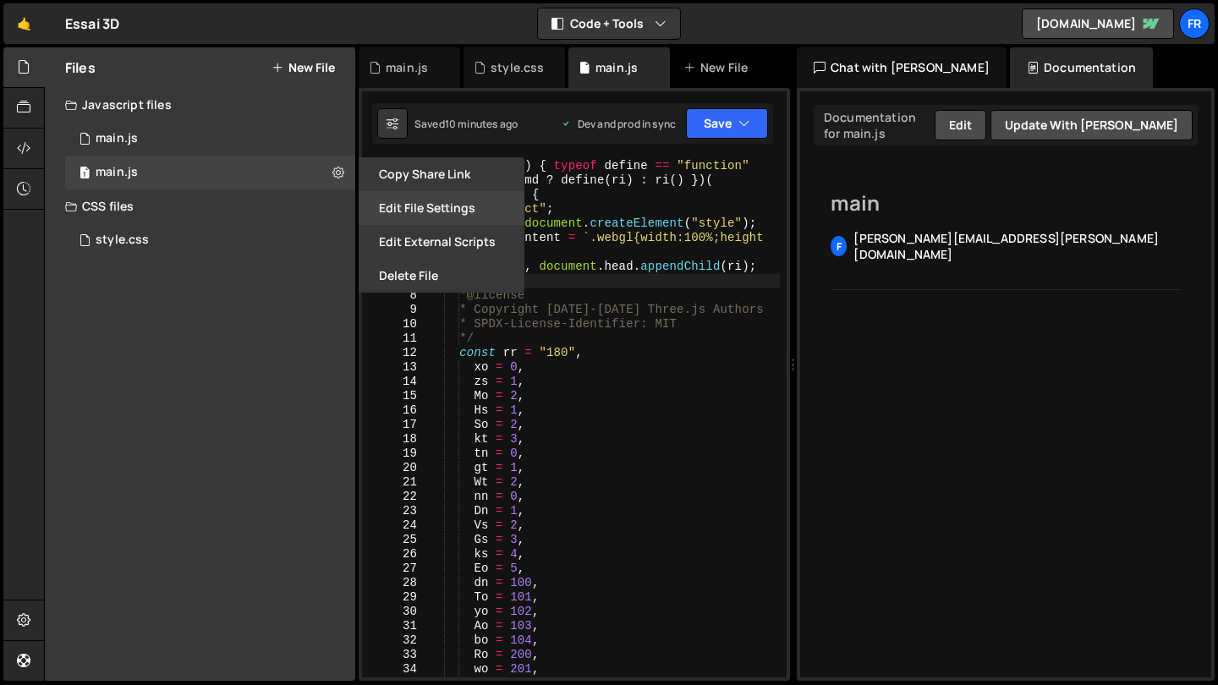
click at [416, 218] on button "Edit File Settings" at bounding box center [442, 208] width 166 height 34
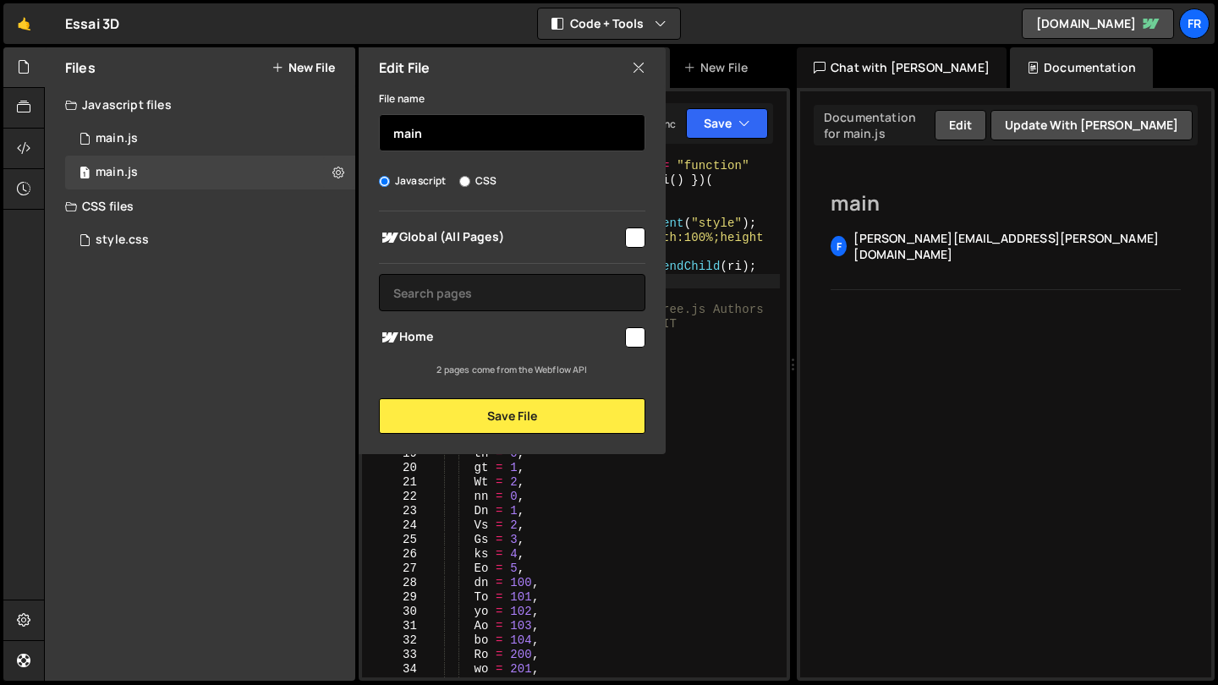
click at [453, 135] on input "main" at bounding box center [512, 132] width 267 height 37
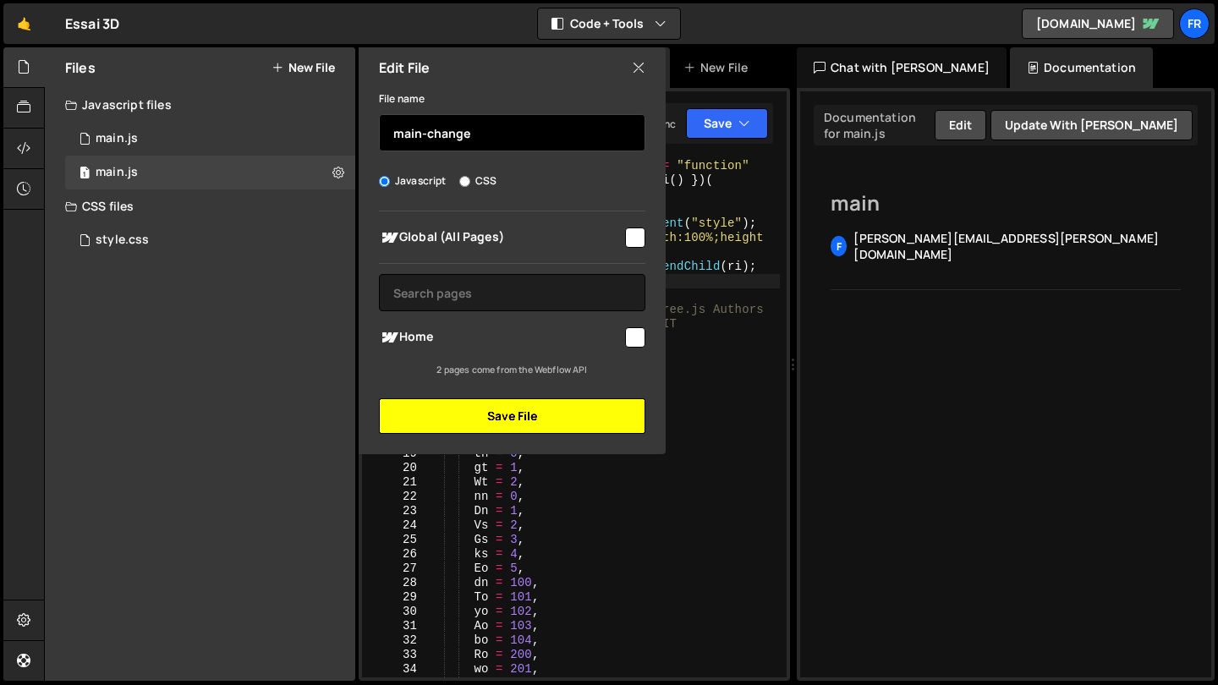
type input "main-change"
click at [512, 418] on button "Save File" at bounding box center [512, 417] width 267 height 36
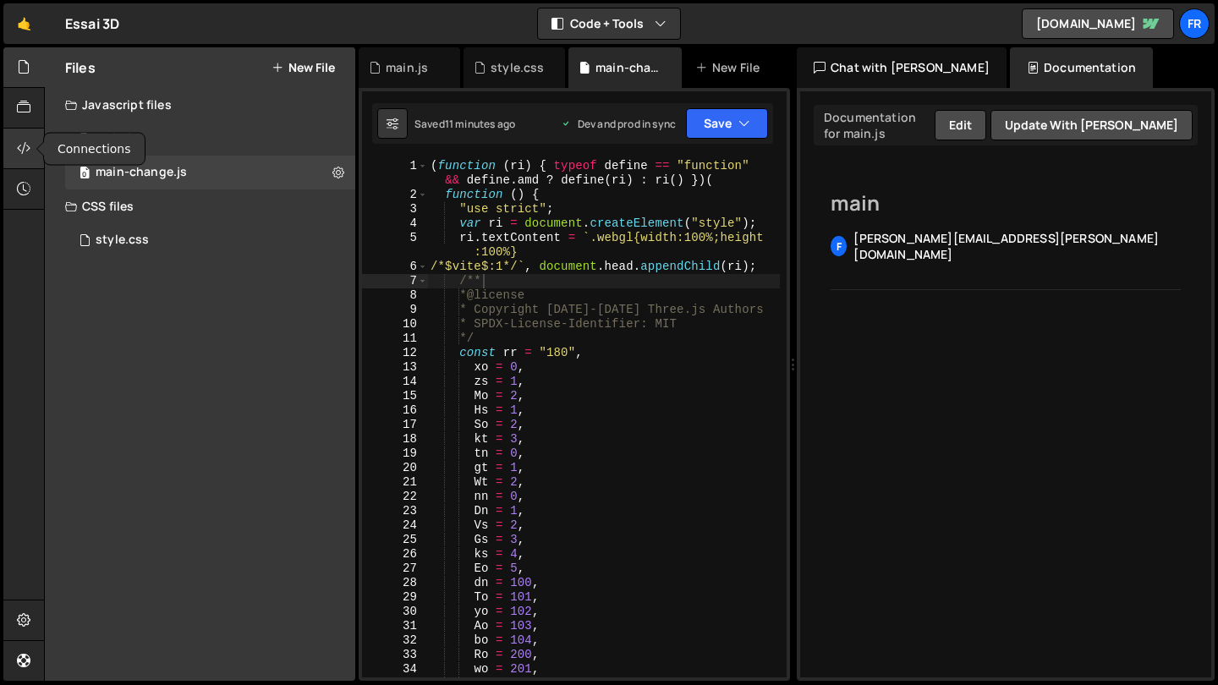
click at [14, 140] on div at bounding box center [23, 149] width 41 height 41
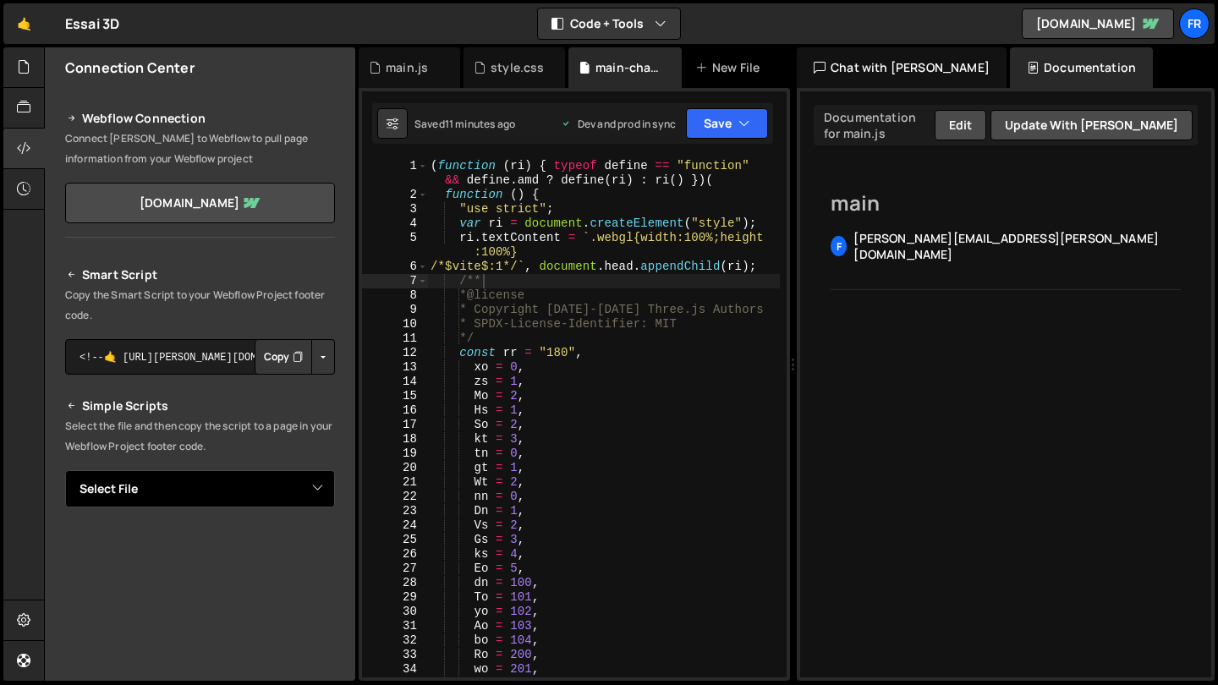
select select "47639"
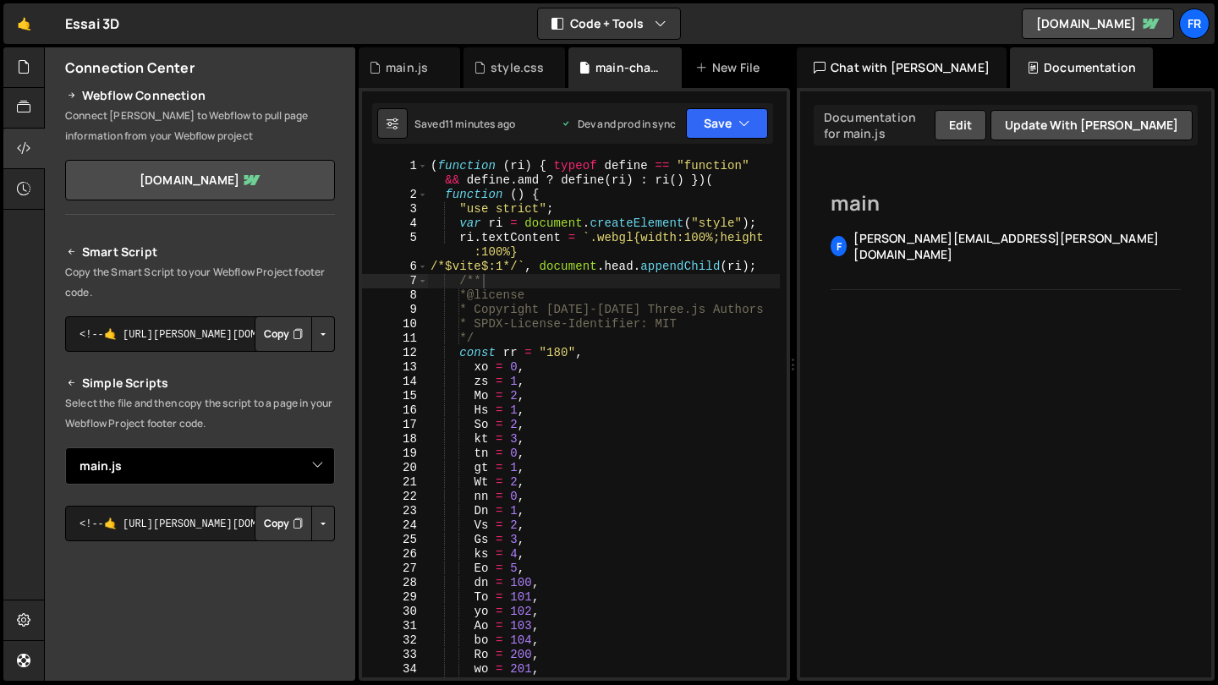
scroll to position [21, 0]
click at [260, 523] on button "Copy" at bounding box center [284, 526] width 58 height 36
click at [273, 526] on button "Copy" at bounding box center [284, 526] width 58 height 36
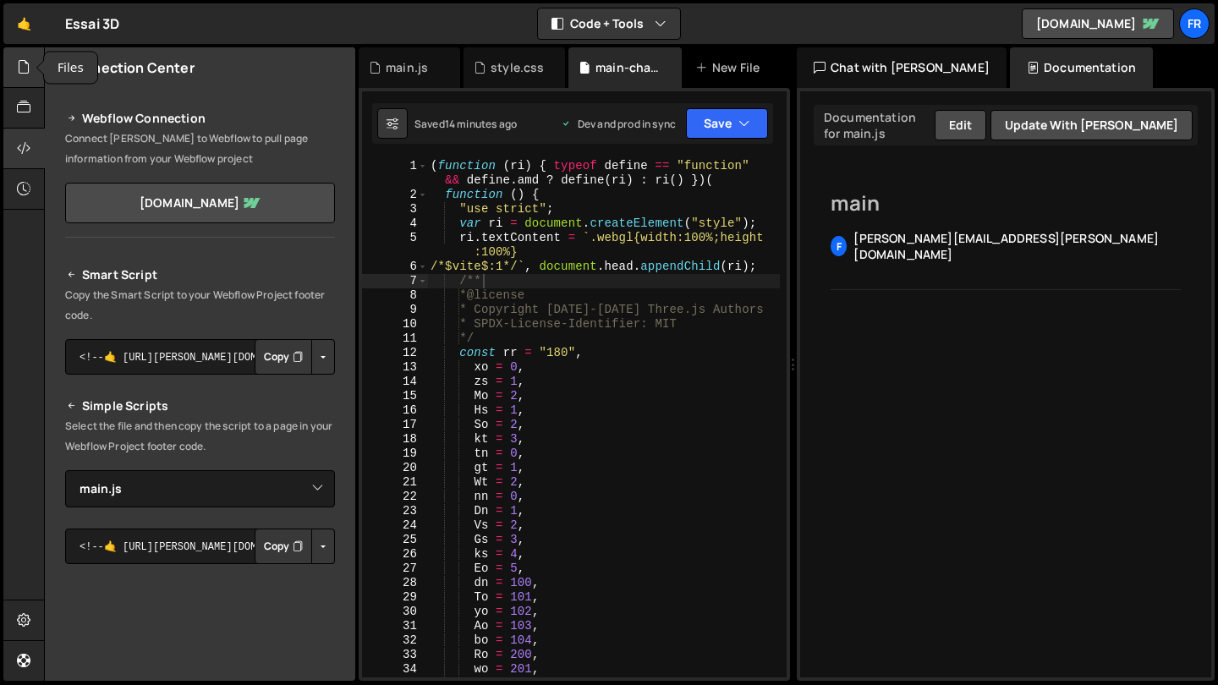
click at [19, 69] on icon at bounding box center [24, 67] width 14 height 19
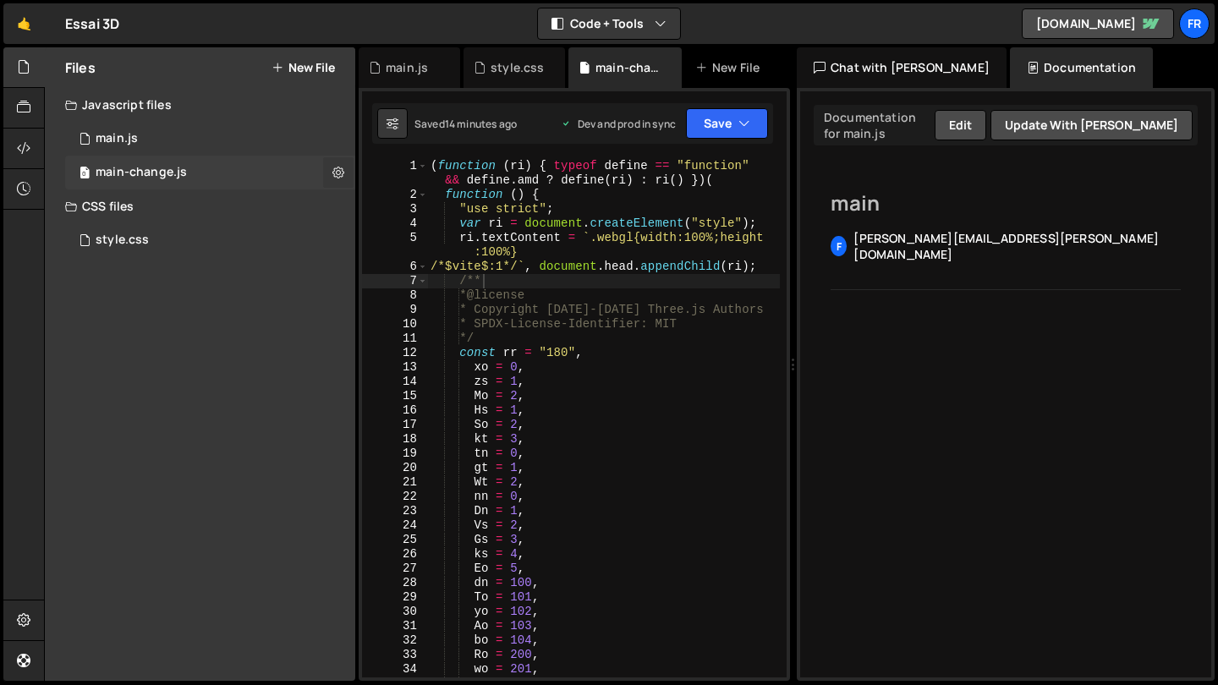
click at [344, 175] on button at bounding box center [338, 172] width 30 height 30
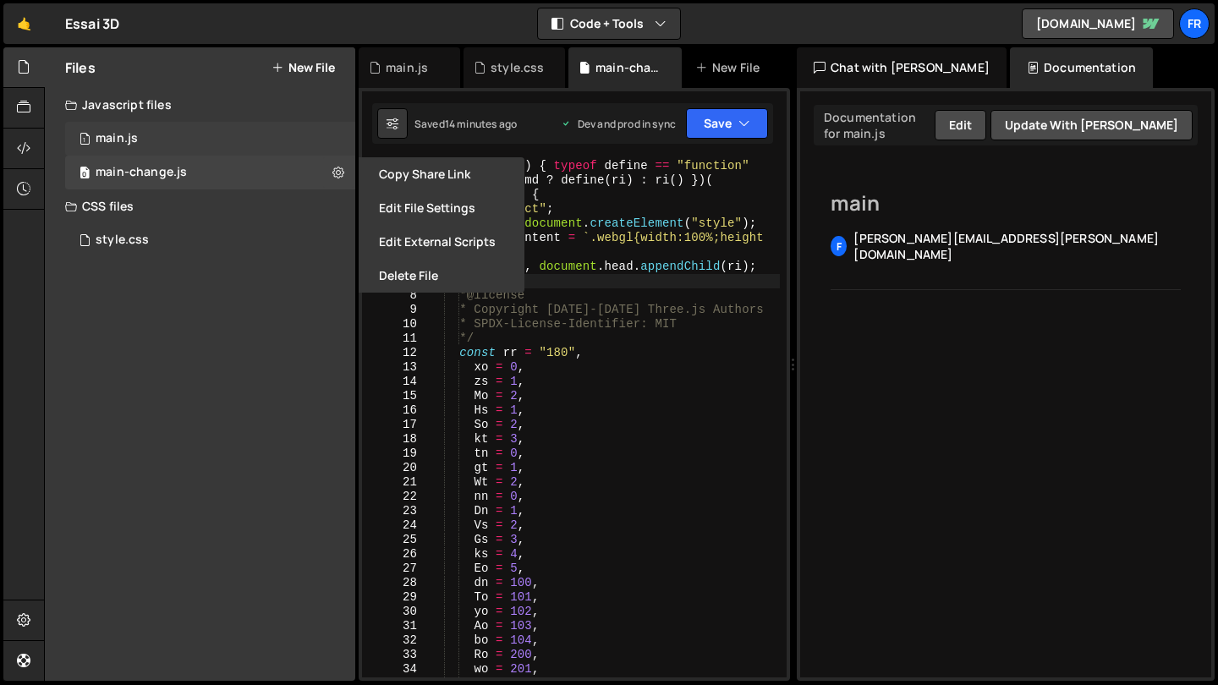
click at [340, 135] on div "1 main.js 0" at bounding box center [210, 139] width 290 height 34
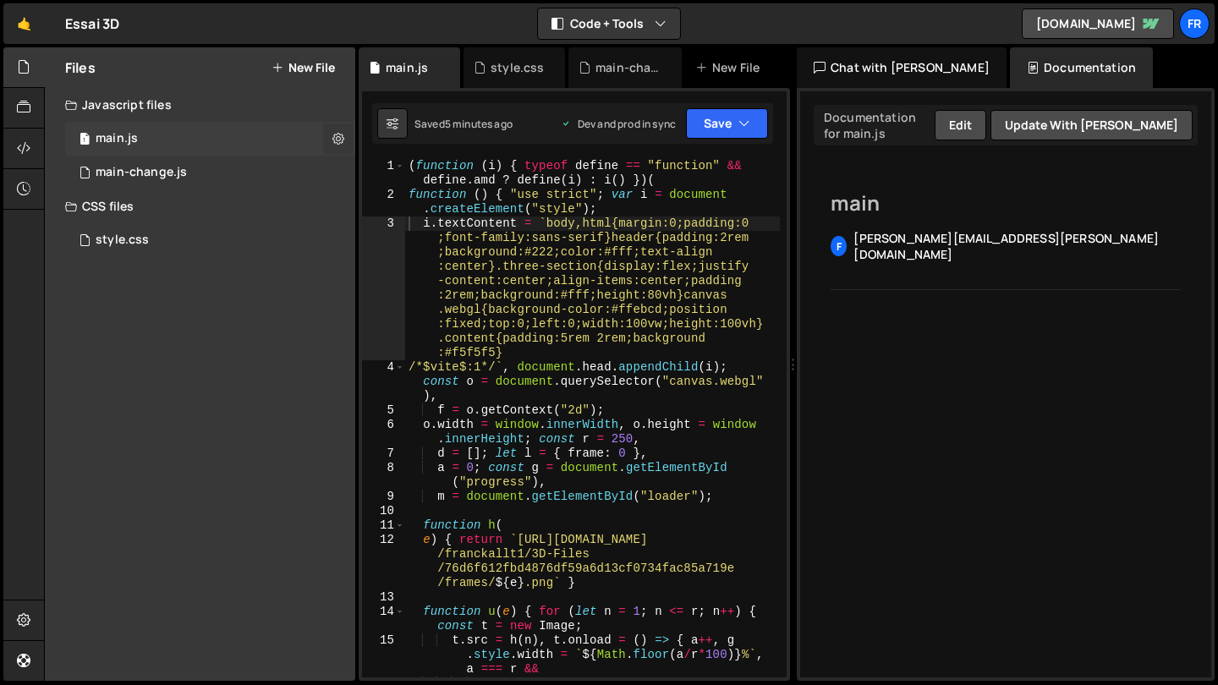
click at [342, 144] on icon at bounding box center [339, 138] width 12 height 16
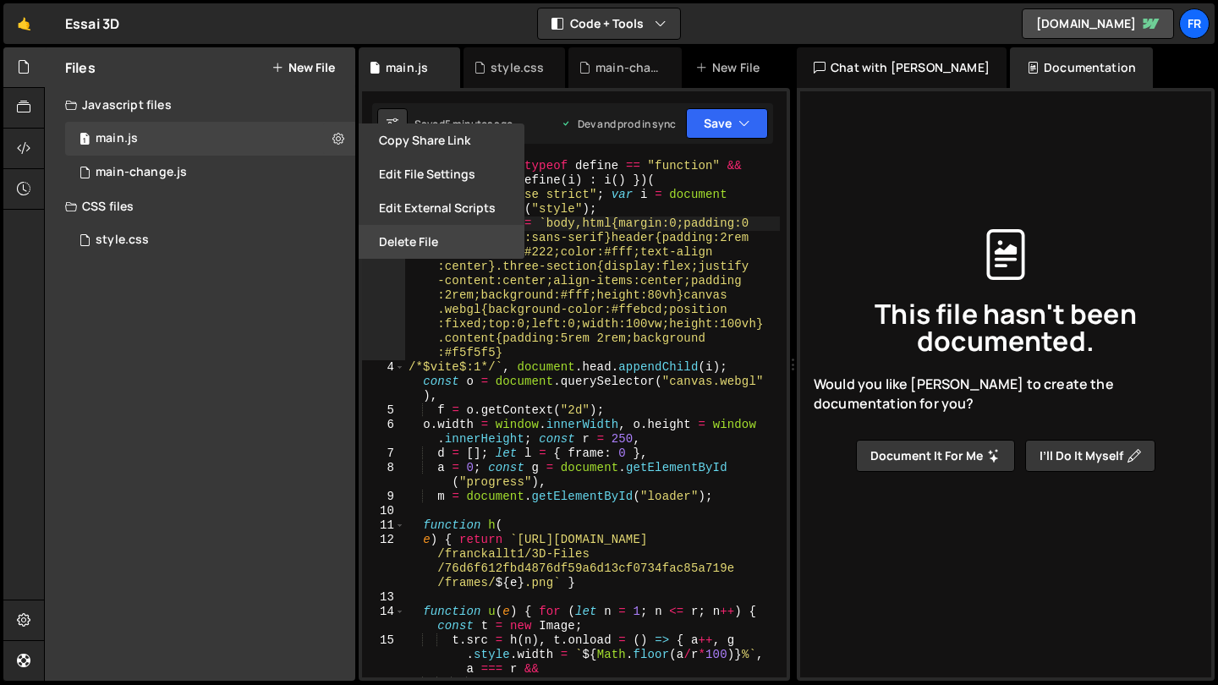
click at [441, 247] on button "Delete File" at bounding box center [442, 242] width 166 height 34
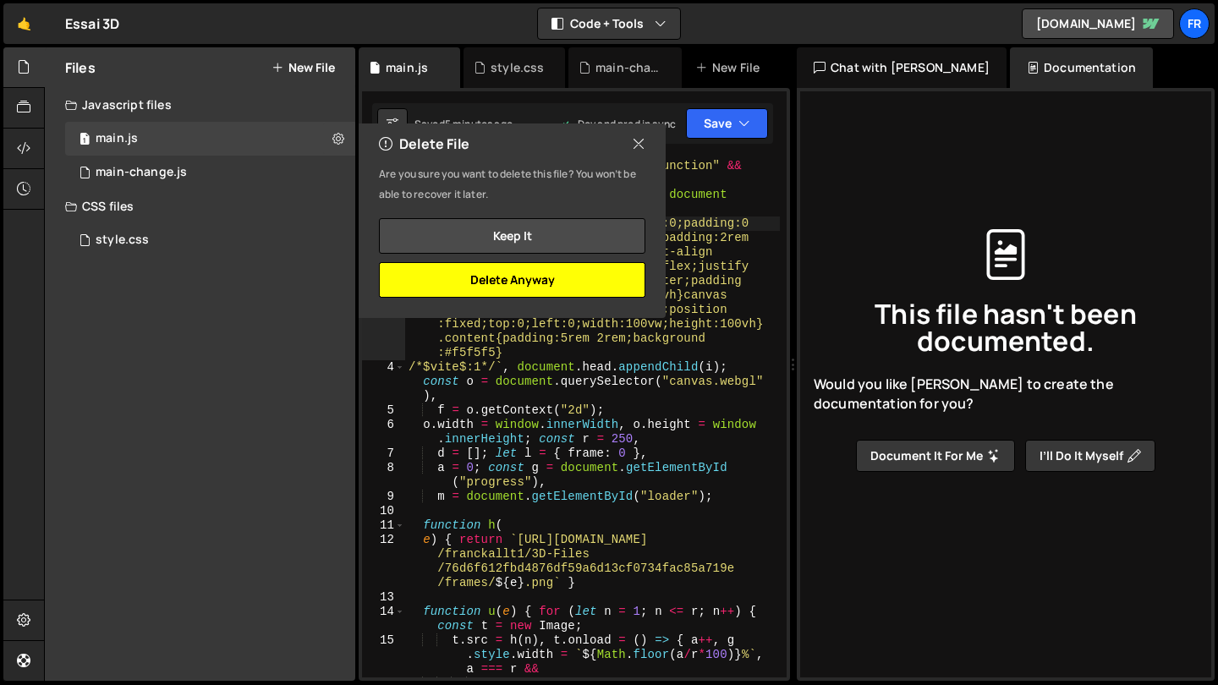
click at [475, 284] on button "Delete Anyway" at bounding box center [512, 280] width 267 height 36
checkbox input "false"
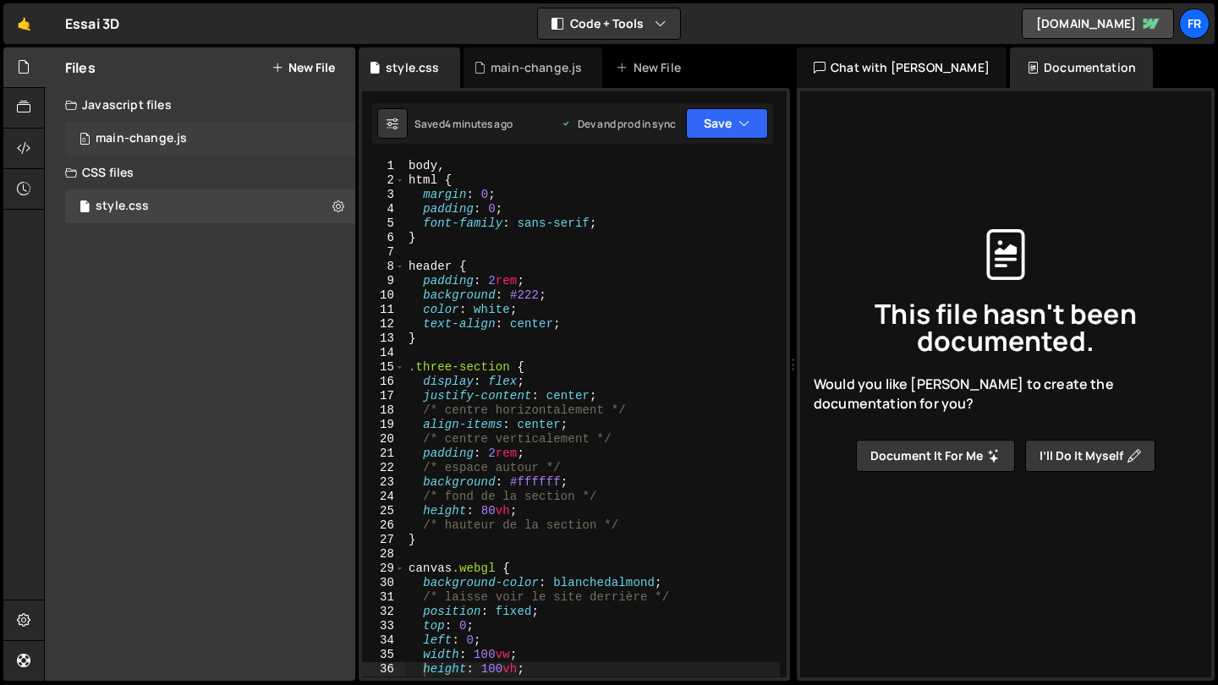
click at [252, 152] on div "0 main-change.js 0" at bounding box center [210, 139] width 290 height 34
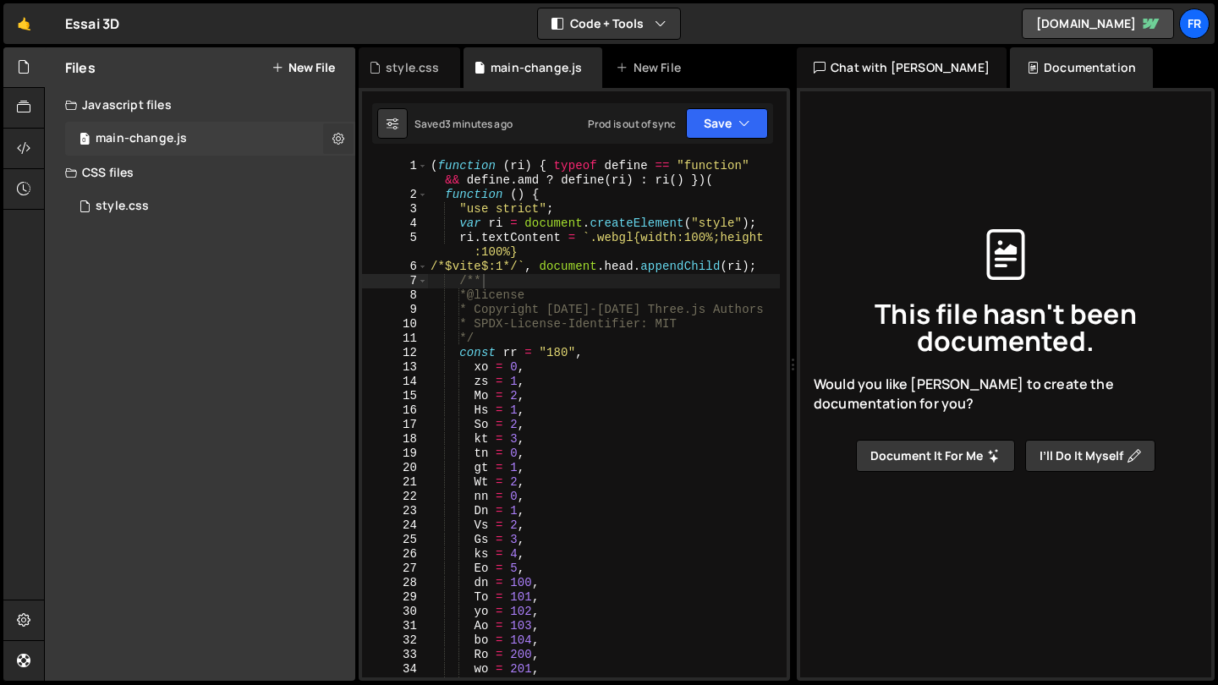
click at [336, 140] on icon at bounding box center [339, 138] width 12 height 16
type input "main-change"
radio input "true"
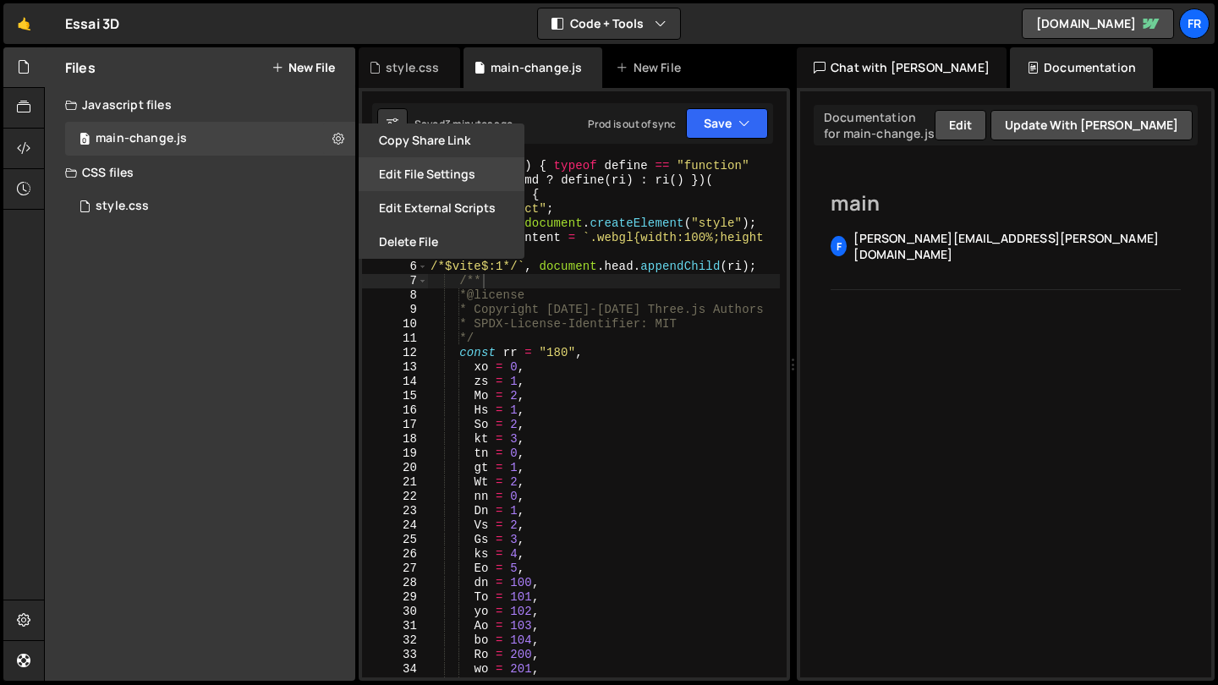
click at [429, 177] on button "Edit File Settings" at bounding box center [442, 174] width 166 height 34
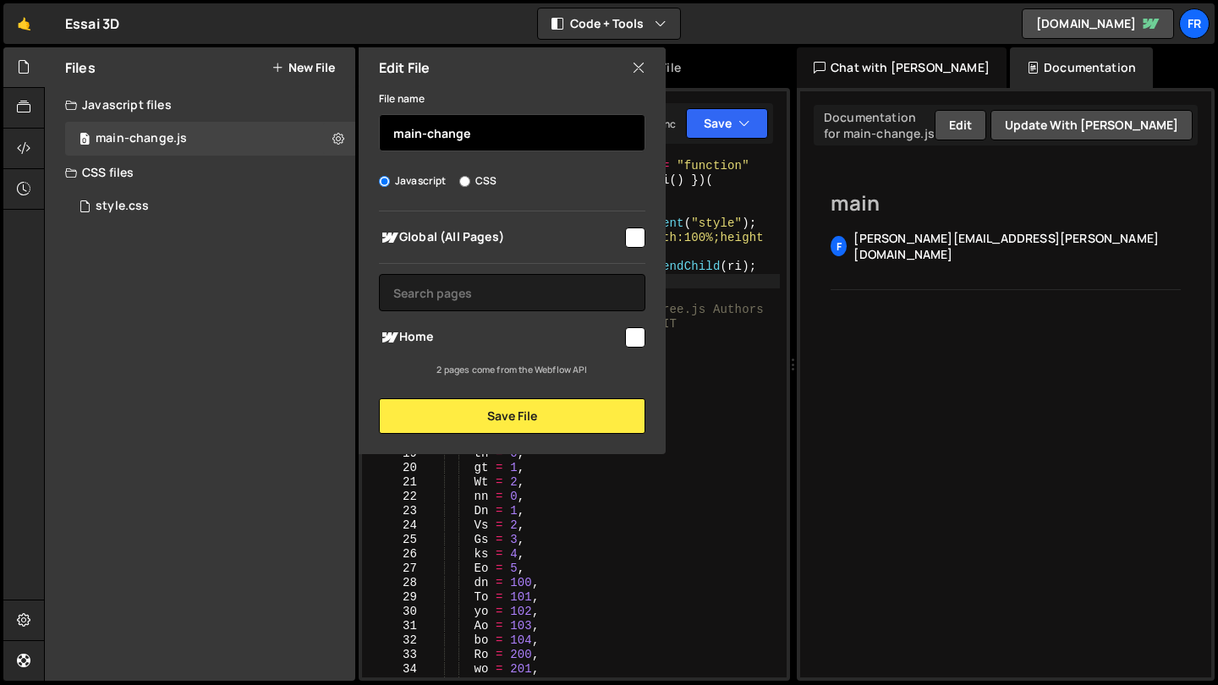
click at [481, 138] on input "main-change" at bounding box center [512, 132] width 267 height 37
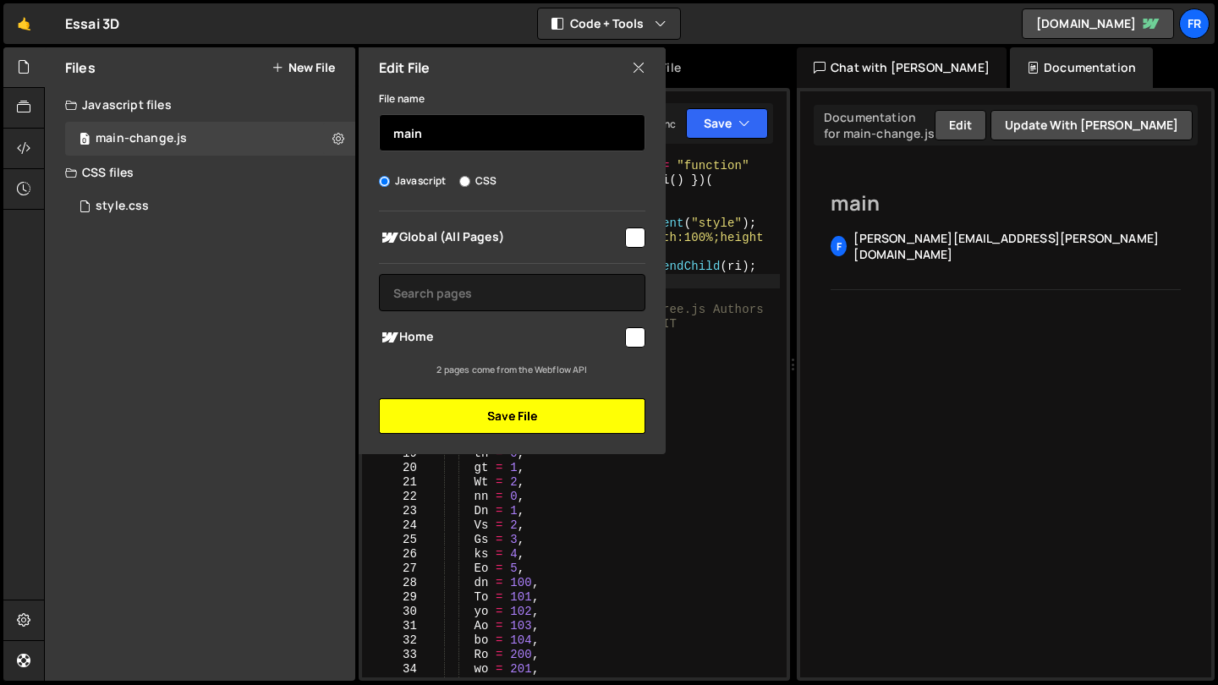
type input "main"
click at [488, 409] on button "Save File" at bounding box center [512, 417] width 267 height 36
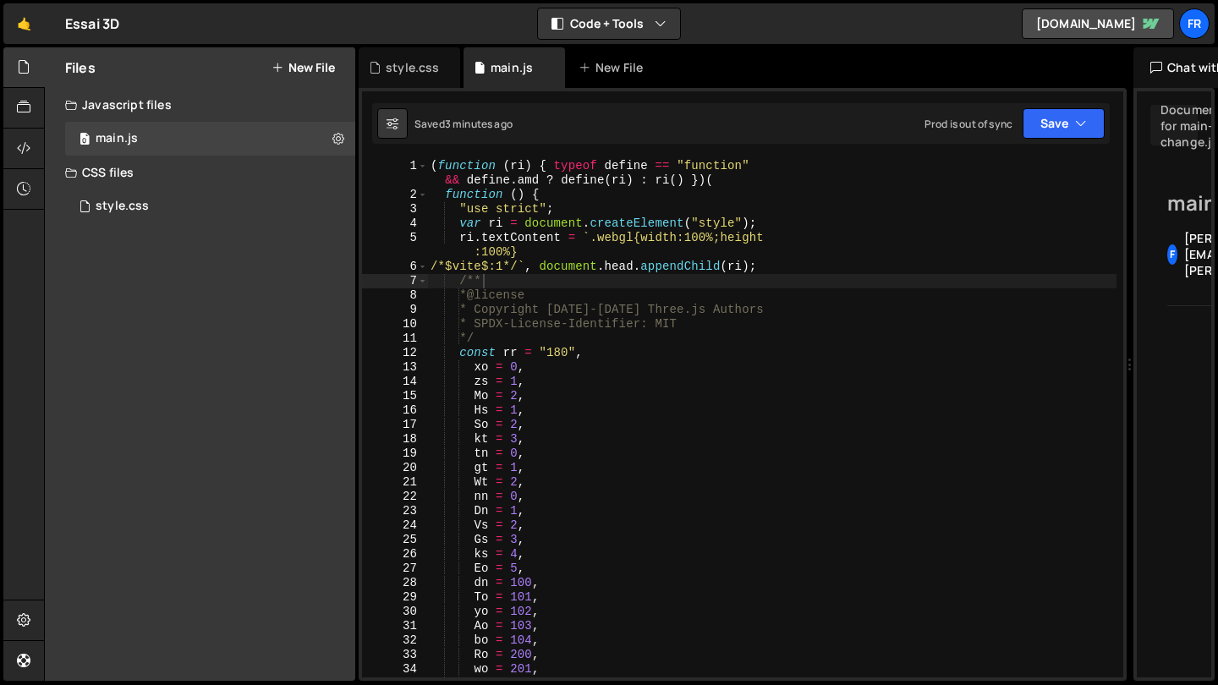
drag, startPoint x: 793, startPoint y: 365, endPoint x: 1120, endPoint y: 368, distance: 327.5
click at [1120, 368] on div "Files New File Javascript files 0 main.js 0 CSS files style.css 0 Copy share li…" at bounding box center [631, 364] width 1174 height 635
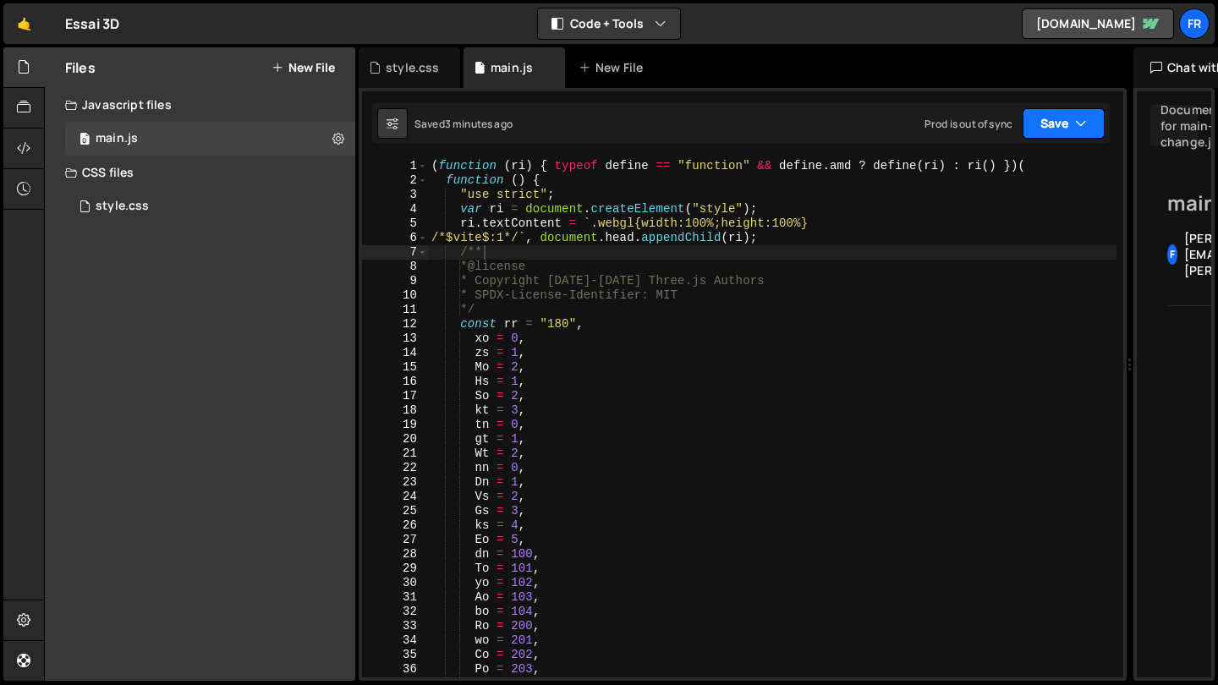
click at [1064, 128] on button "Save" at bounding box center [1064, 123] width 82 height 30
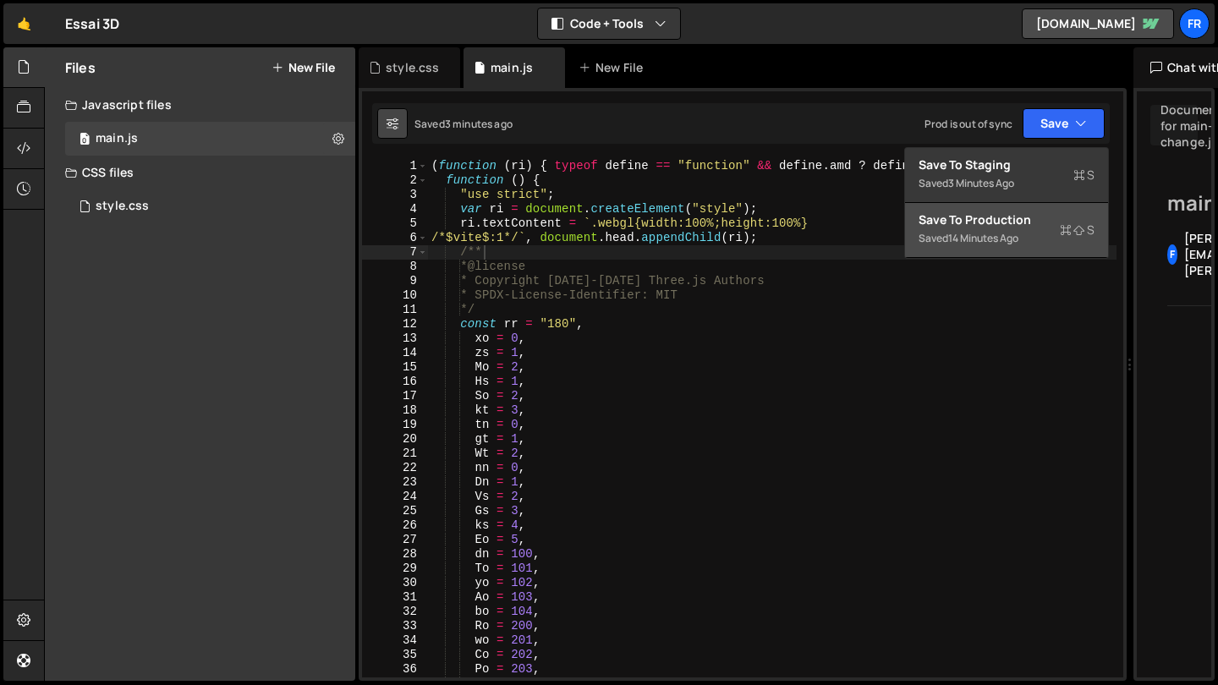
click at [399, 118] on button at bounding box center [392, 123] width 30 height 30
select select "editor"
select select "ace/theme/monokai"
type input "14"
checkbox input "true"
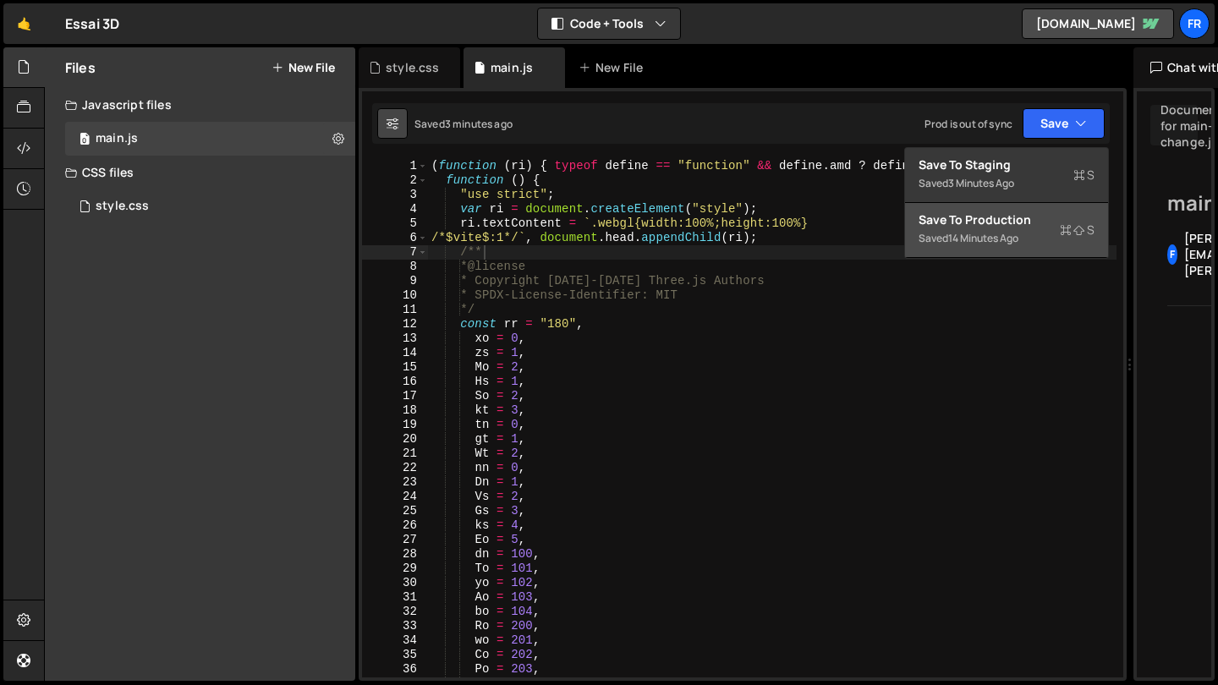
checkbox input "true"
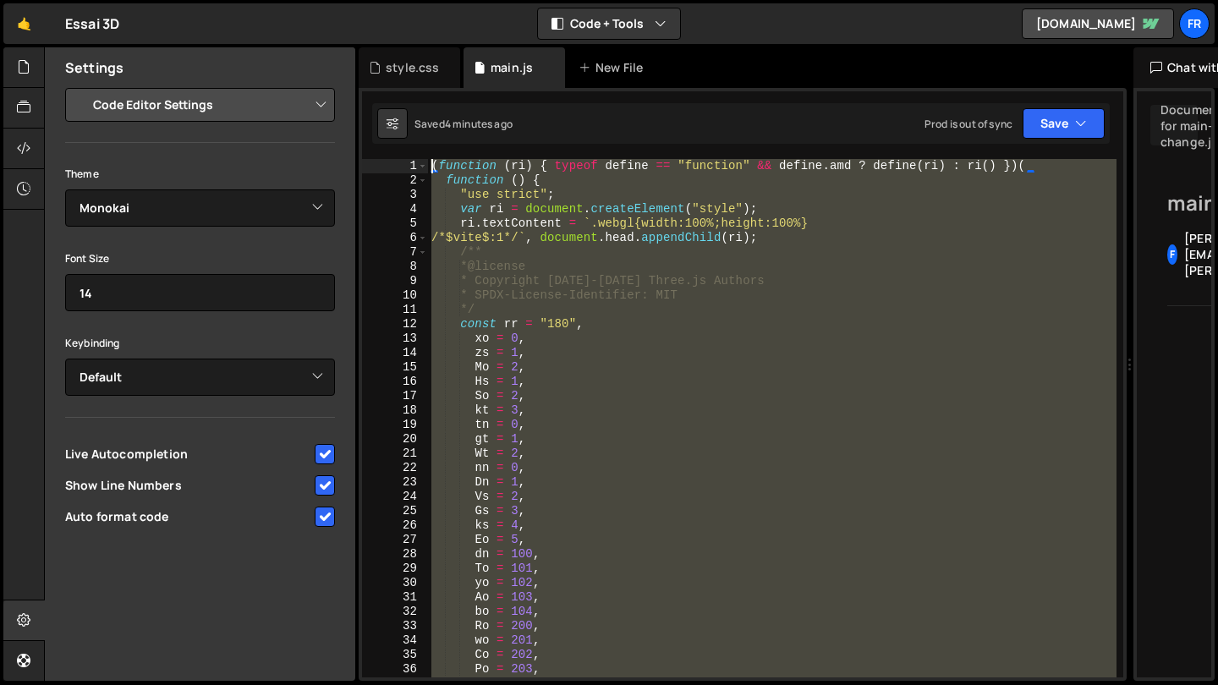
drag, startPoint x: 496, startPoint y: 665, endPoint x: 400, endPoint y: -76, distance: 747.3
click at [400, 0] on html "Projects [GEOGRAPHIC_DATA] Blog Fr Projects Your Teams Account Upgrade Logout" at bounding box center [609, 342] width 1218 height 685
type textarea "(function (ri) { typeof define == "function" && define.amd ? define(ri) : ri() …"
click at [17, 144] on icon at bounding box center [24, 148] width 14 height 19
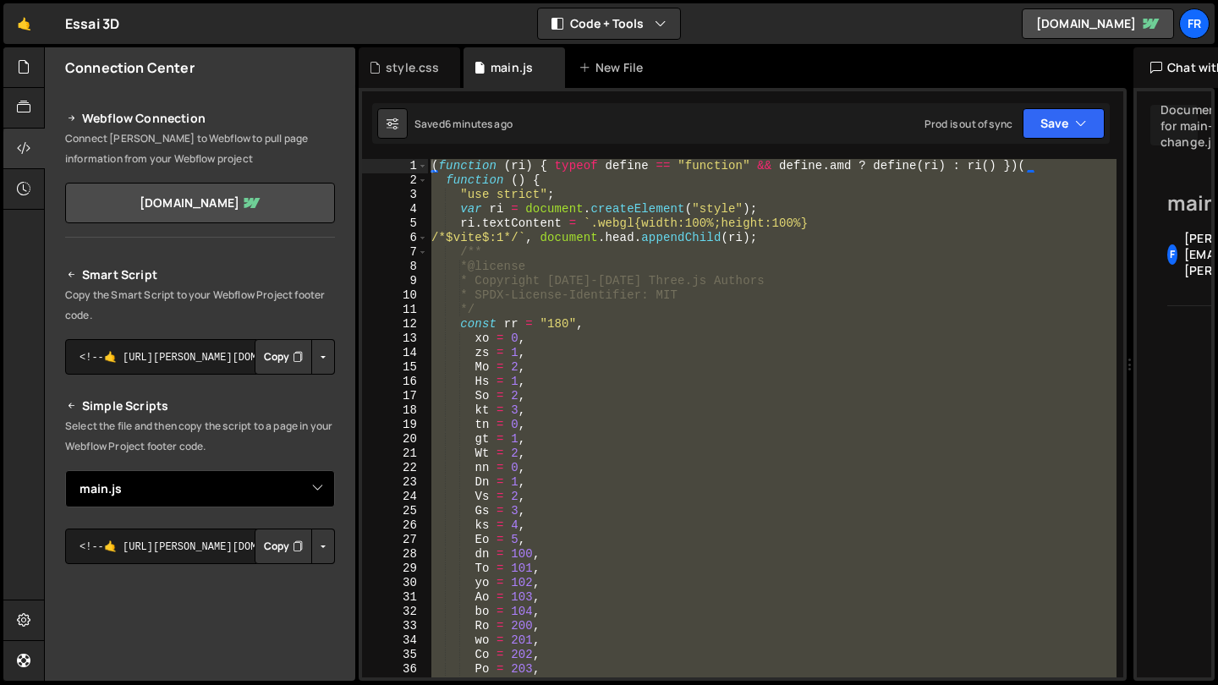
select select
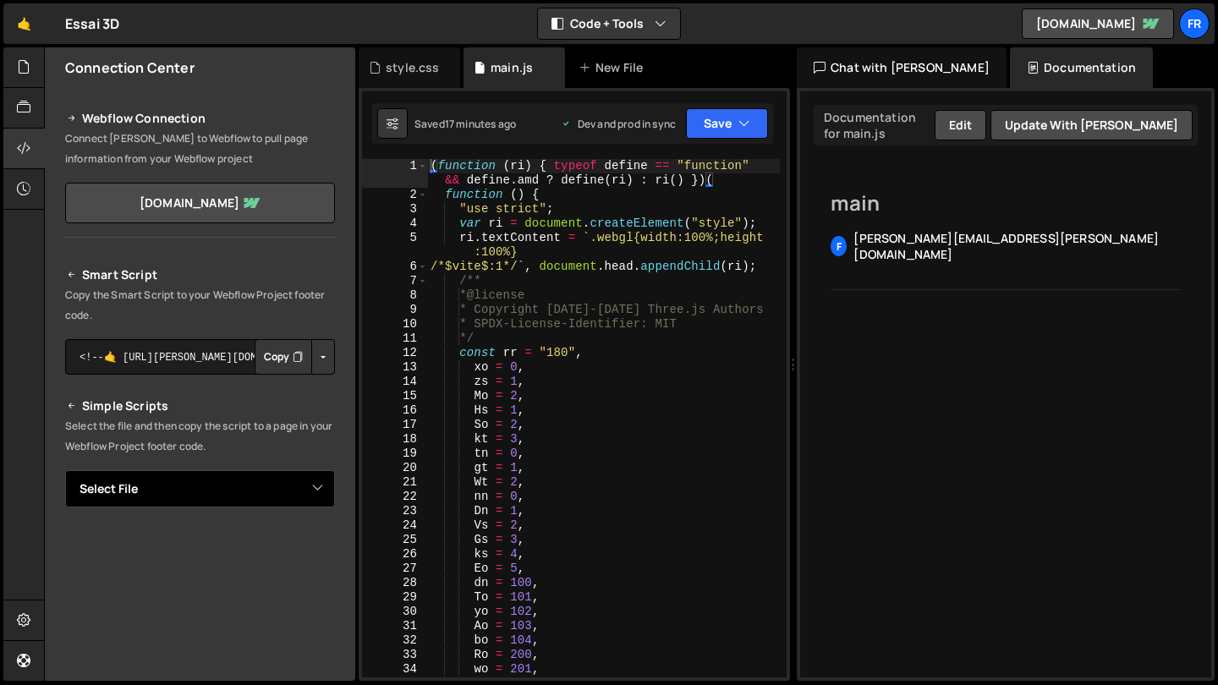
select select "47639"
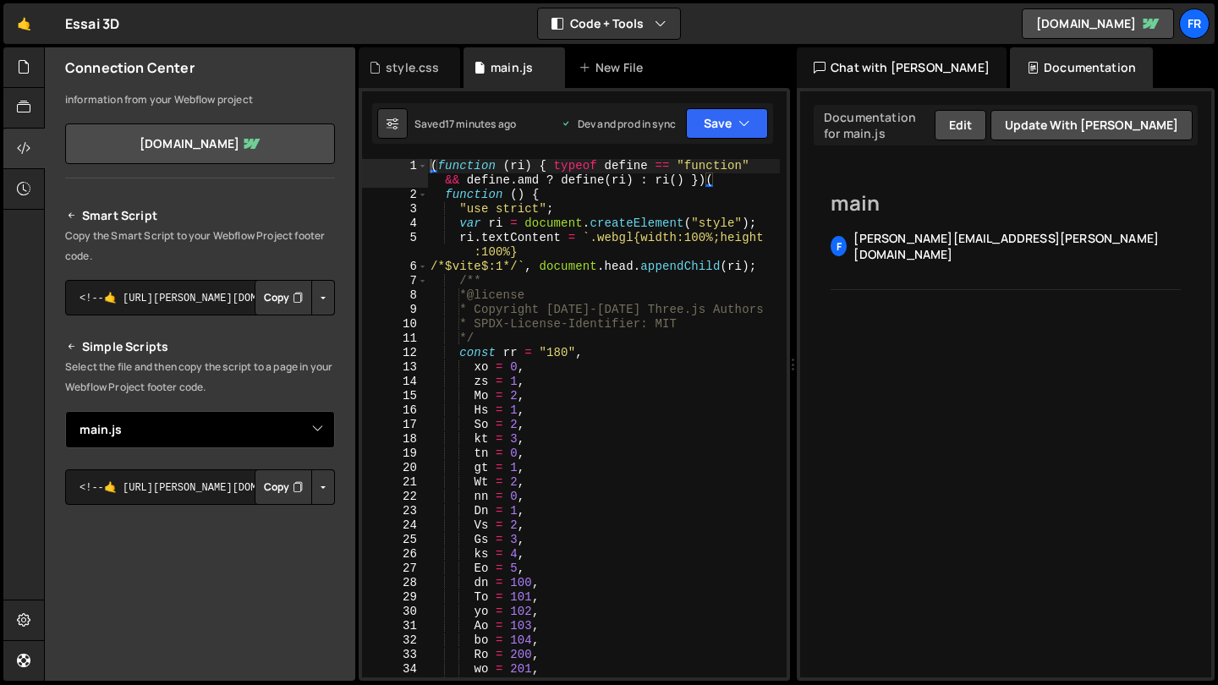
scroll to position [73, 0]
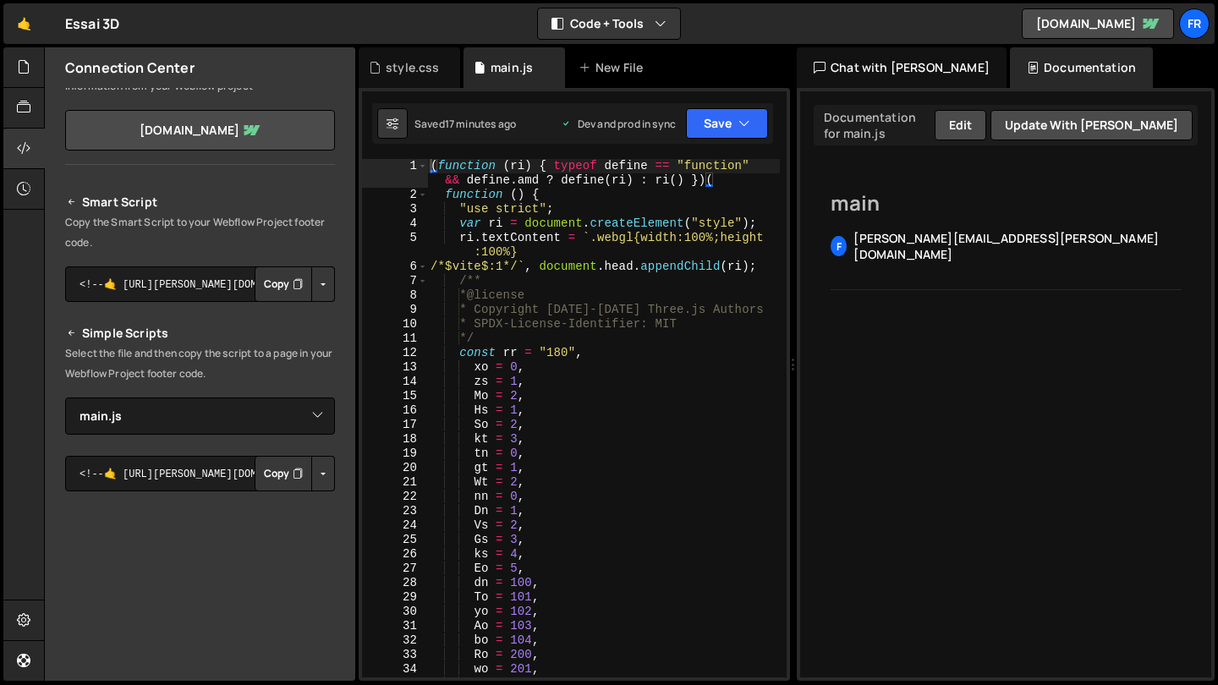
click at [277, 484] on button "Copy" at bounding box center [284, 474] width 58 height 36
click at [705, 146] on div "1 2 3 4 5 6 7 8 9 10 11 12 13 14 15 16 17 18 19 20 21 22 23 24 25 26 27 28 29 3…" at bounding box center [575, 384] width 432 height 593
click at [707, 141] on div "Saved 18 minutes ago Dev and prod in sync Upgrade to Edit Save Save to Staging …" at bounding box center [572, 123] width 401 height 41
click at [710, 134] on button "Save" at bounding box center [727, 123] width 82 height 30
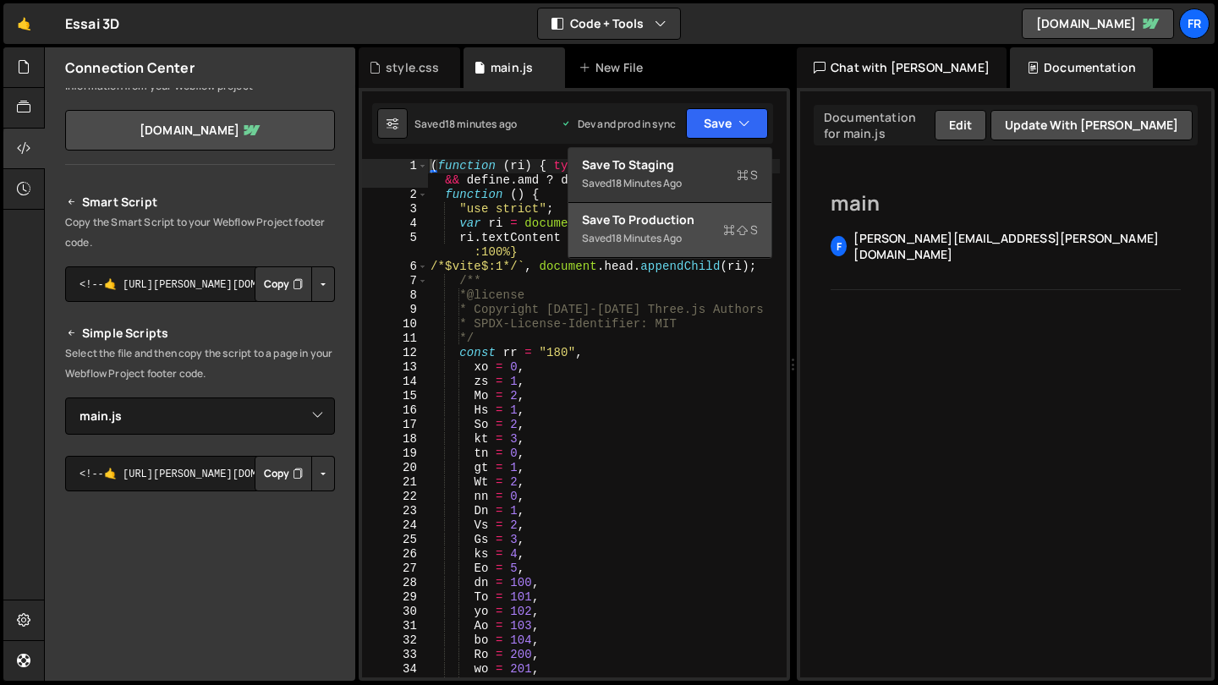
click at [690, 237] on div "Saved 18 minutes ago" at bounding box center [670, 238] width 176 height 20
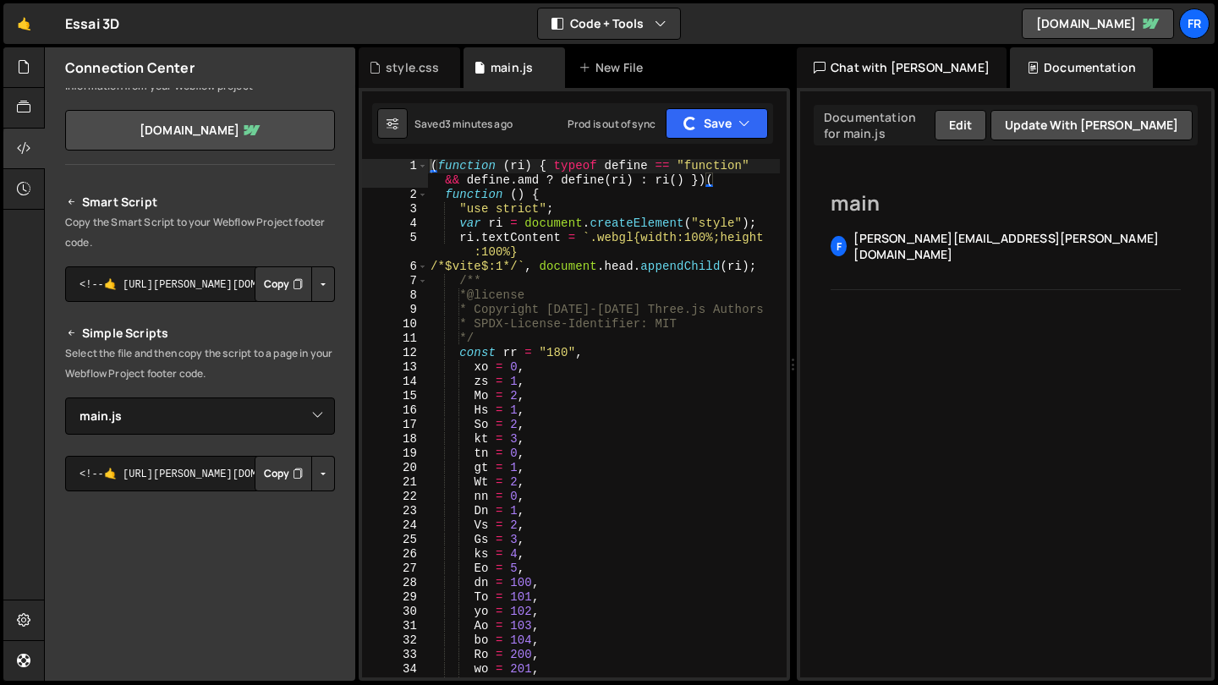
click at [277, 481] on button "Copy" at bounding box center [284, 474] width 58 height 36
click at [322, 478] on button "Button group with nested dropdown" at bounding box center [323, 474] width 24 height 36
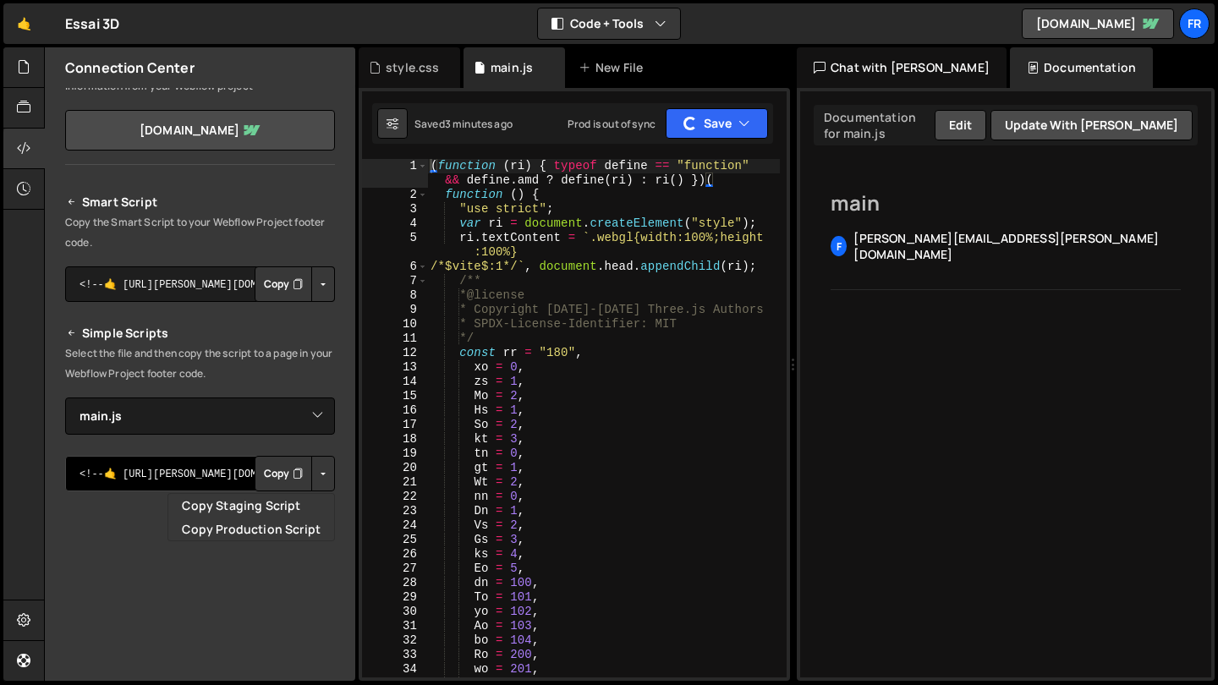
click at [217, 481] on textarea "<!--🤙 [URL][PERSON_NAME][DOMAIN_NAME]> <script>document.addEventListener("DOMCo…" at bounding box center [200, 474] width 270 height 36
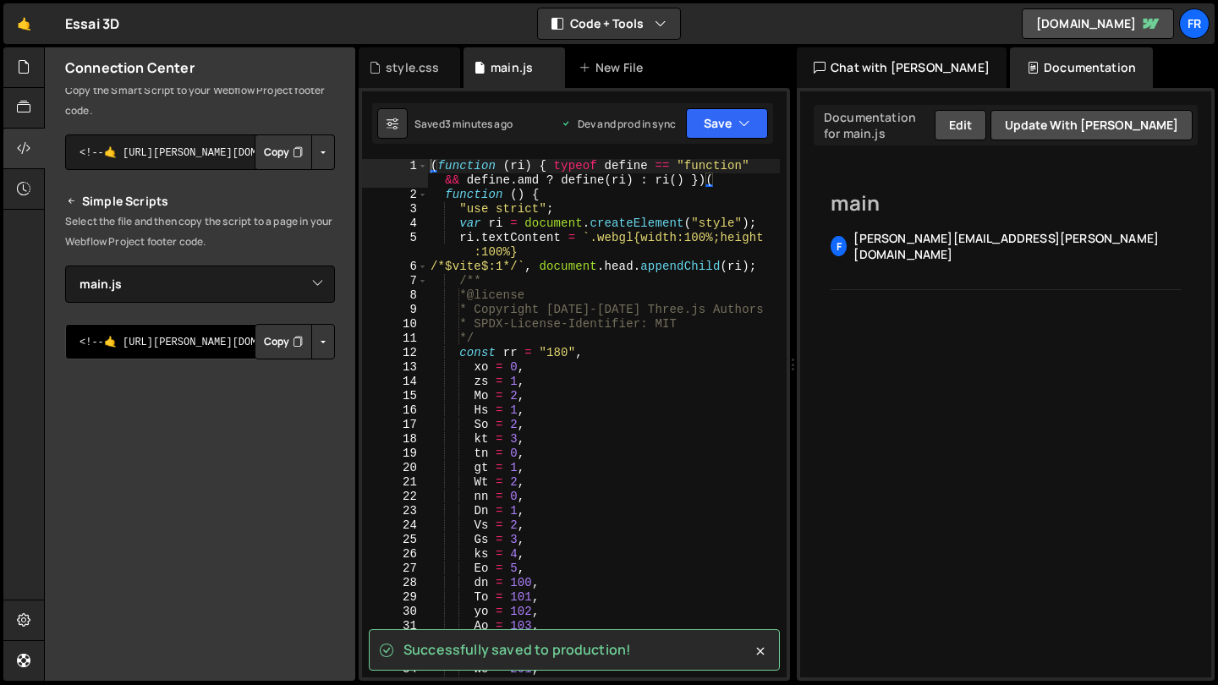
scroll to position [201, 0]
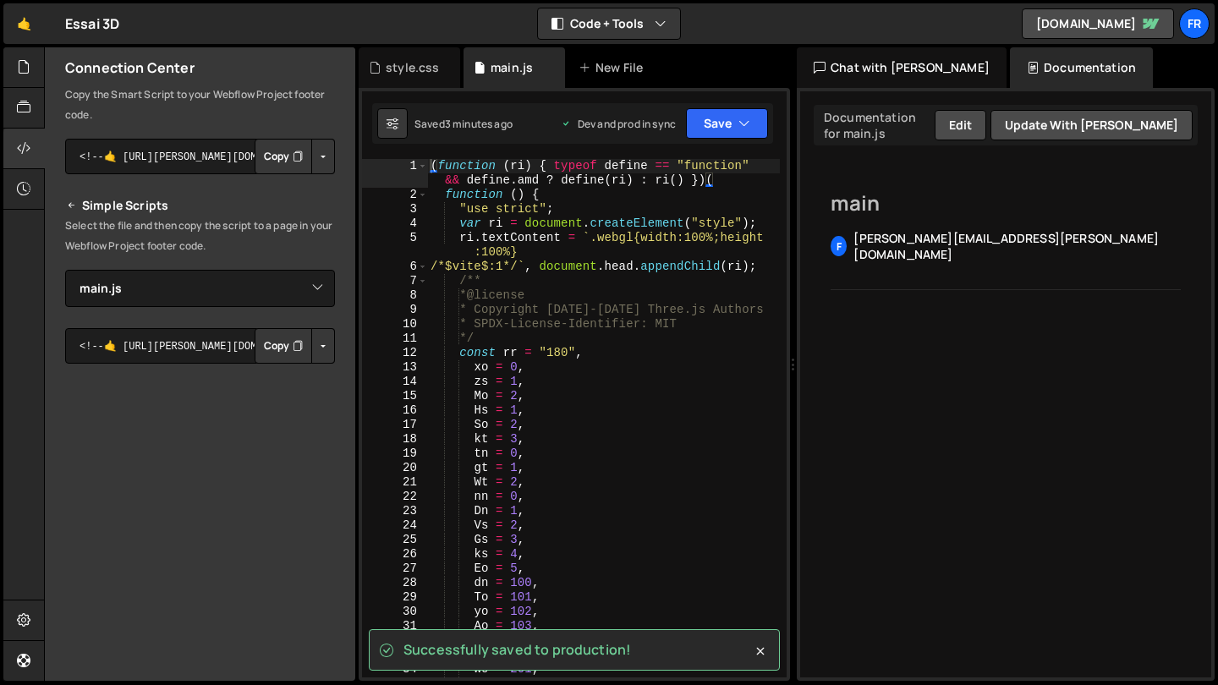
click at [277, 348] on button "Copy" at bounding box center [284, 346] width 58 height 36
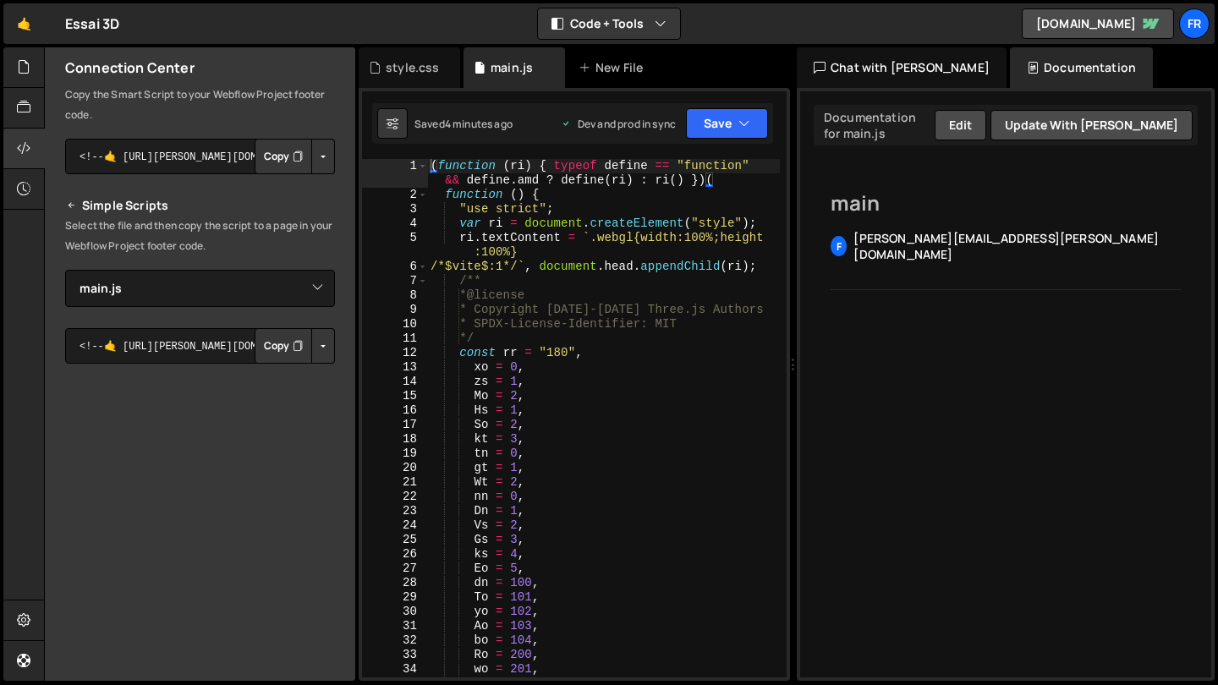
scroll to position [0, 0]
click at [20, 77] on div at bounding box center [23, 67] width 41 height 41
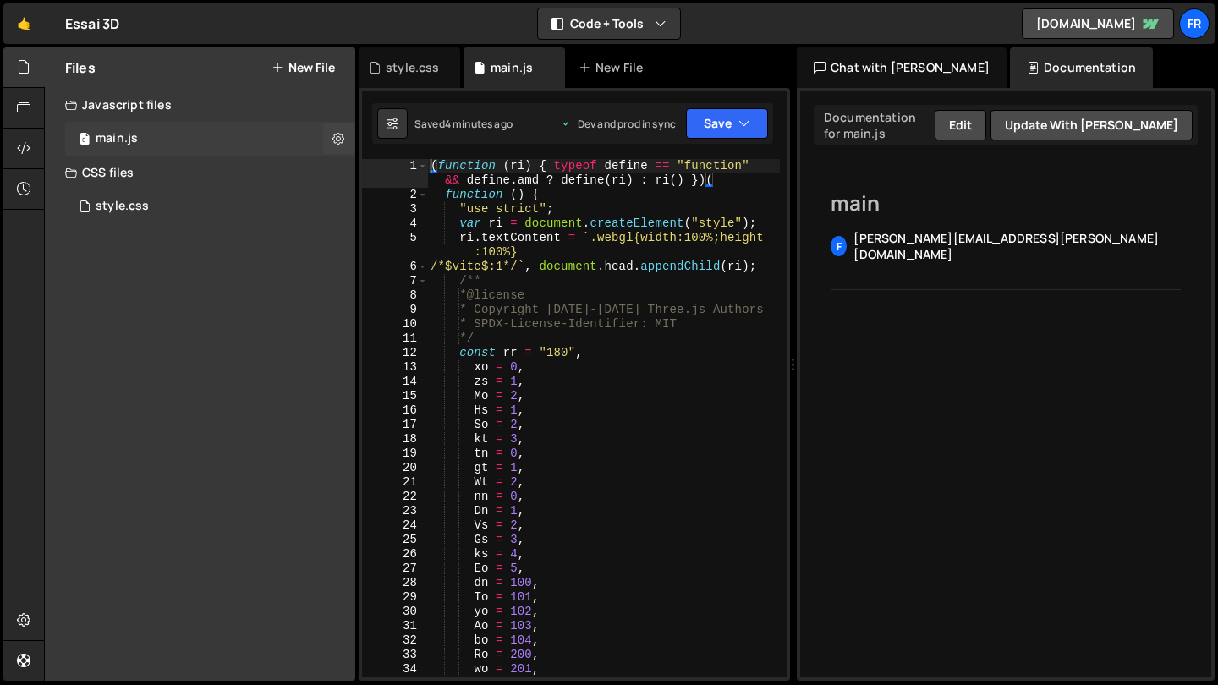
click at [146, 143] on div "0 main.js 0" at bounding box center [210, 139] width 290 height 34
click at [212, 216] on div "style.css 0" at bounding box center [210, 207] width 290 height 34
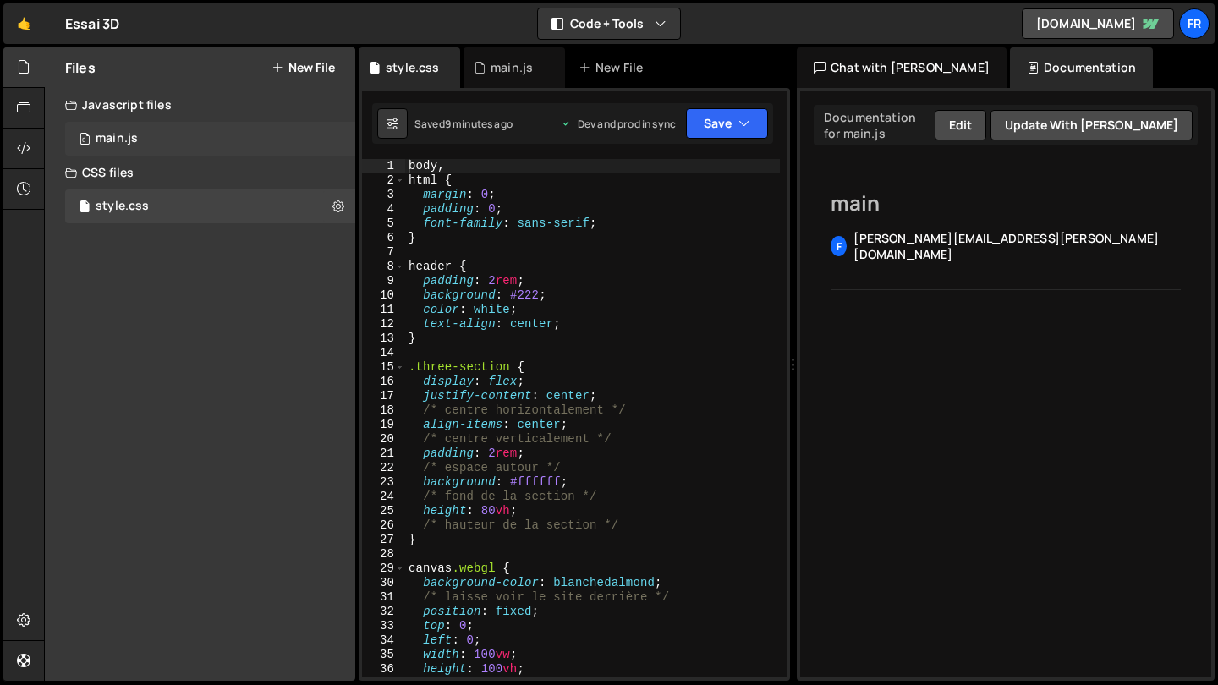
click at [252, 132] on div "0 main.js 0" at bounding box center [210, 139] width 290 height 34
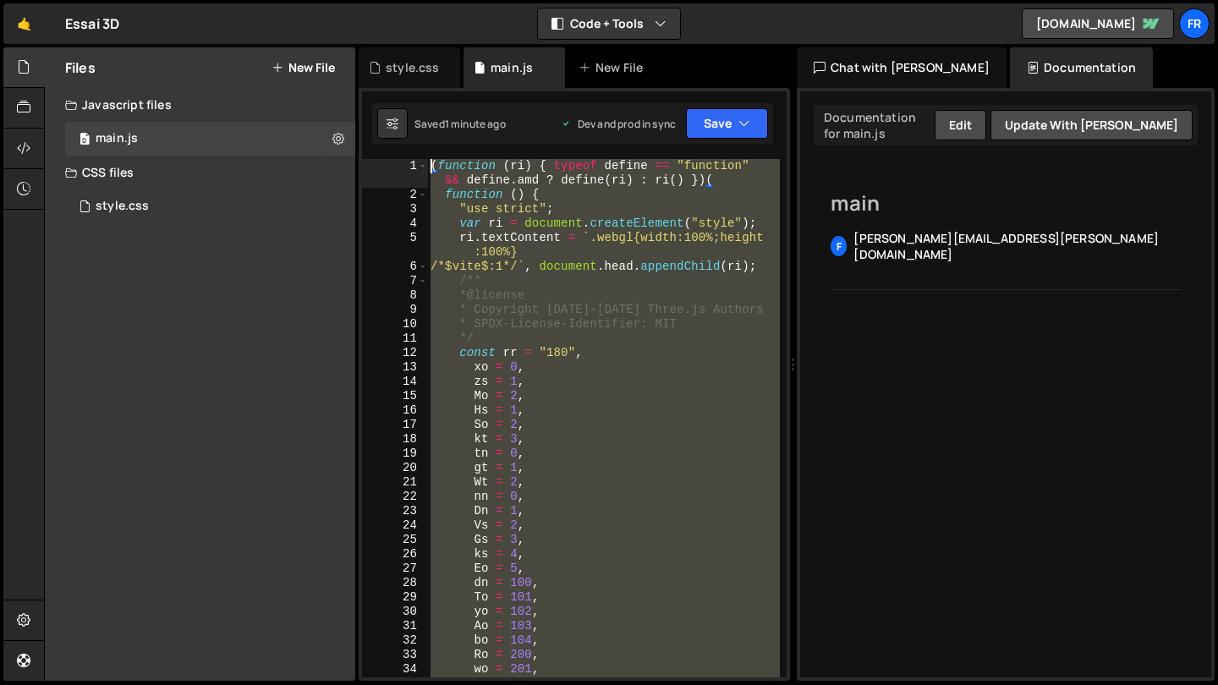
drag, startPoint x: 485, startPoint y: 663, endPoint x: 415, endPoint y: -76, distance: 742.8
click at [415, 0] on html "Projects [GEOGRAPHIC_DATA] Blog Fr Projects Your Teams Account Upgrade Logout" at bounding box center [609, 342] width 1218 height 685
type textarea "(function (ri) { typeof define == "function" && define.amd ? define(ri) : ri() …"
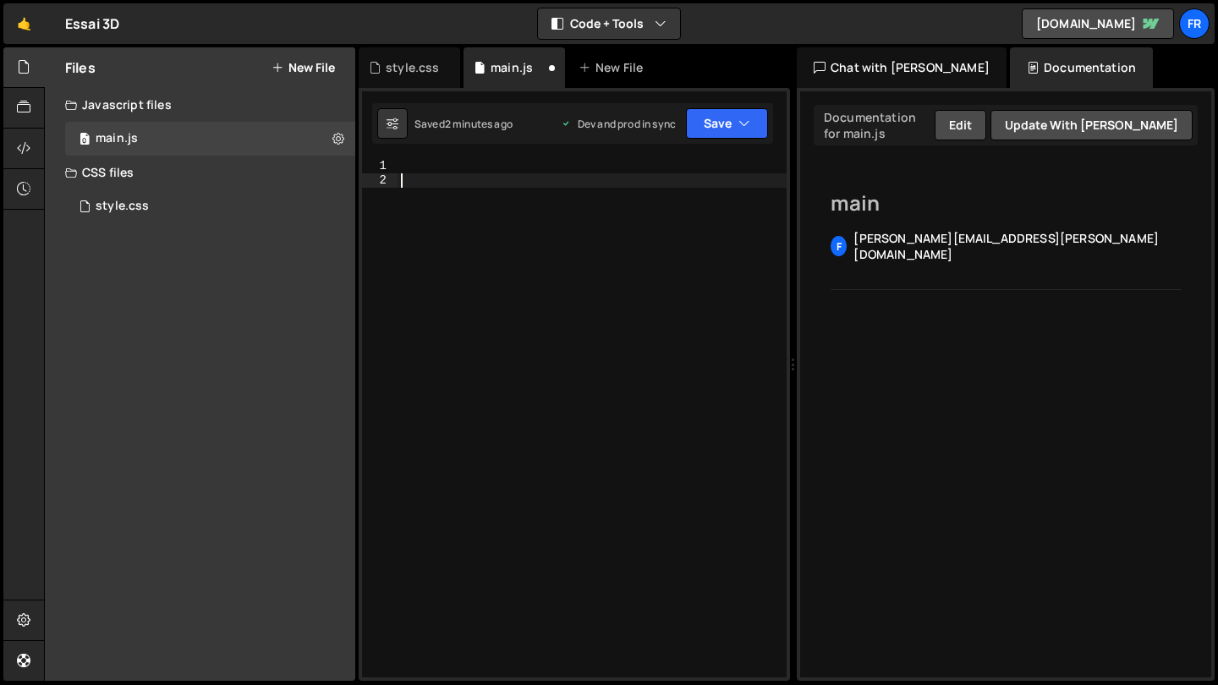
click at [439, 188] on div at bounding box center [592, 432] width 389 height 547
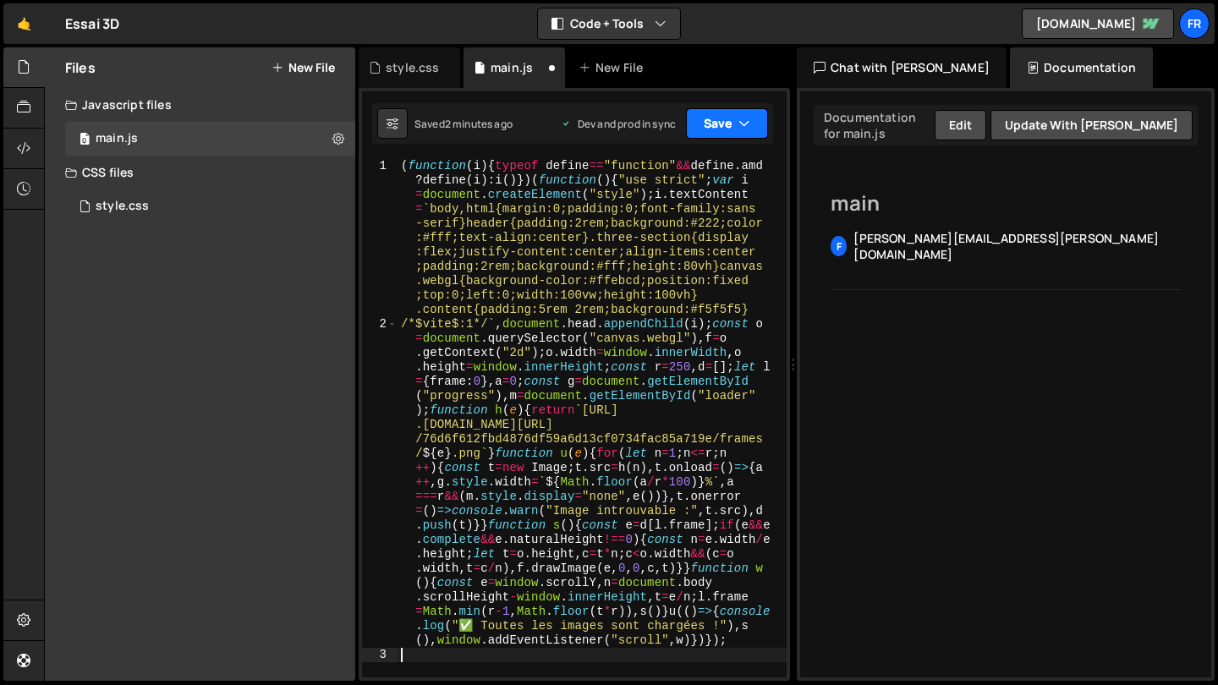
click at [730, 131] on button "Save" at bounding box center [727, 123] width 82 height 30
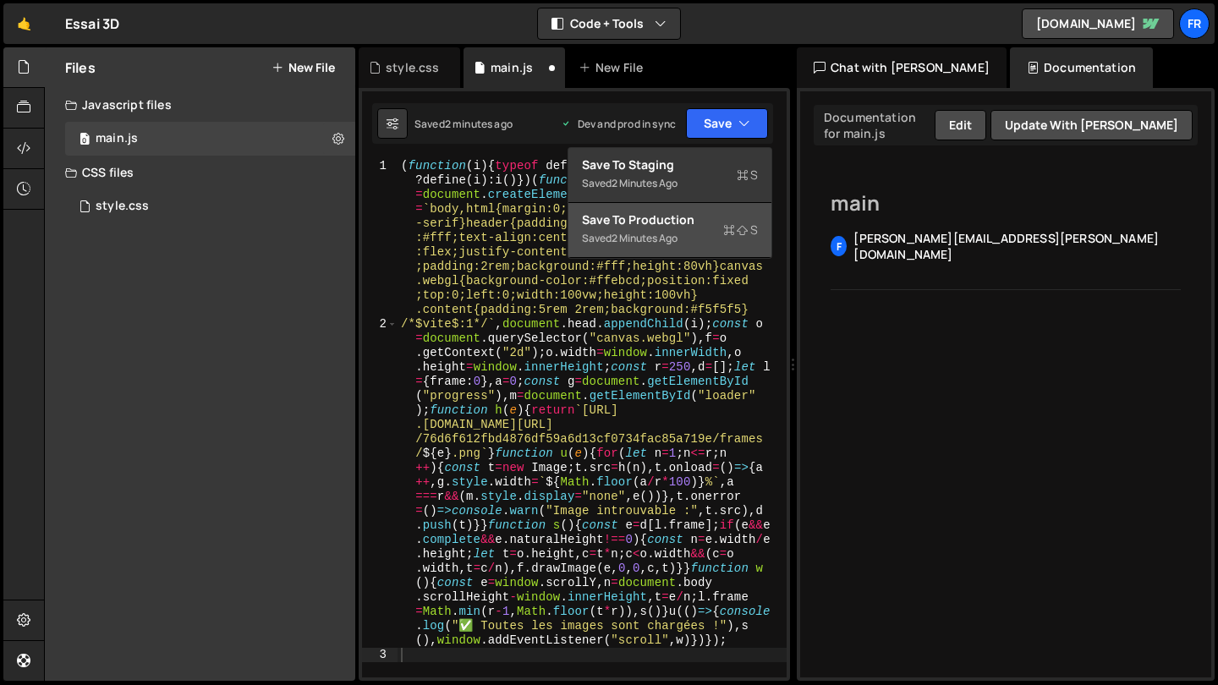
click at [681, 217] on div "Save to Production S" at bounding box center [670, 220] width 176 height 17
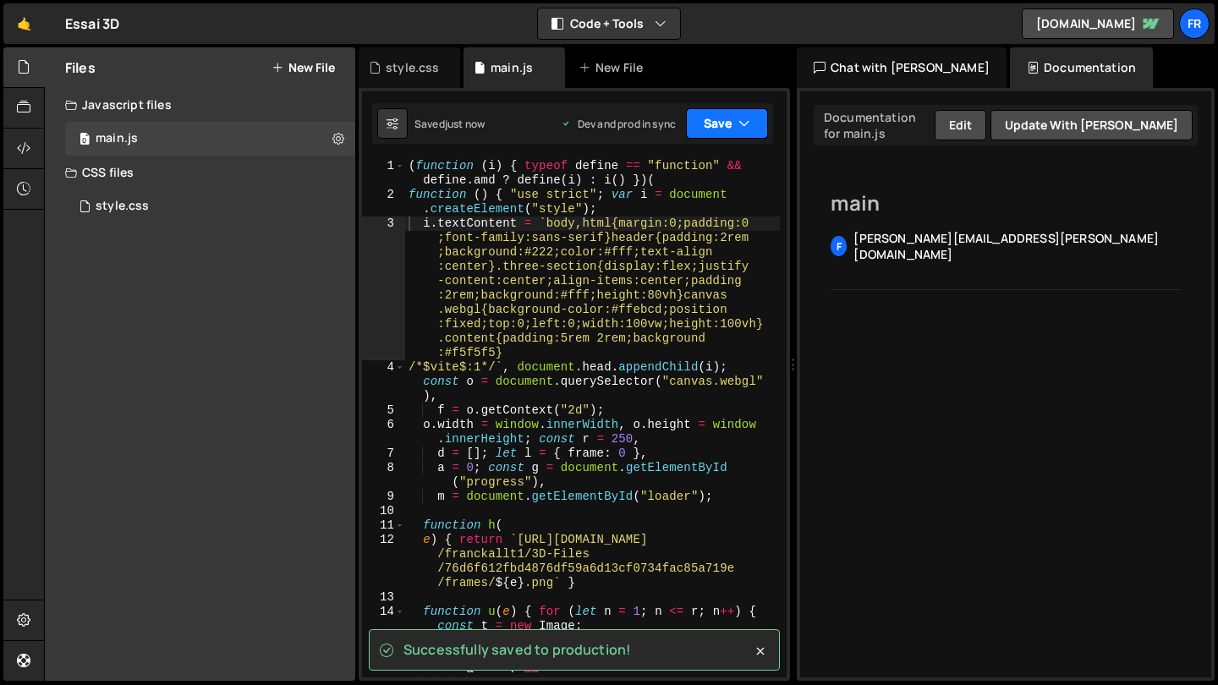
click at [726, 121] on button "Save" at bounding box center [727, 123] width 82 height 30
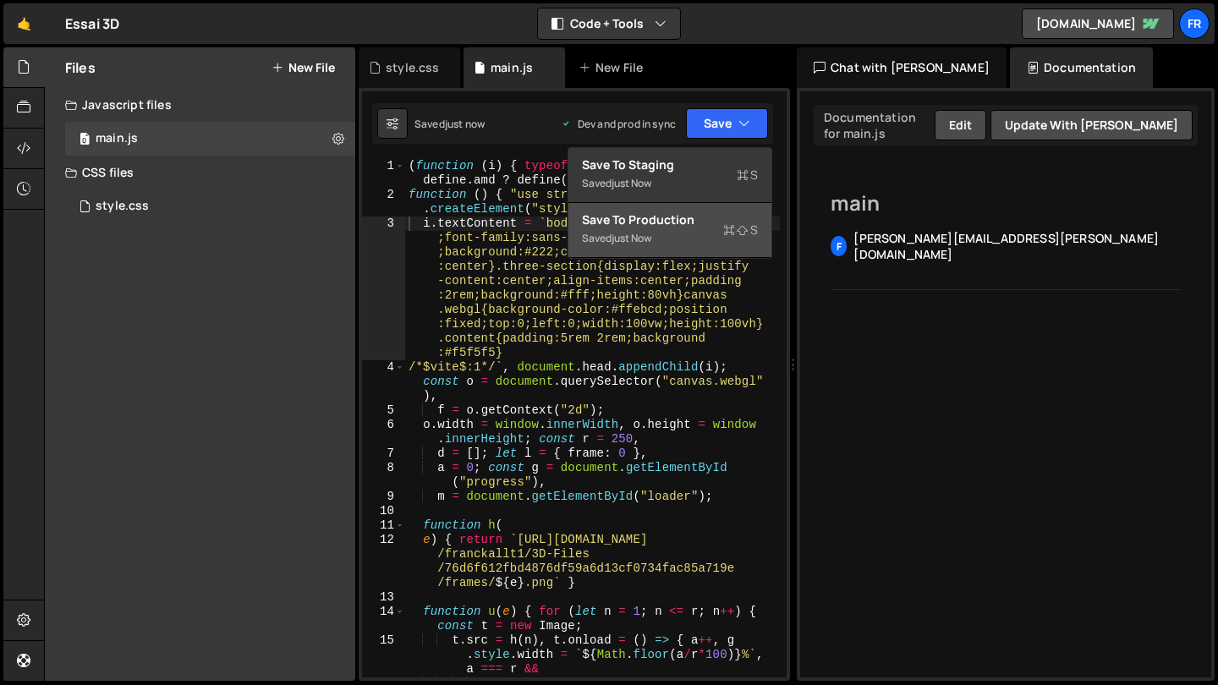
click at [651, 241] on div "just now" at bounding box center [632, 238] width 40 height 14
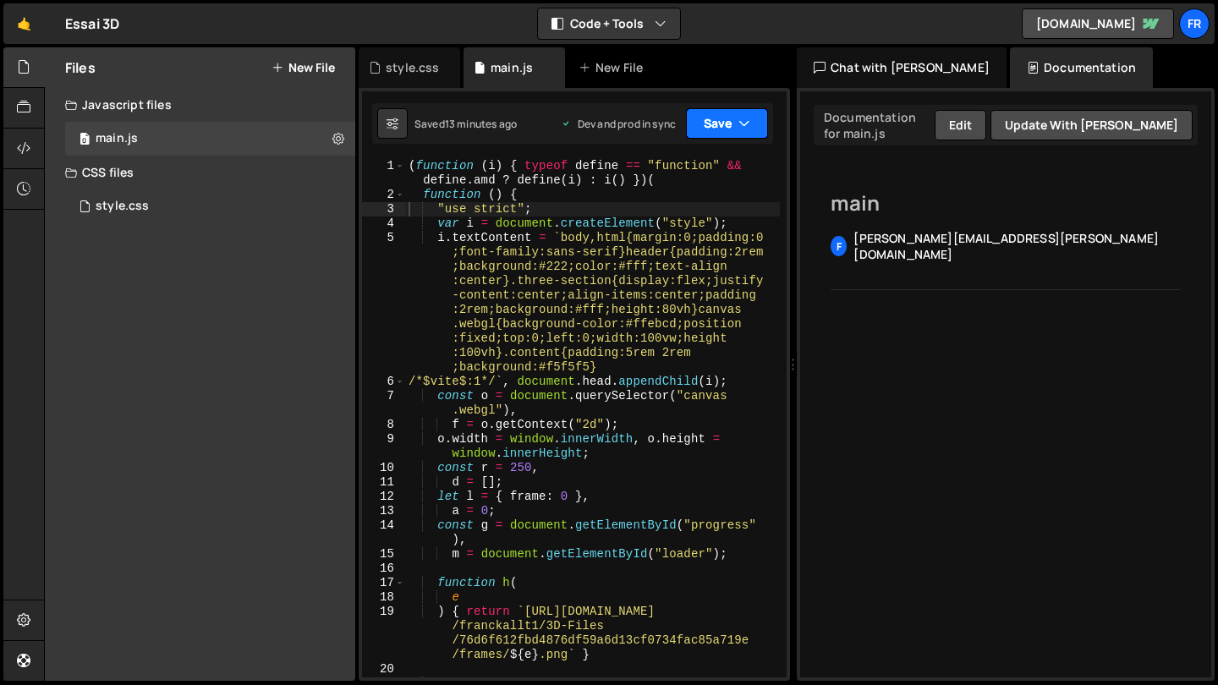
click at [728, 111] on button "Save" at bounding box center [727, 123] width 82 height 30
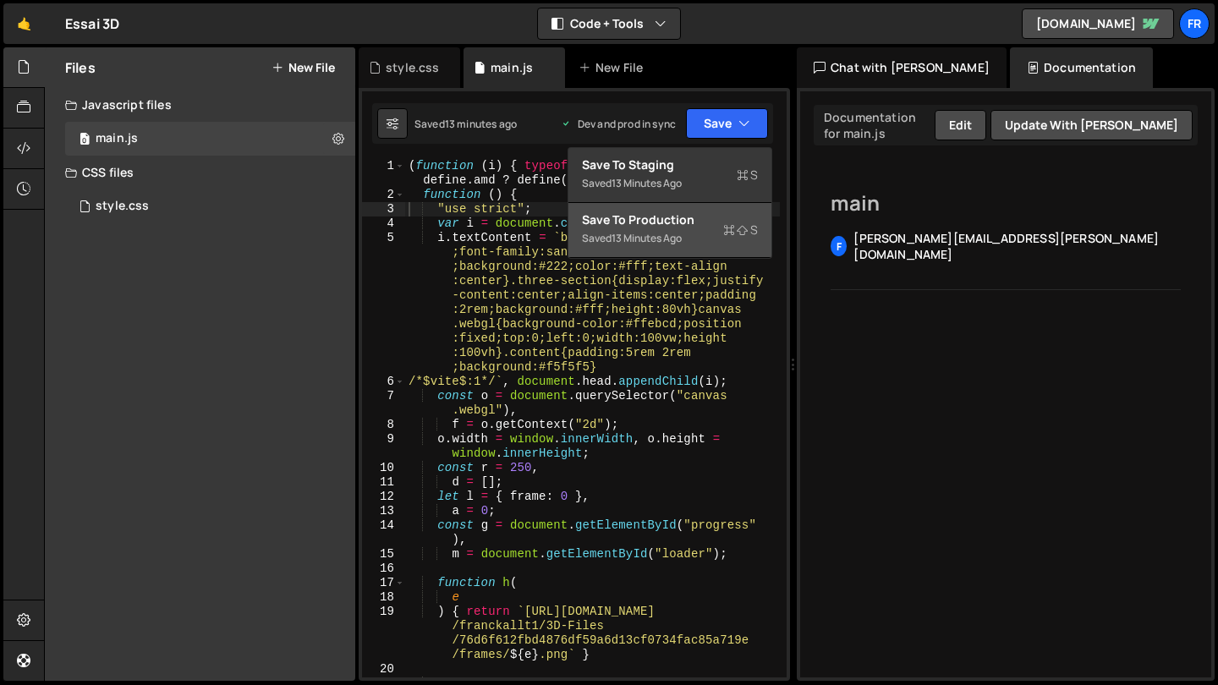
click at [639, 224] on div "Save to Production S" at bounding box center [670, 220] width 176 height 17
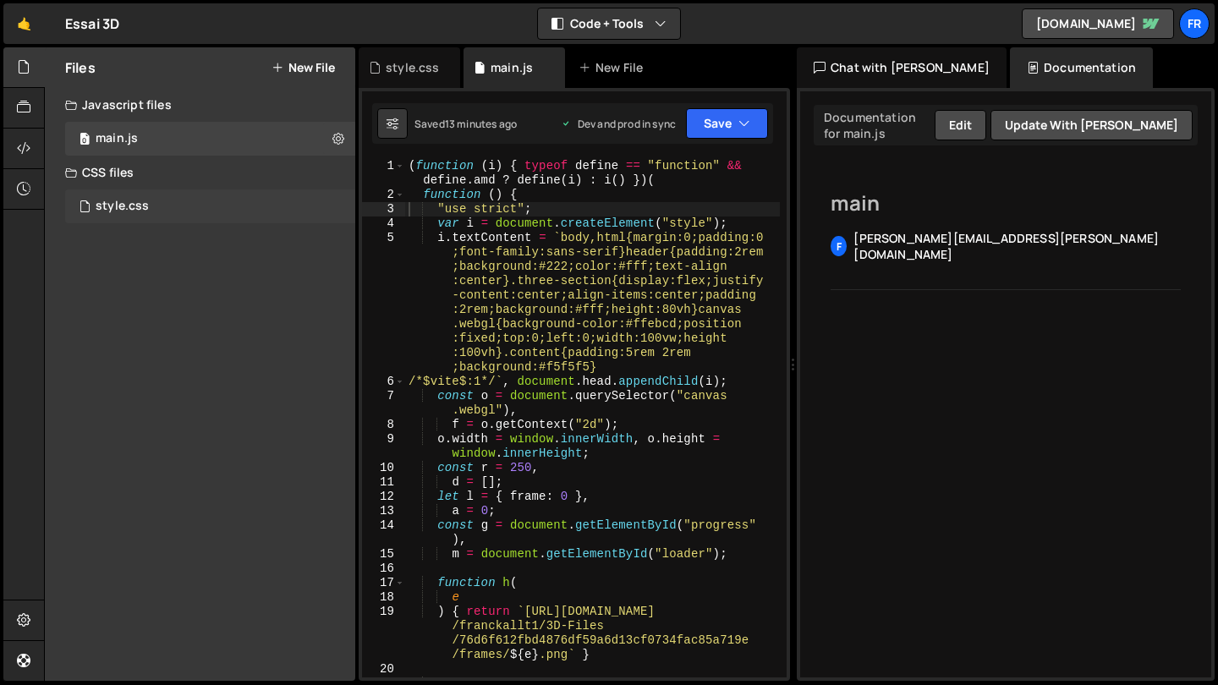
click at [135, 220] on div "style.css 0" at bounding box center [210, 207] width 290 height 34
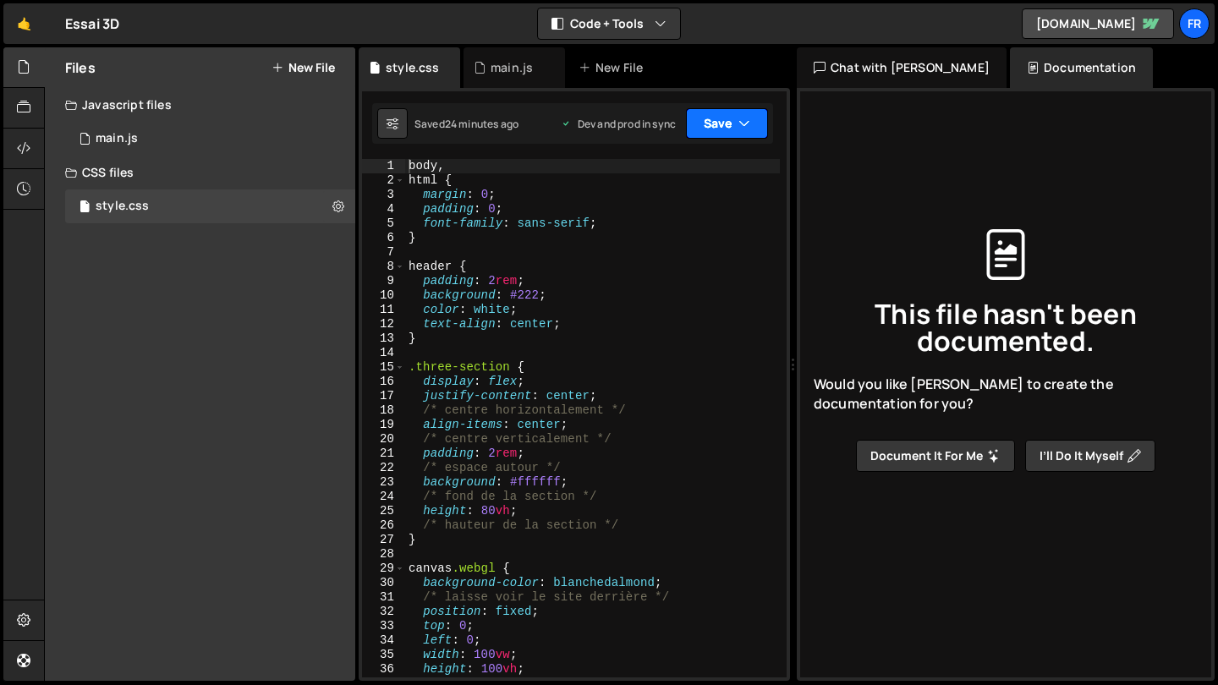
click at [703, 122] on button "Save" at bounding box center [727, 123] width 82 height 30
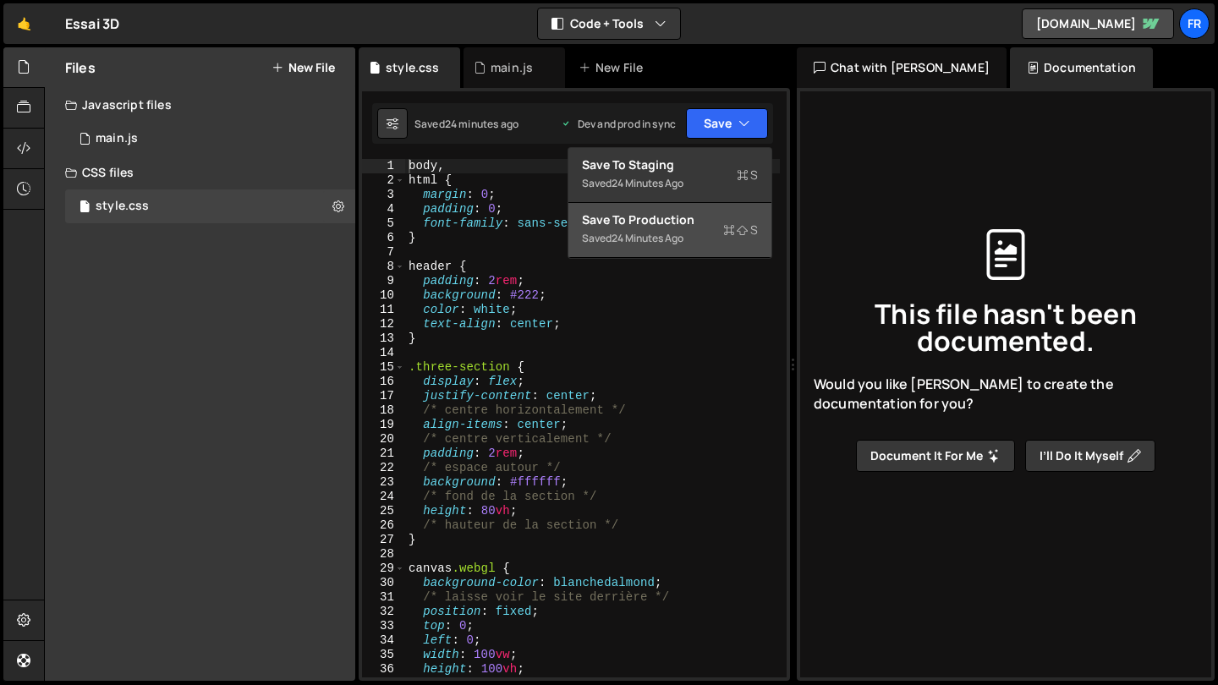
click at [680, 215] on div "Save to Production S" at bounding box center [670, 220] width 176 height 17
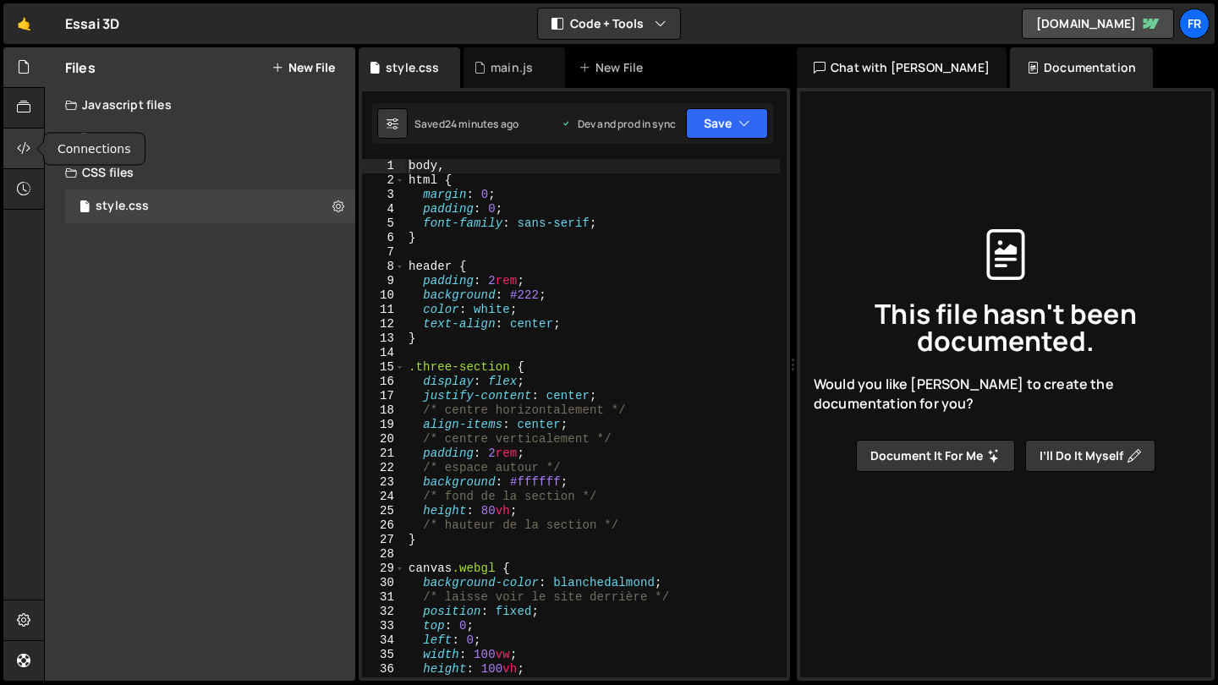
click at [28, 146] on icon at bounding box center [24, 148] width 14 height 19
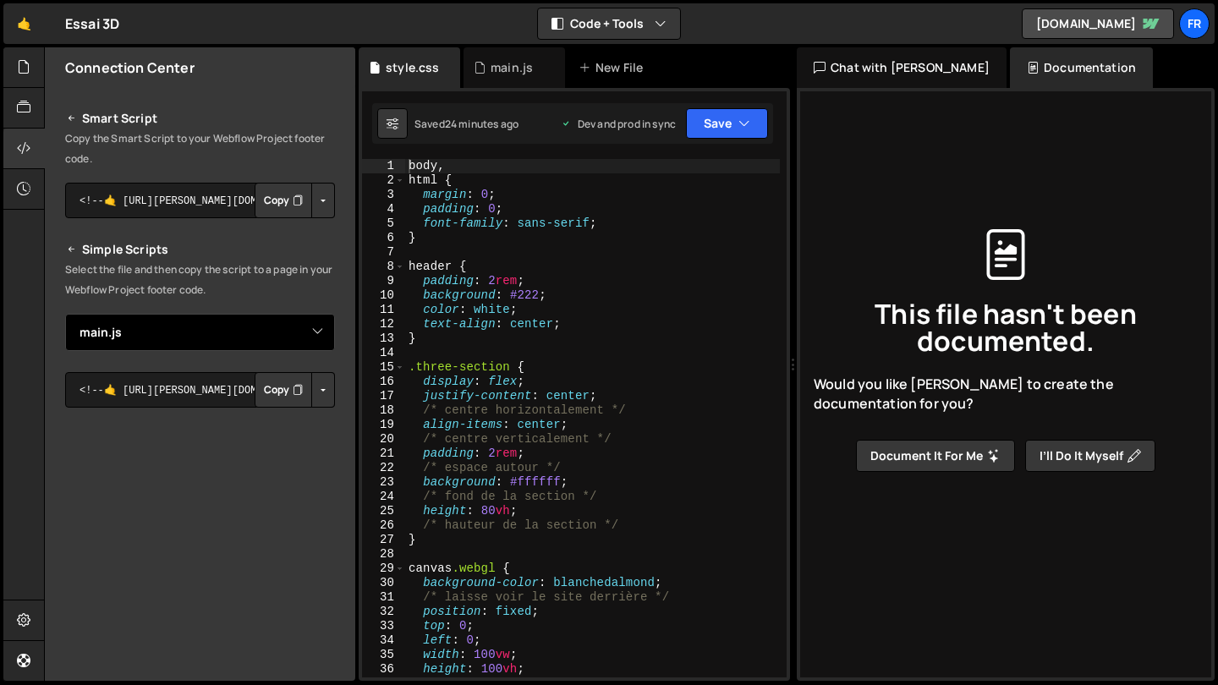
scroll to position [154, 0]
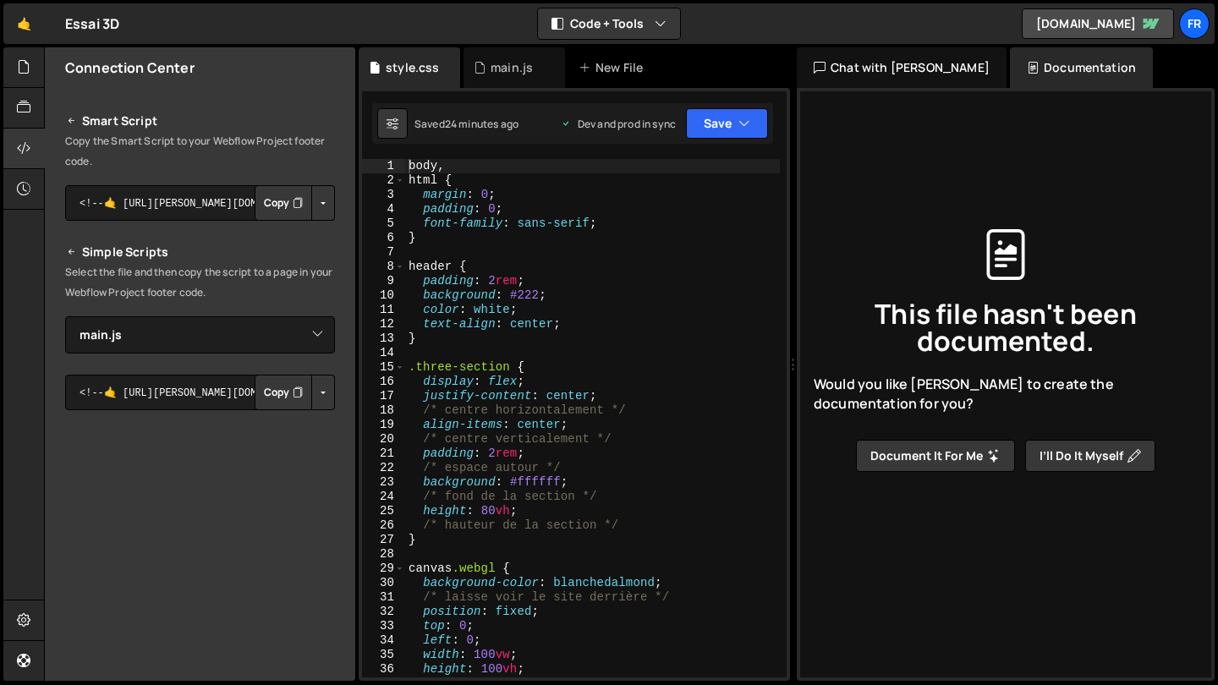
click at [312, 198] on button "Button group with nested dropdown" at bounding box center [323, 203] width 24 height 36
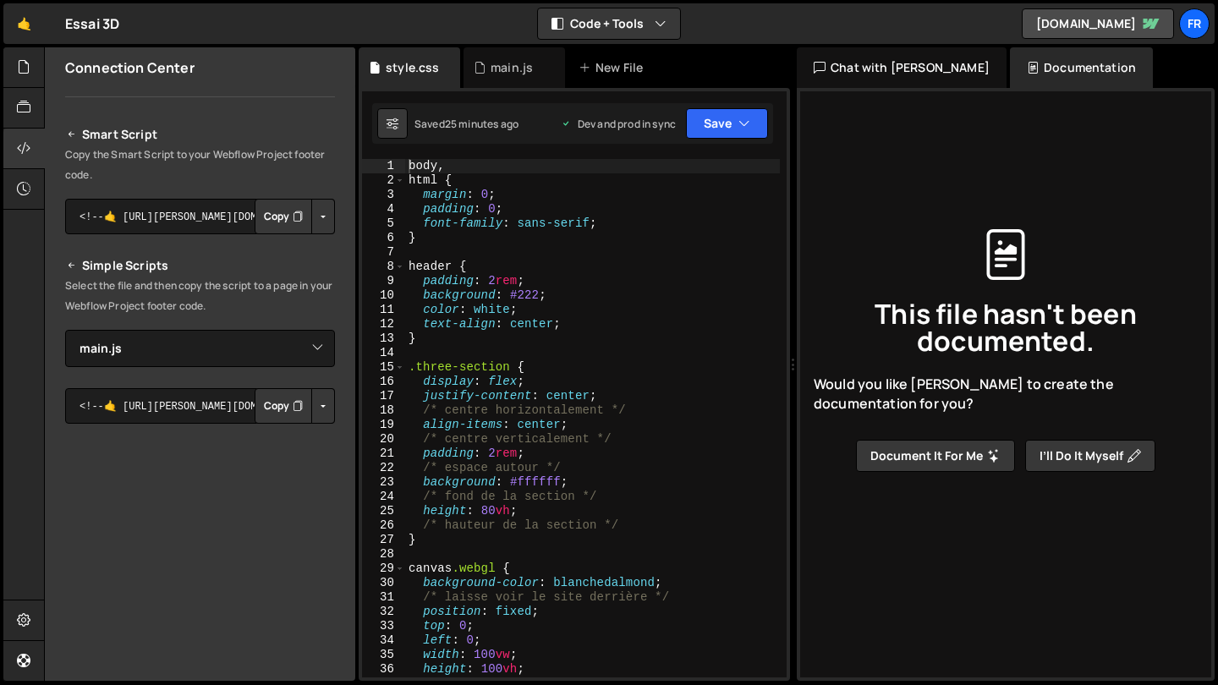
scroll to position [139, 0]
click at [267, 403] on button "Copy" at bounding box center [284, 408] width 58 height 36
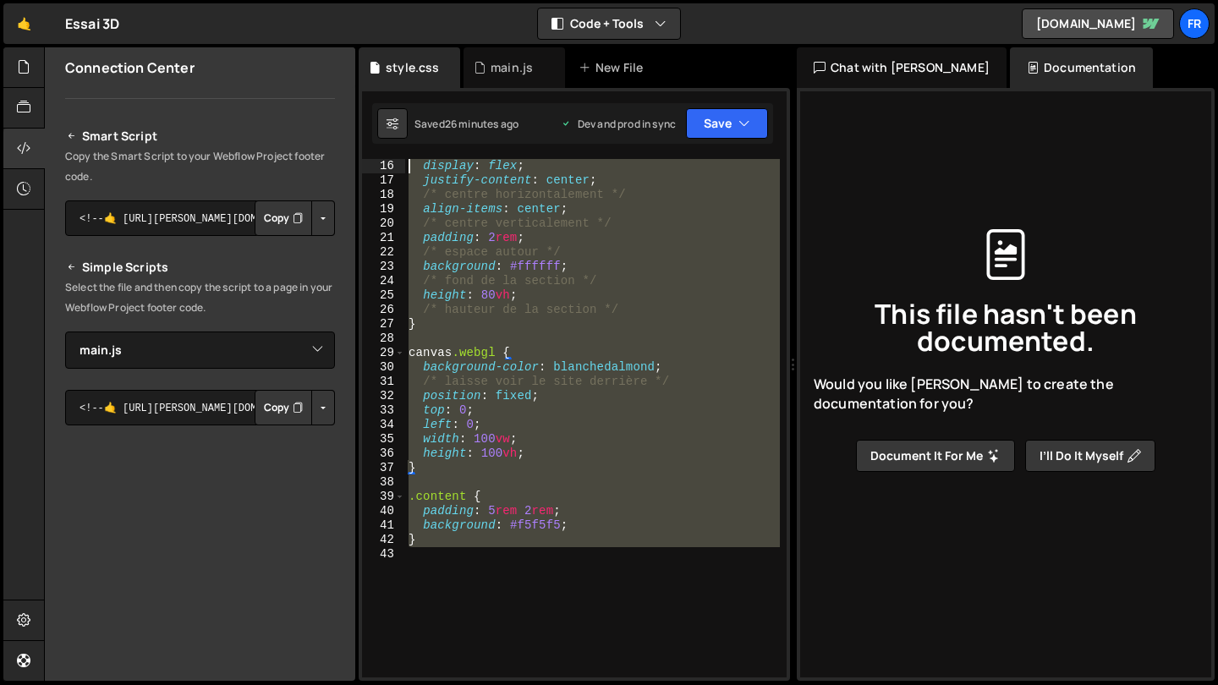
scroll to position [0, 0]
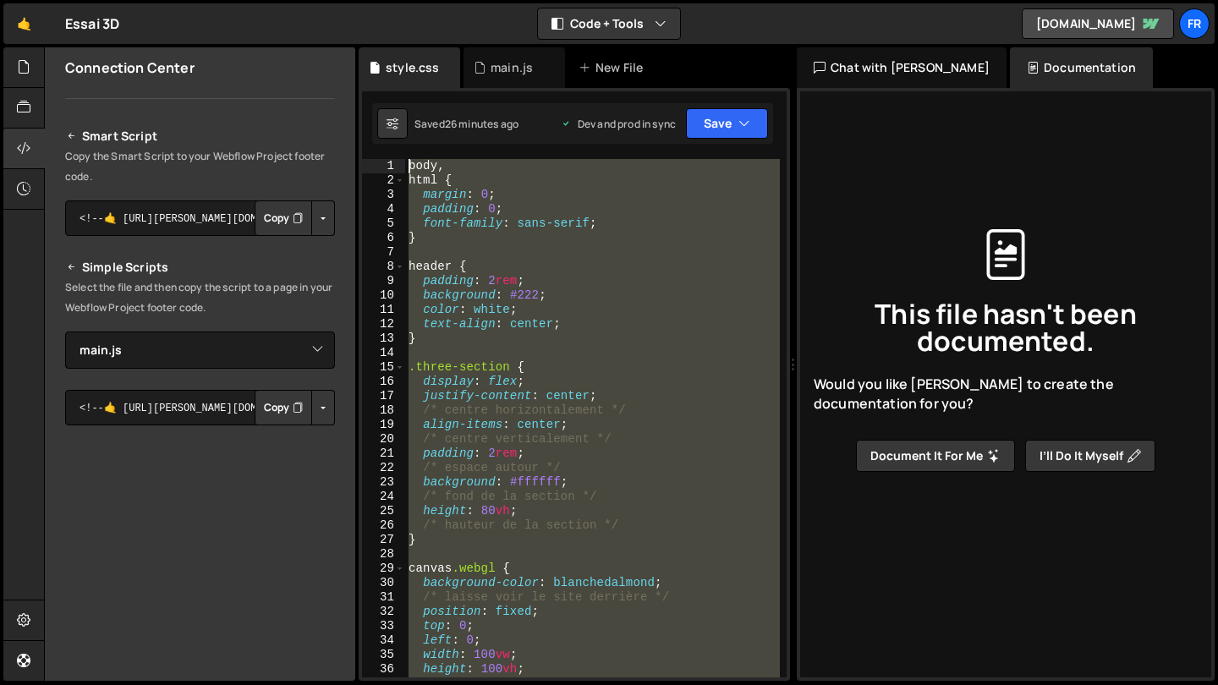
drag, startPoint x: 481, startPoint y: 523, endPoint x: 229, endPoint y: -76, distance: 649.6
click at [229, 0] on html "Projects [GEOGRAPHIC_DATA] Blog Fr Projects Your Teams Account Upgrade Logout" at bounding box center [609, 342] width 1218 height 685
type textarea "body, html {"
paste textarea
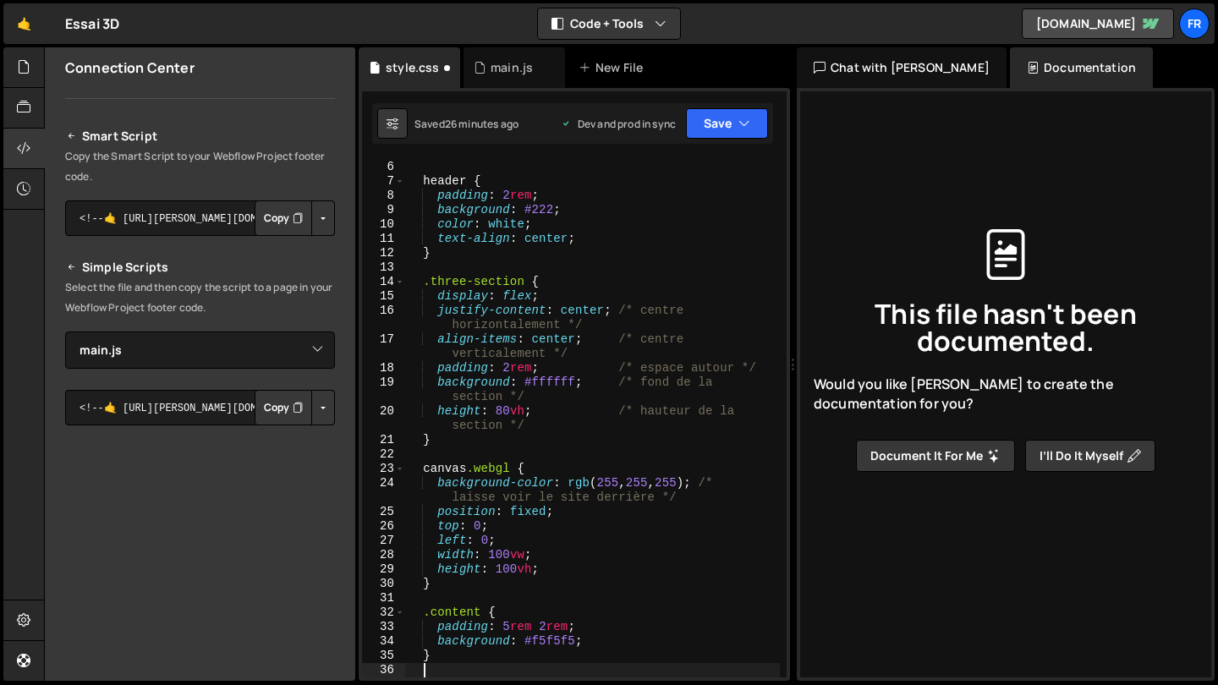
scroll to position [71, 0]
click at [718, 122] on button "Save" at bounding box center [727, 123] width 82 height 30
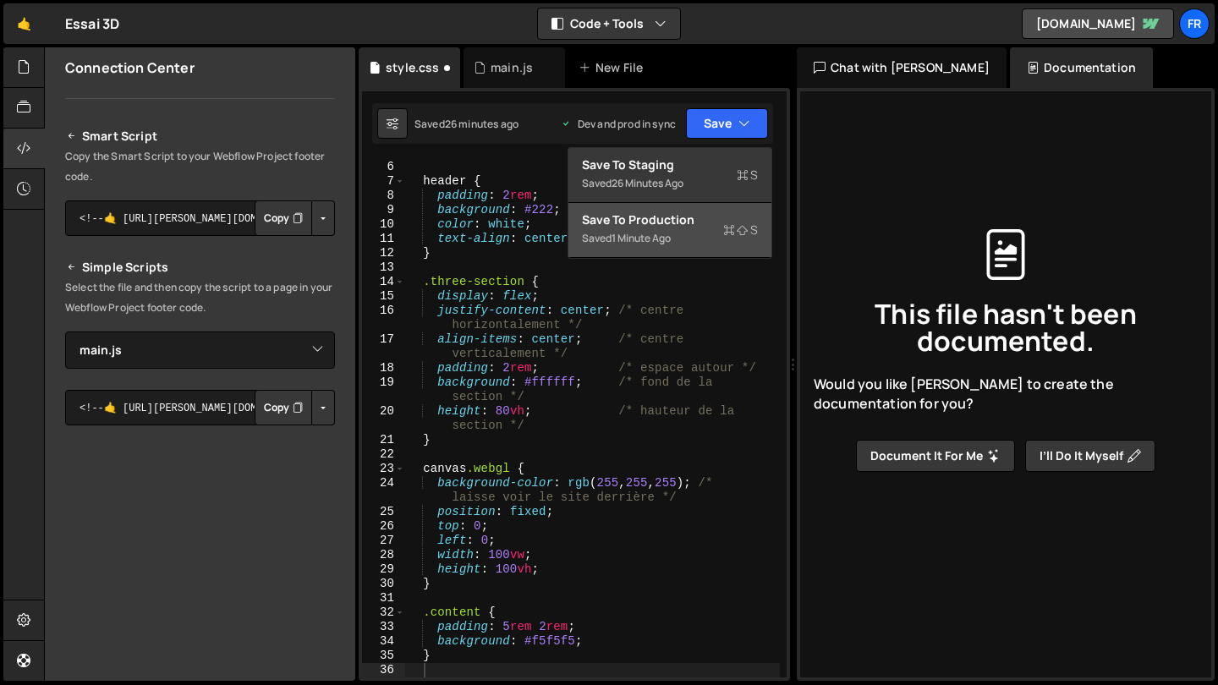
click at [695, 212] on div "Save to Production S" at bounding box center [670, 220] width 176 height 17
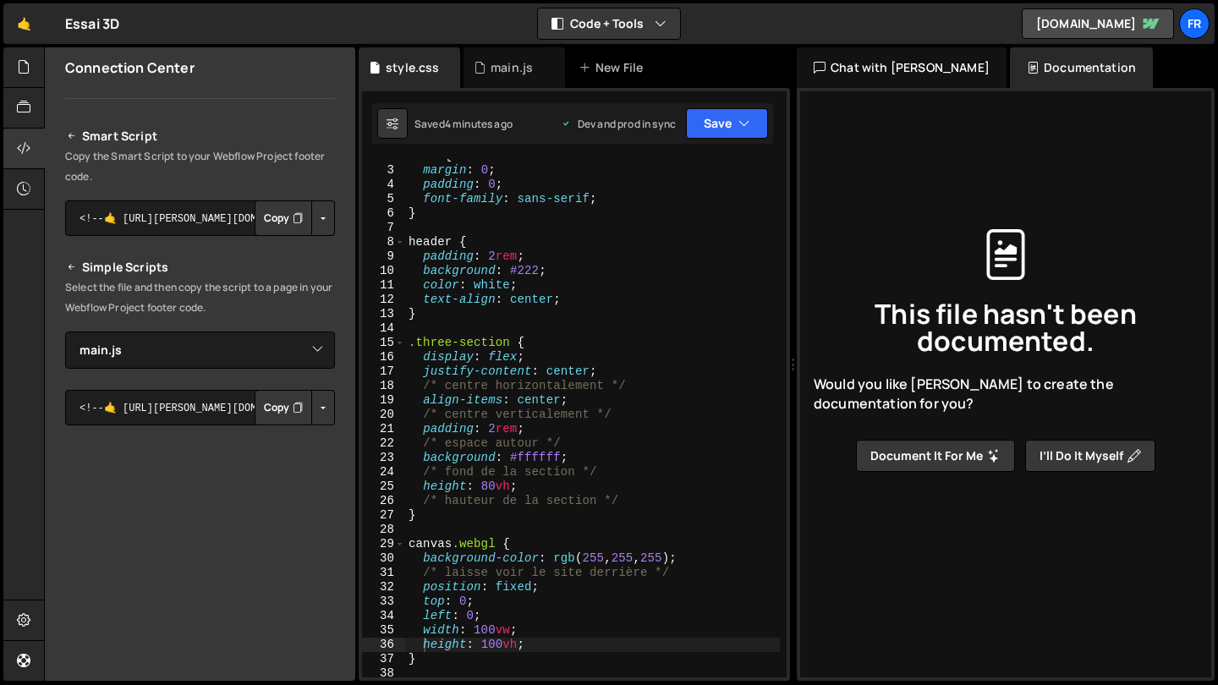
scroll to position [0, 0]
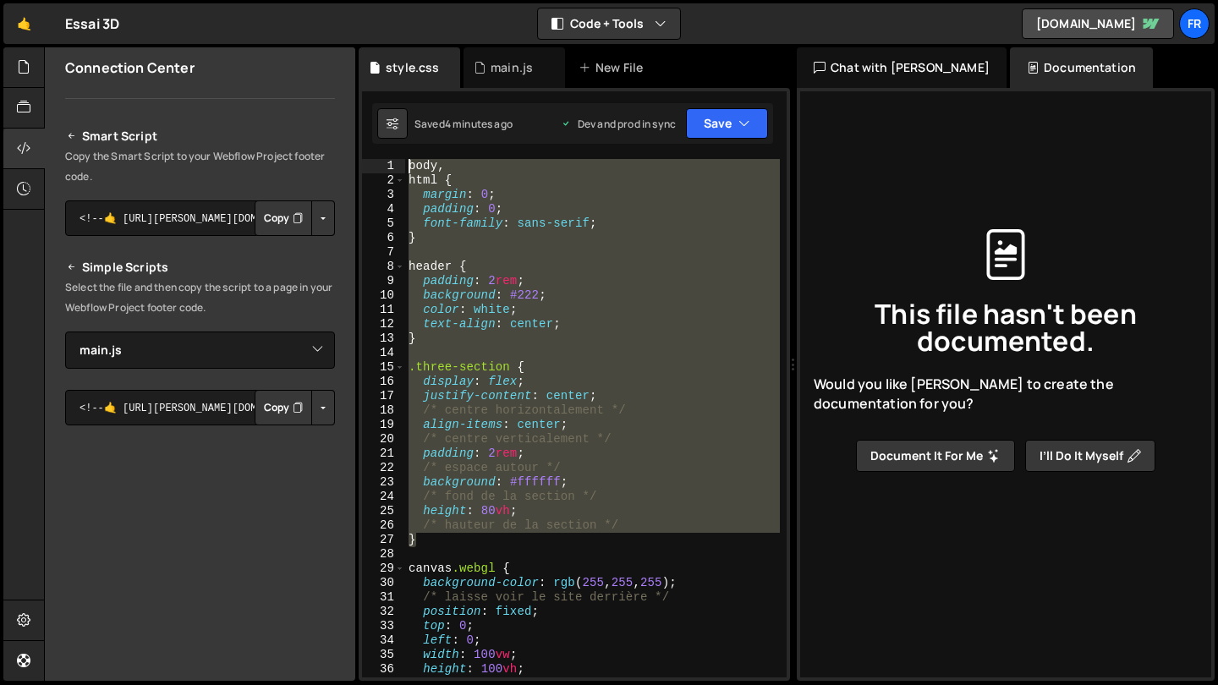
drag, startPoint x: 432, startPoint y: 538, endPoint x: 393, endPoint y: 162, distance: 377.7
click at [393, 162] on div "} 1 2 3 4 5 6 7 8 9 10 11 12 13 14 15 16 17 18 19 20 21 22 23 24 25 26 27 28 29…" at bounding box center [574, 418] width 425 height 519
type textarea "body, html {"
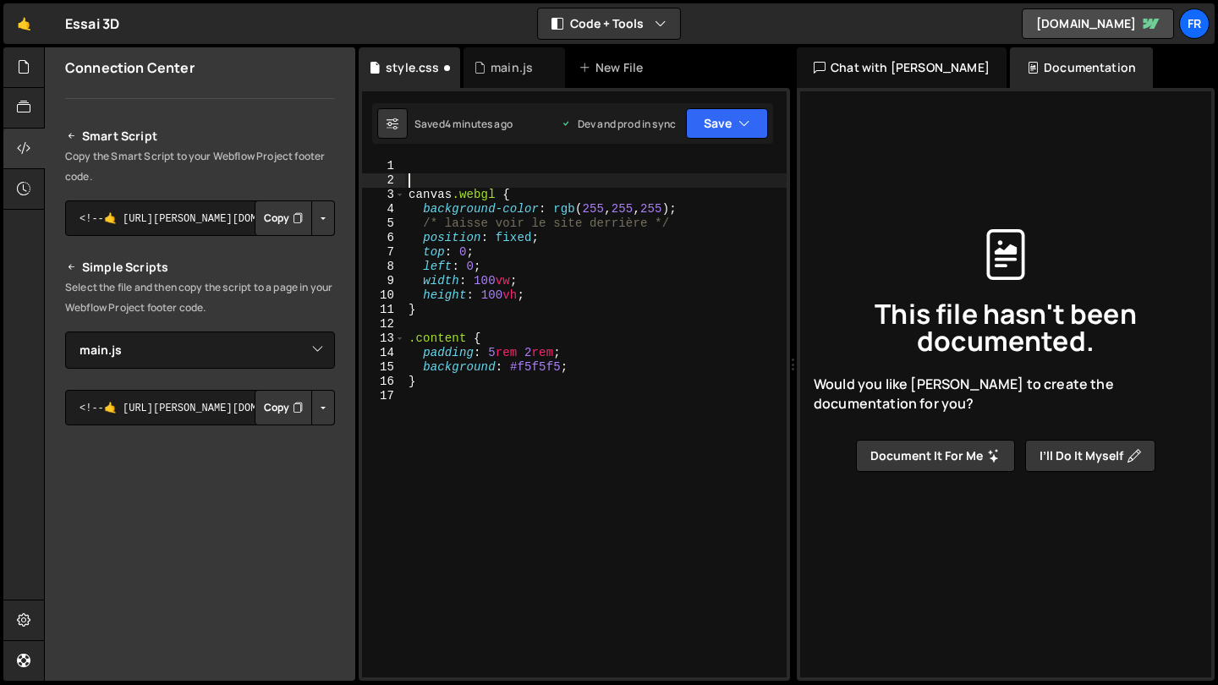
type textarea "canvas.webgl {"
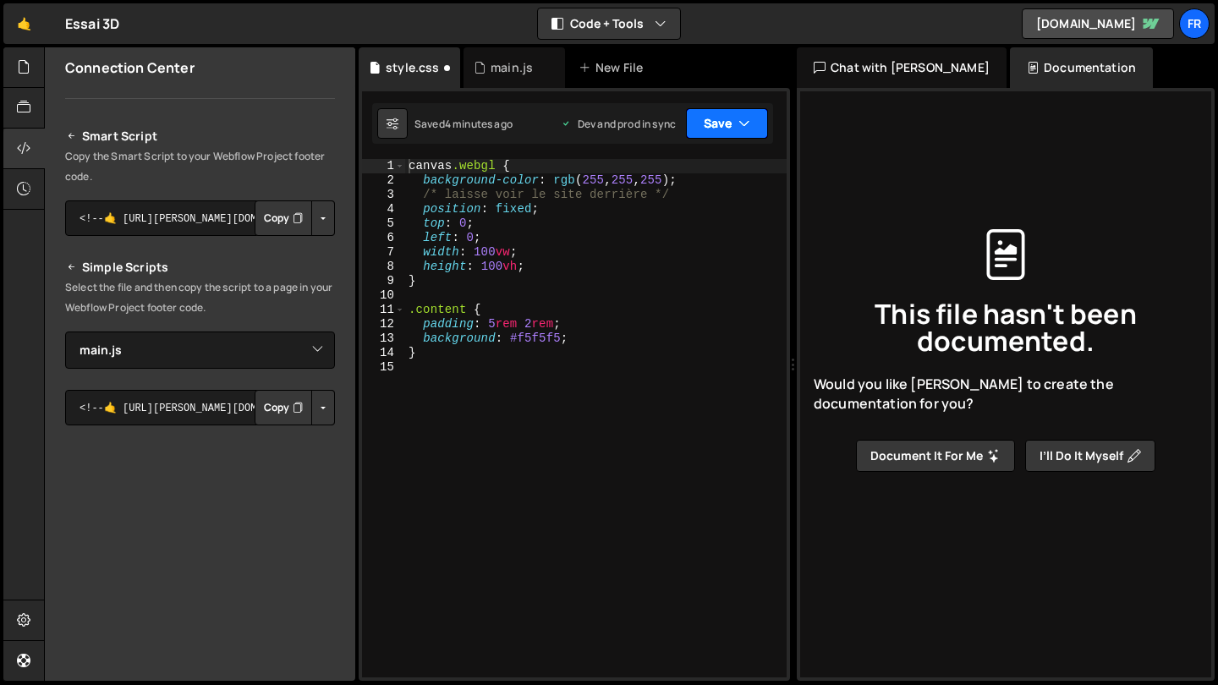
click at [717, 113] on button "Save" at bounding box center [727, 123] width 82 height 30
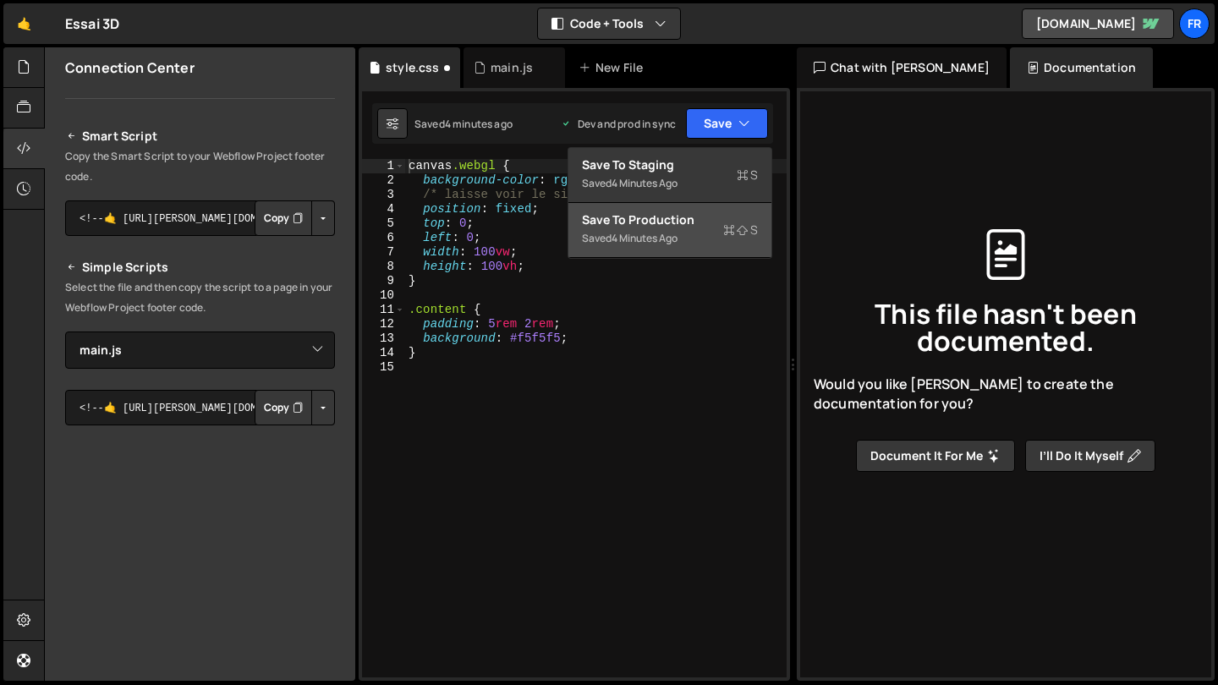
click at [657, 218] on div "Save to Production S" at bounding box center [670, 220] width 176 height 17
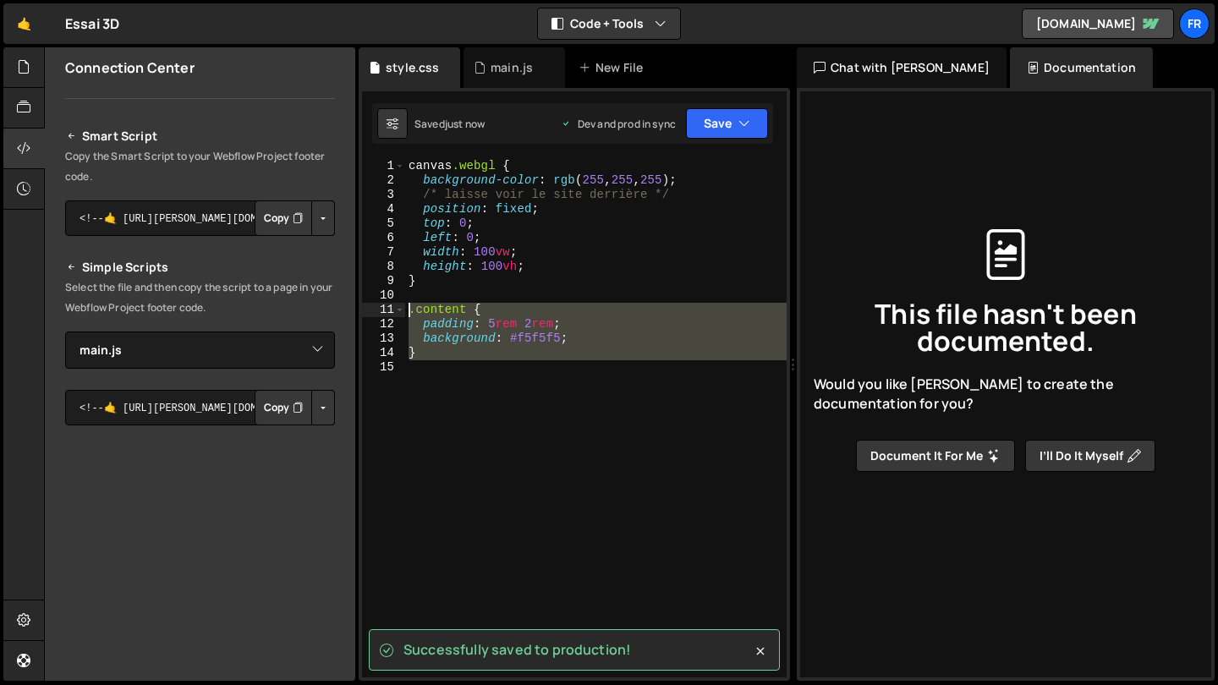
drag, startPoint x: 467, startPoint y: 377, endPoint x: 406, endPoint y: 301, distance: 97.5
click at [406, 301] on div "canvas .webgl { background-color : rgb ( 255 , 255 , 255 ) ; /* laisse voir le …" at bounding box center [596, 432] width 382 height 547
type textarea ".content {"
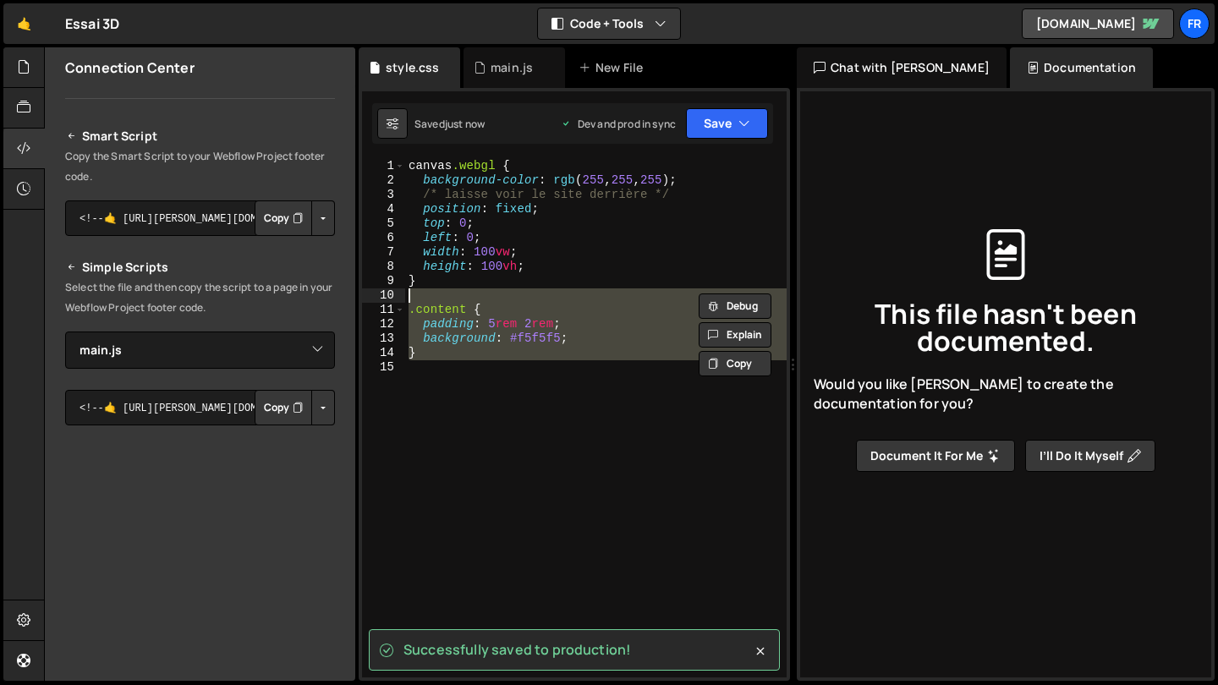
type textarea "}"
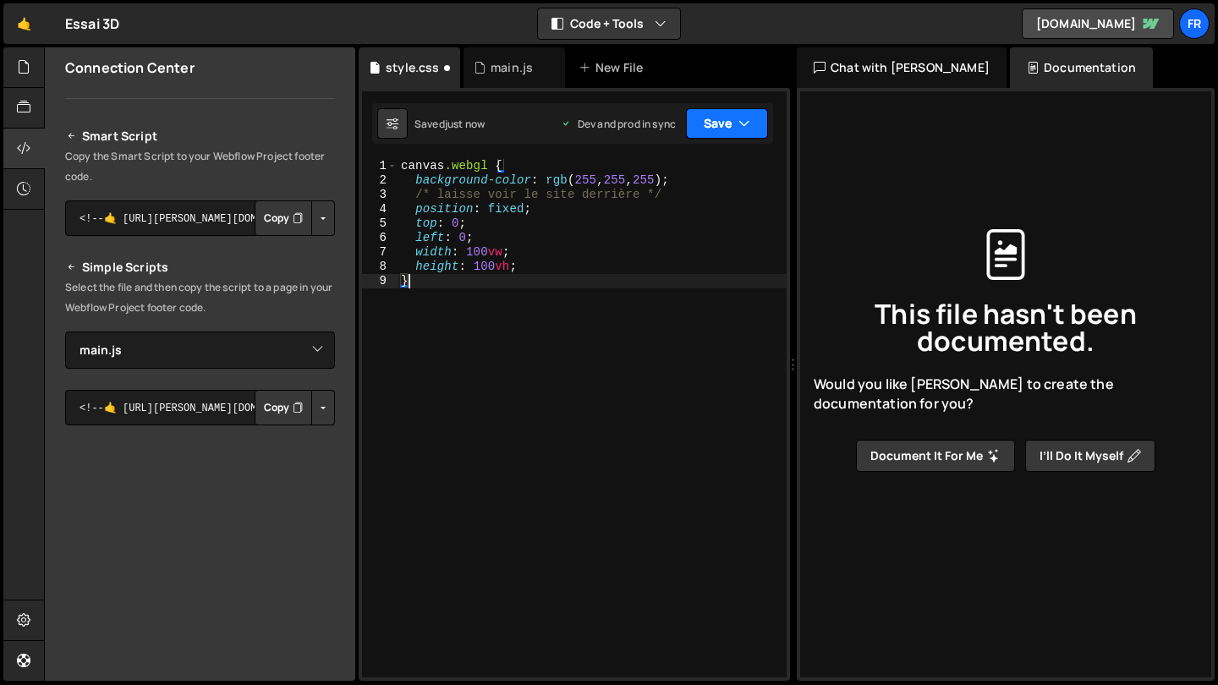
click at [728, 135] on button "Save" at bounding box center [727, 123] width 82 height 30
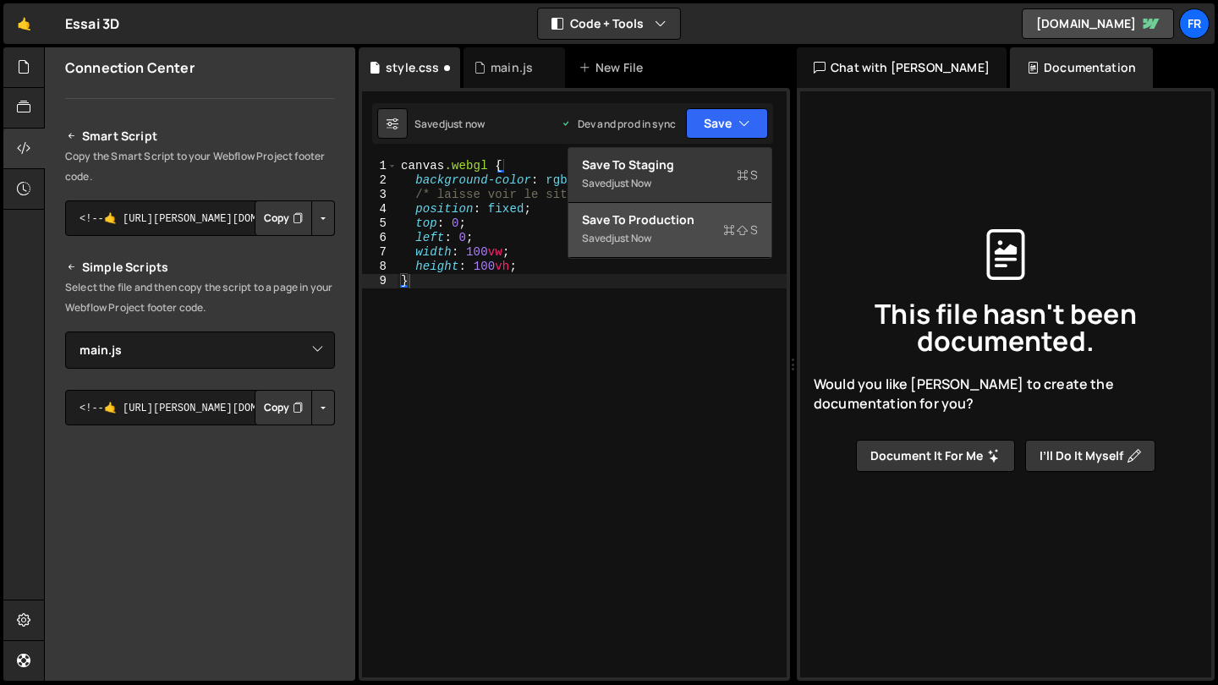
click at [689, 221] on div "Save to Production S" at bounding box center [670, 220] width 176 height 17
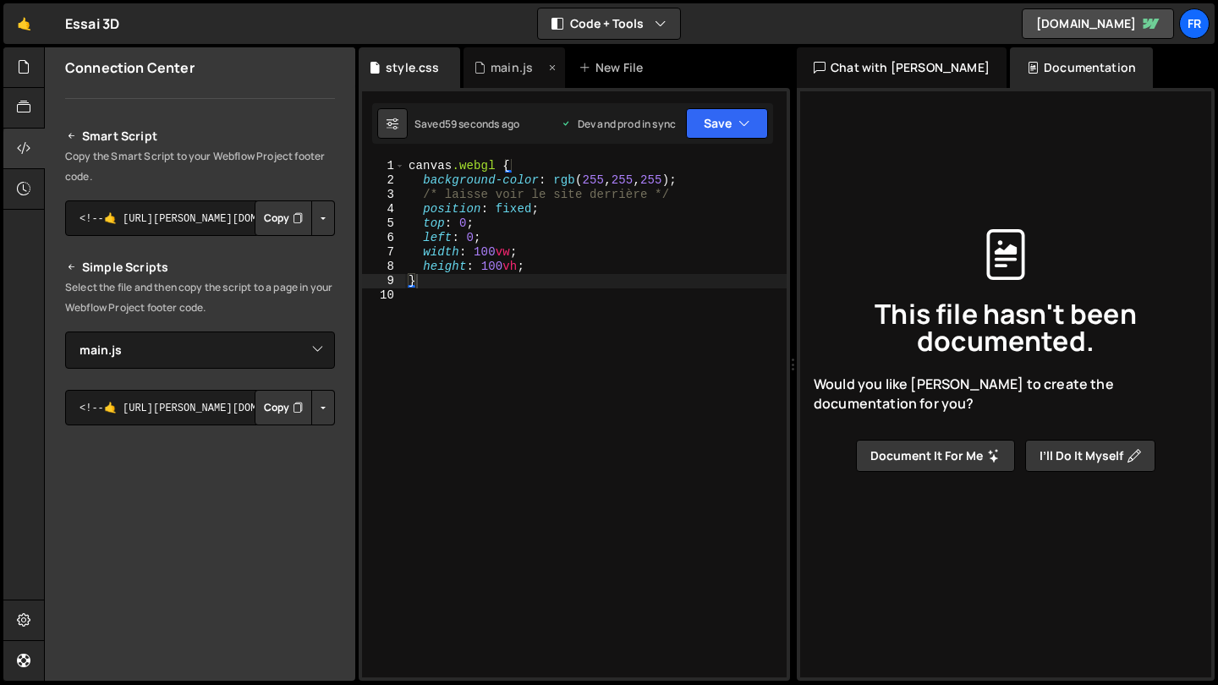
click at [520, 62] on div "main.js" at bounding box center [512, 67] width 42 height 17
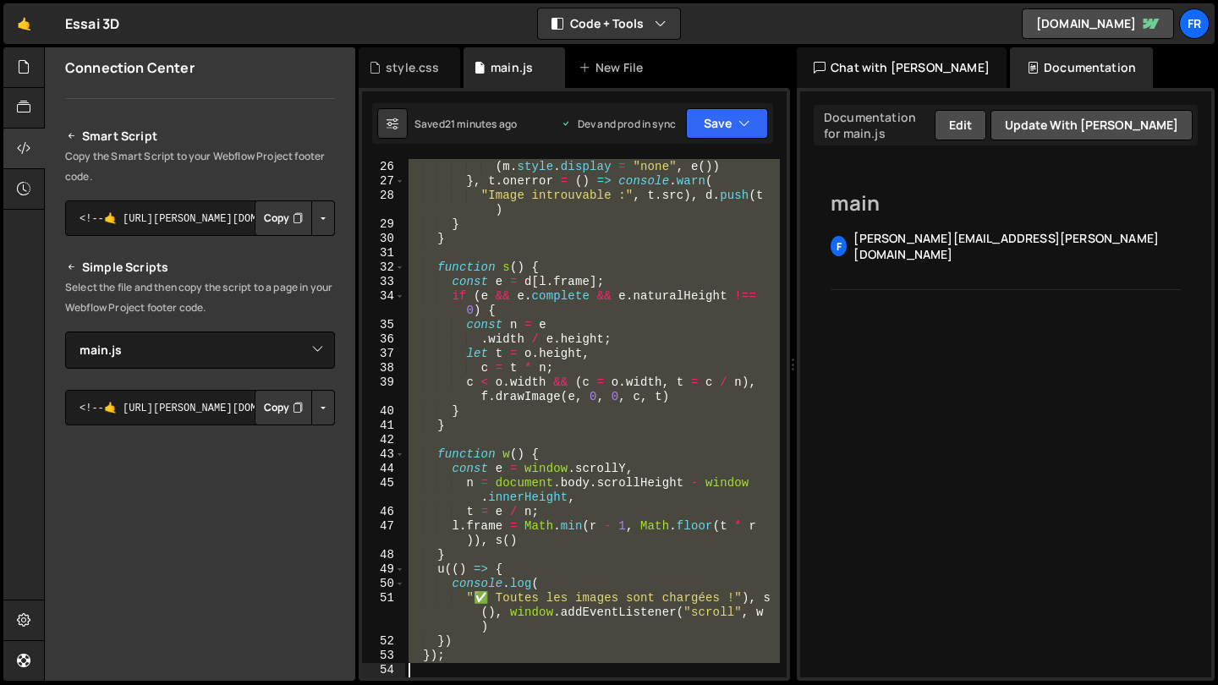
scroll to position [603, 0]
drag, startPoint x: 409, startPoint y: 168, endPoint x: 463, endPoint y: 684, distance: 519.8
click at [463, 684] on div "Hold on a sec... Are you certain you wish to leave this page? Any changes you'v…" at bounding box center [609, 342] width 1218 height 685
type textarea "});"
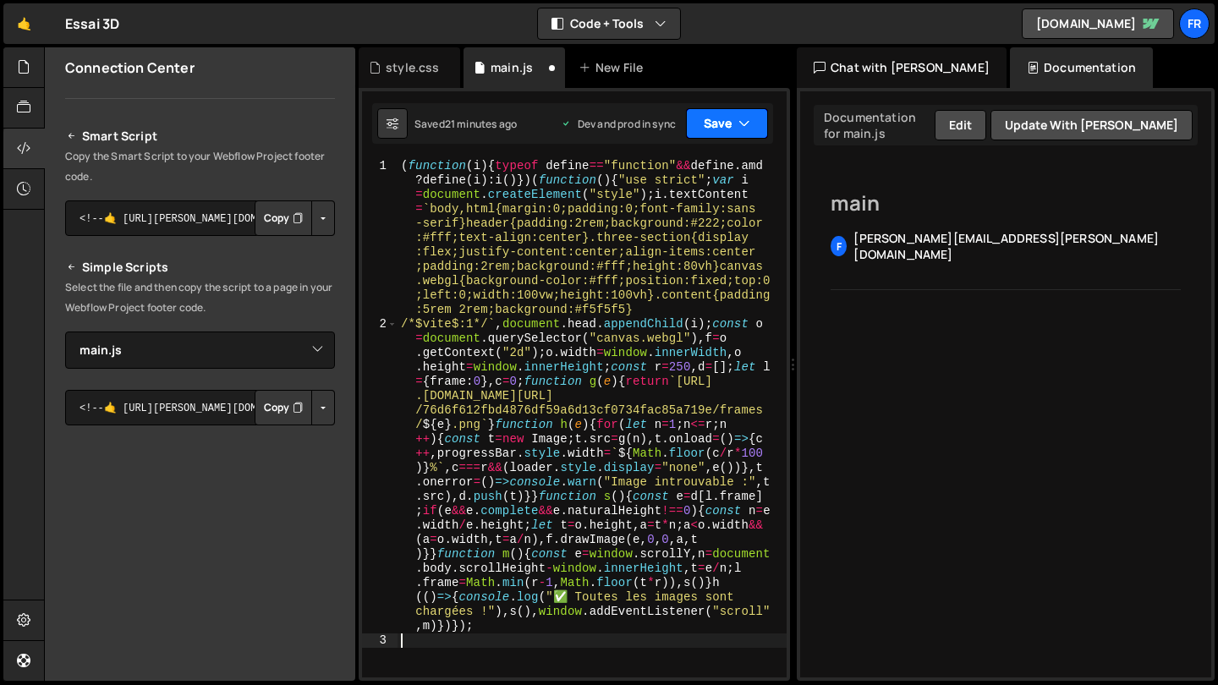
click at [710, 129] on button "Save" at bounding box center [727, 123] width 82 height 30
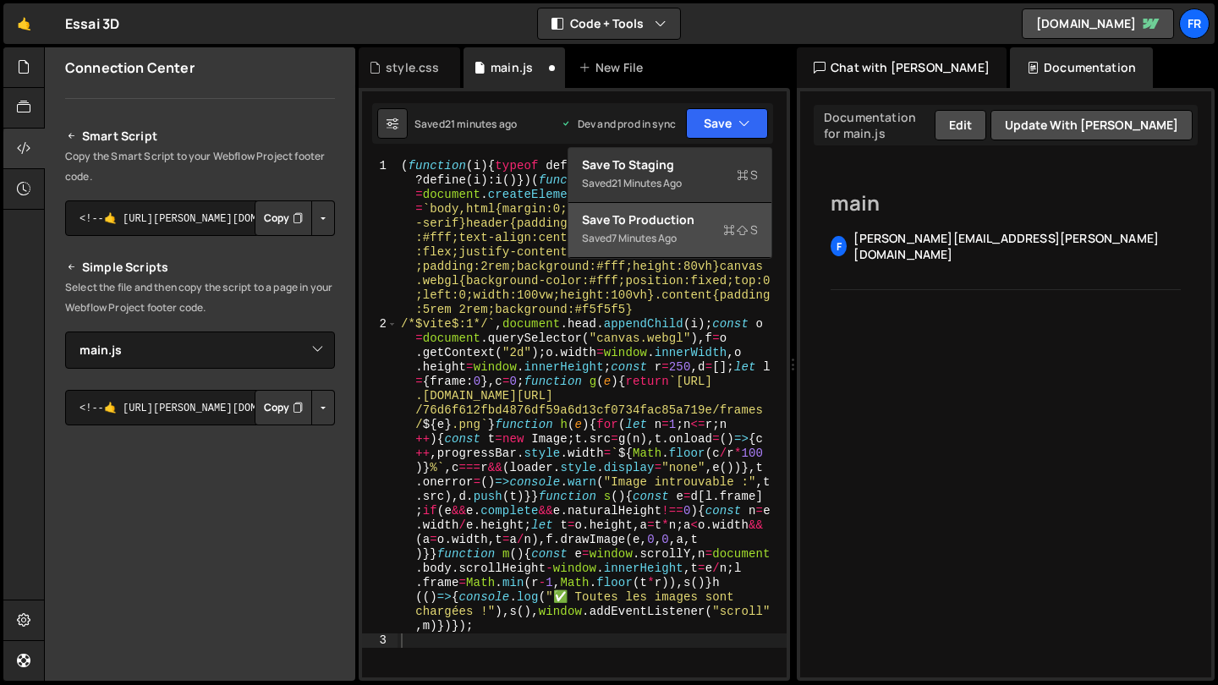
click at [679, 211] on button "Save to Production S Saved 7 minutes ago" at bounding box center [670, 230] width 203 height 55
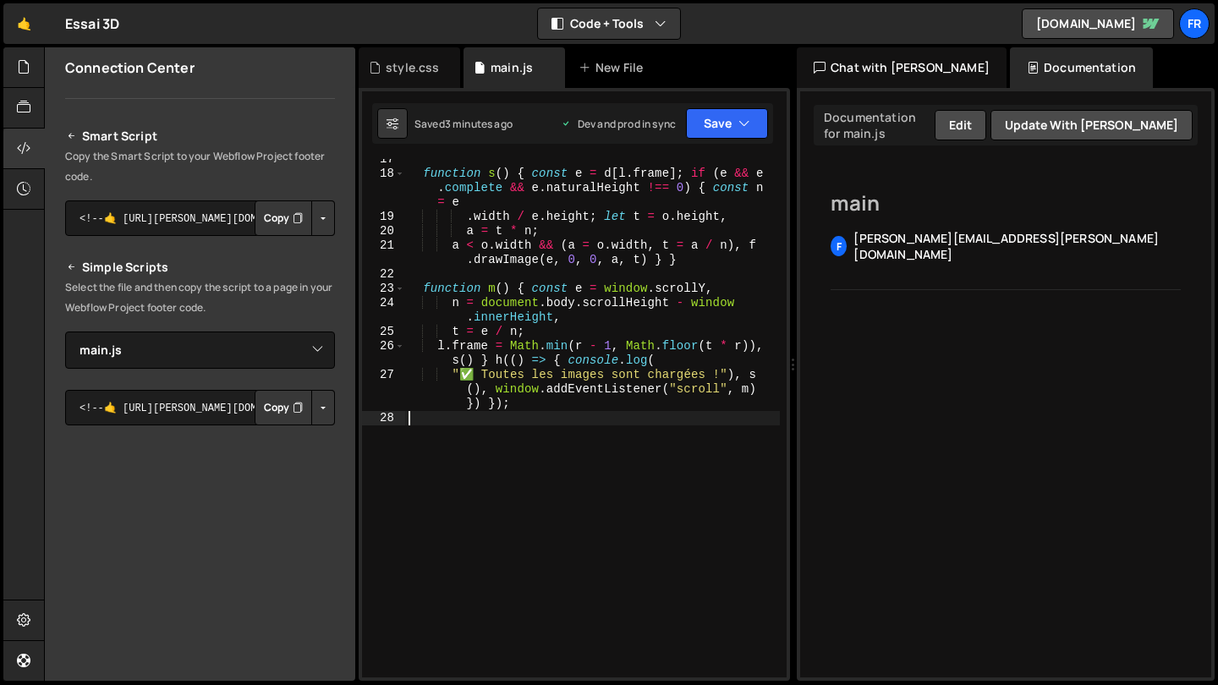
scroll to position [0, 0]
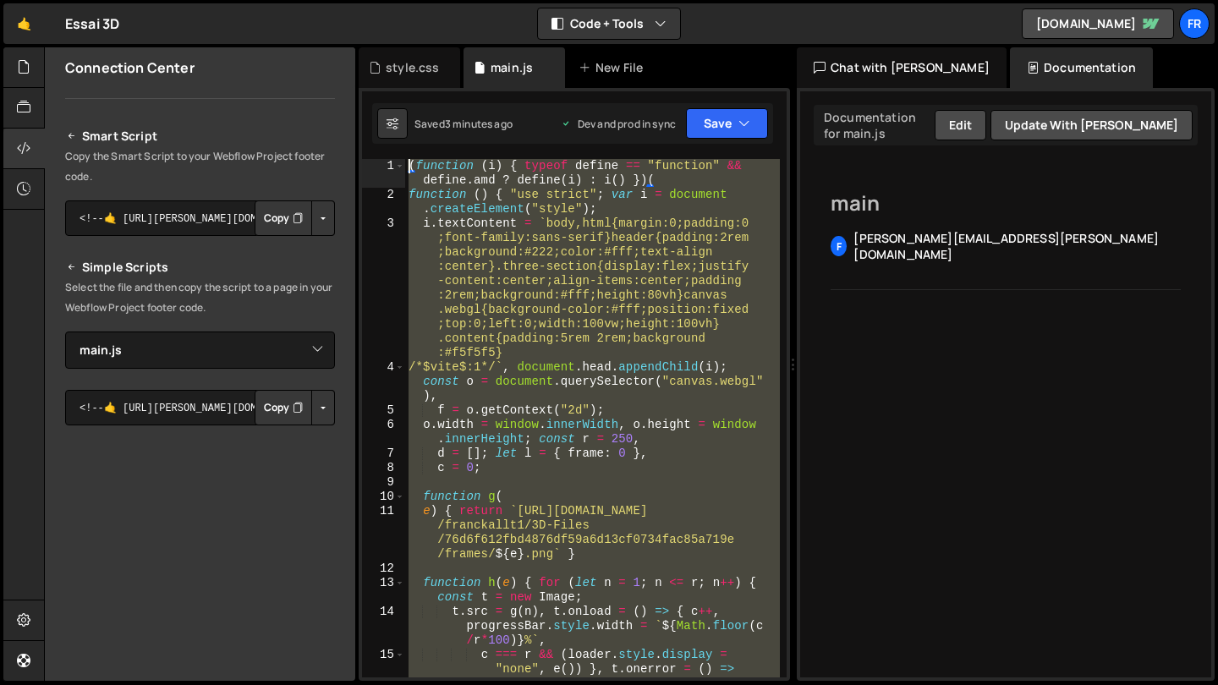
drag, startPoint x: 656, startPoint y: 486, endPoint x: 103, endPoint y: -76, distance: 788.6
click at [103, 0] on html "Projects [GEOGRAPHIC_DATA] Blog Fr Projects Your Teams Account Upgrade Logout" at bounding box center [609, 342] width 1218 height 685
type textarea "(function (i) { typeof define == "function" && define.amd ? define(i) : i() })(…"
paste textarea
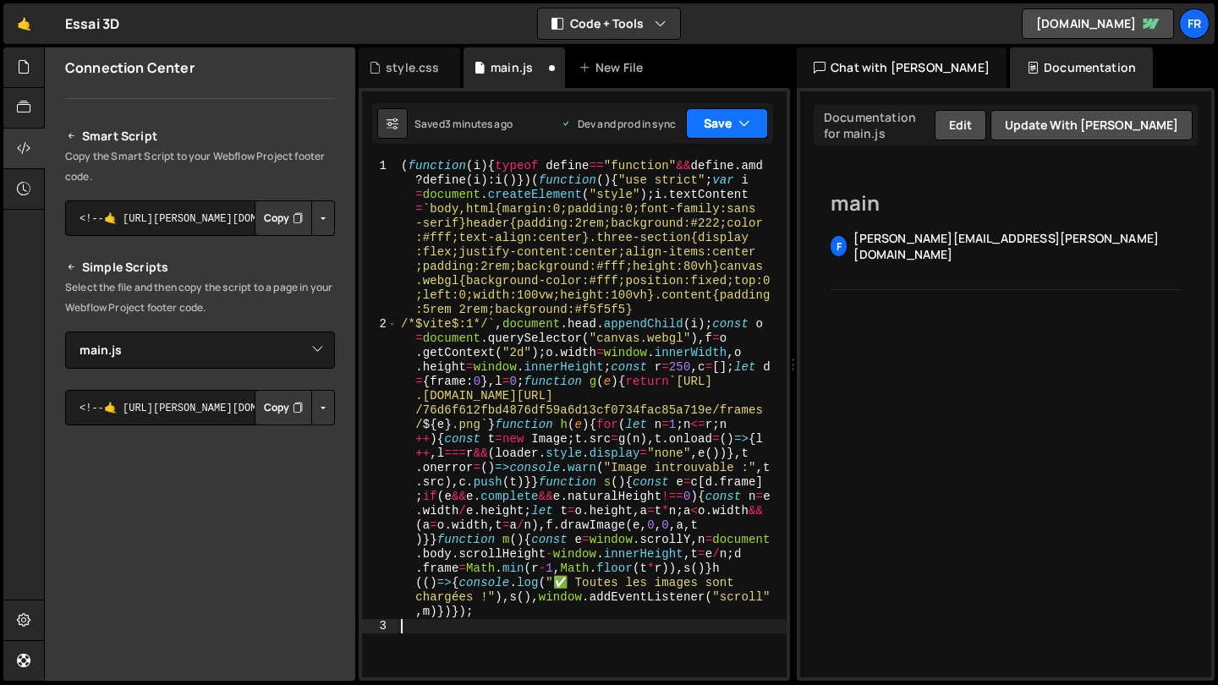
click at [751, 129] on button "Save" at bounding box center [727, 123] width 82 height 30
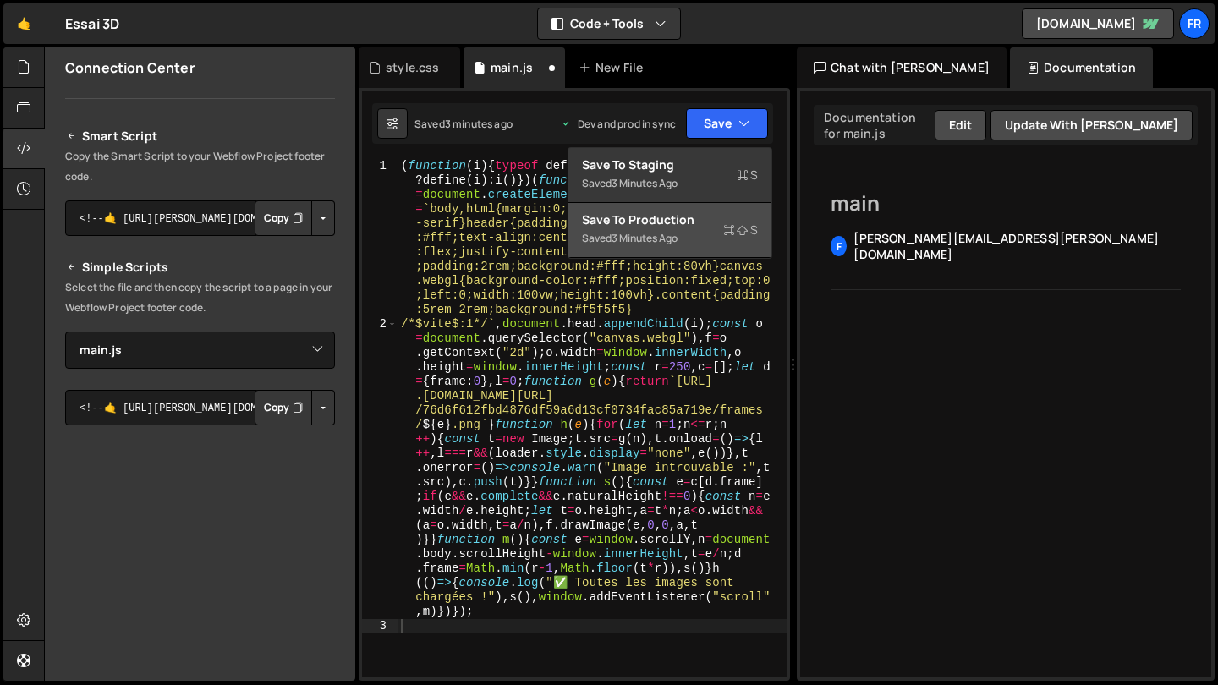
click at [666, 222] on div "Save to Production S" at bounding box center [670, 220] width 176 height 17
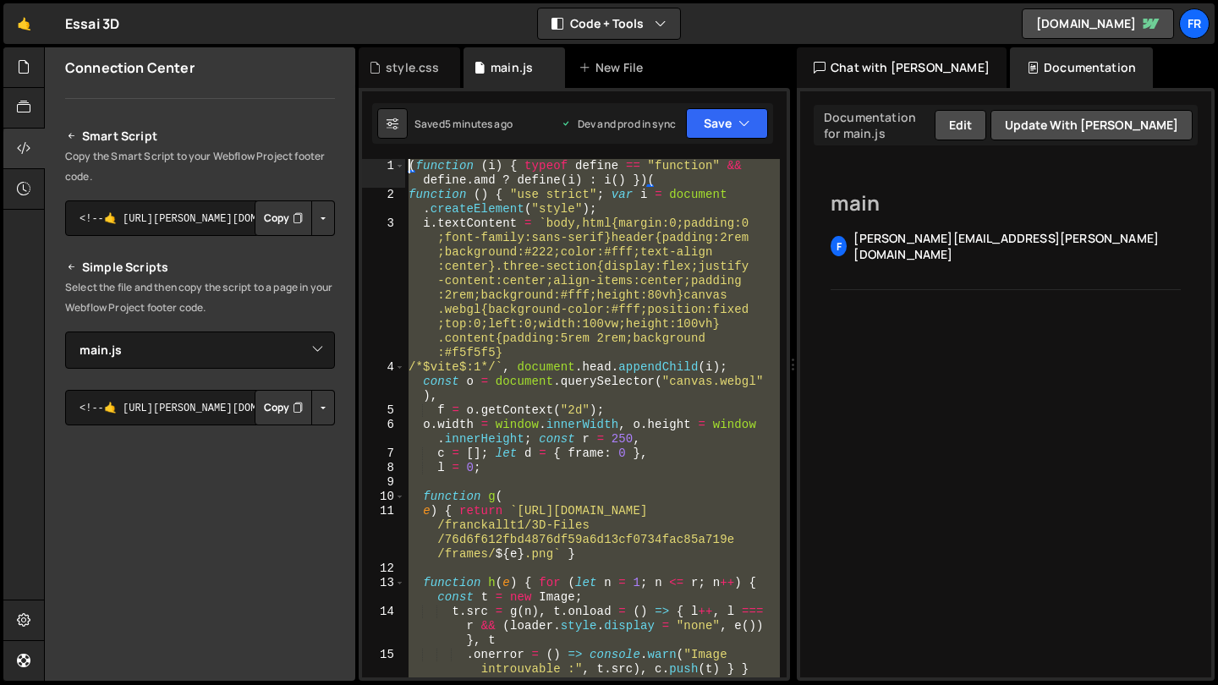
drag, startPoint x: 519, startPoint y: 442, endPoint x: 325, endPoint y: -30, distance: 509.9
click at [325, 0] on html "Projects [GEOGRAPHIC_DATA] Blog Fr Projects Your Teams Account Upgrade Logout" at bounding box center [609, 342] width 1218 height 685
type textarea "(function (i) { typeof define == "function" && define.amd ? define(i) : i() })(…"
paste textarea
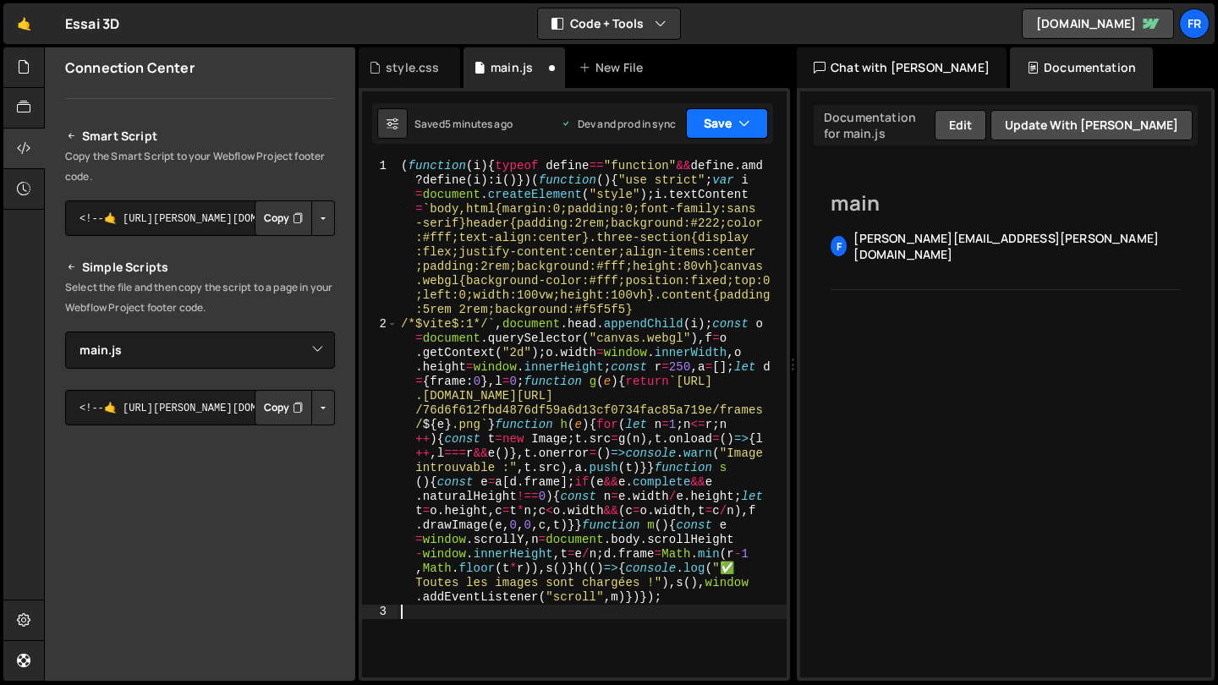
click at [711, 134] on button "Save" at bounding box center [727, 123] width 82 height 30
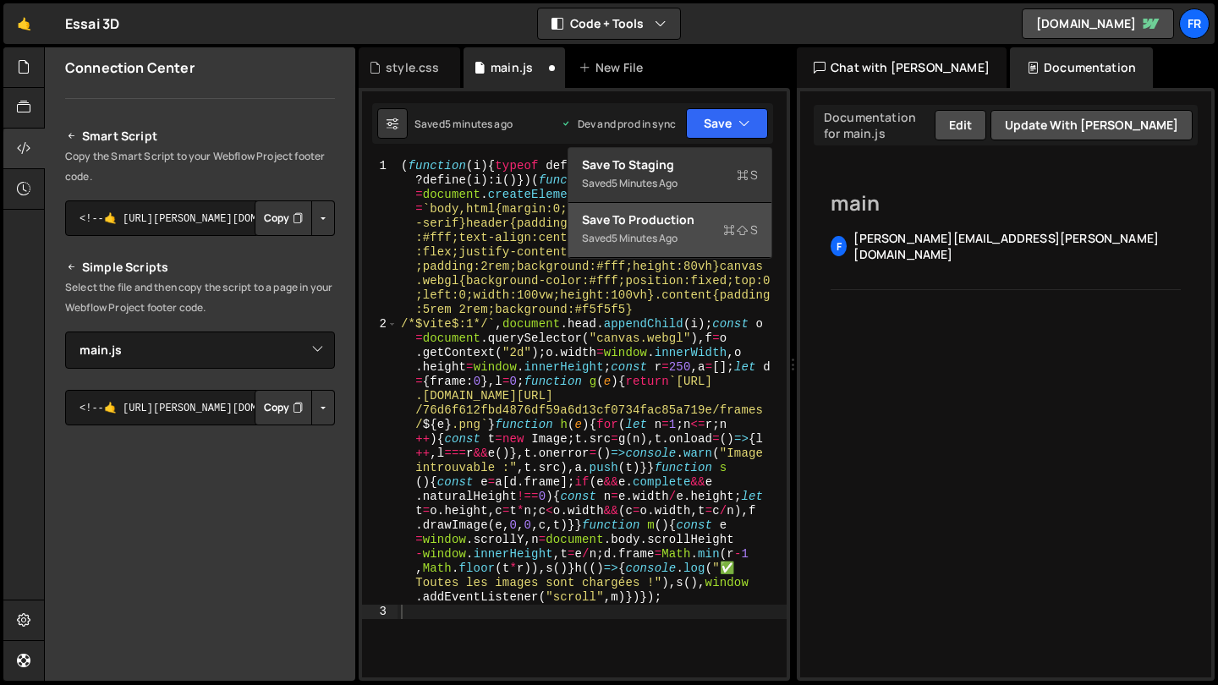
click at [683, 221] on div "Save to Production S" at bounding box center [670, 220] width 176 height 17
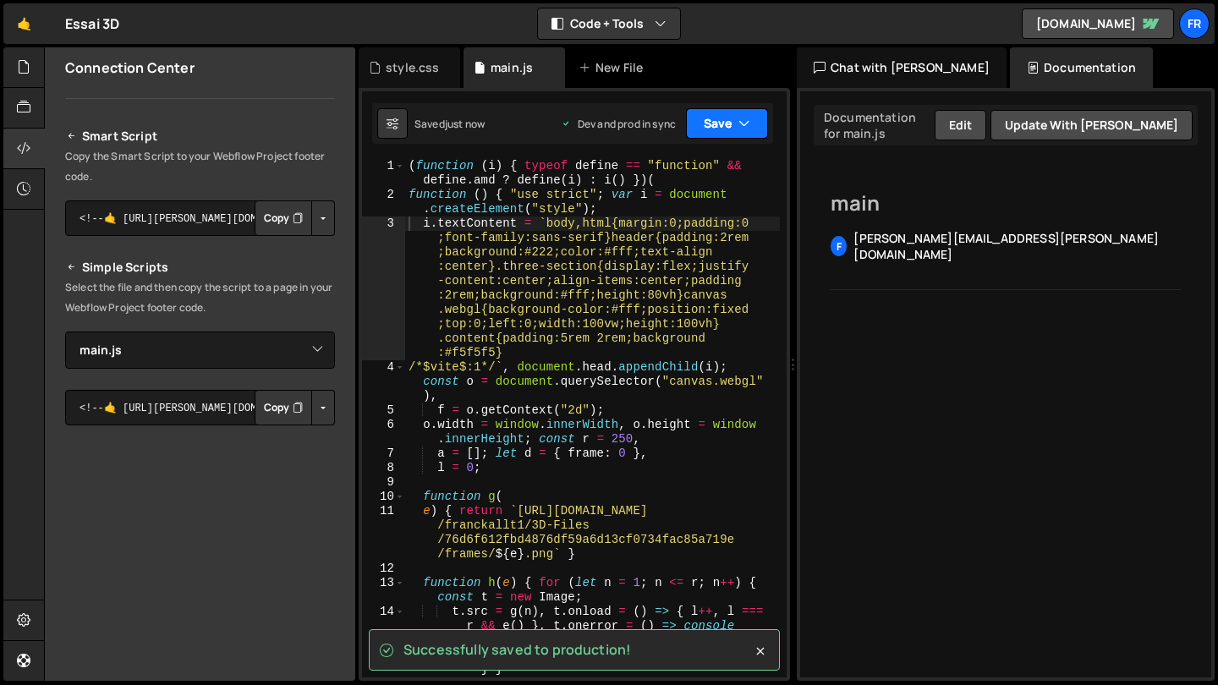
click at [714, 129] on button "Save" at bounding box center [727, 123] width 82 height 30
